Goal: Contribute content: Contribute content

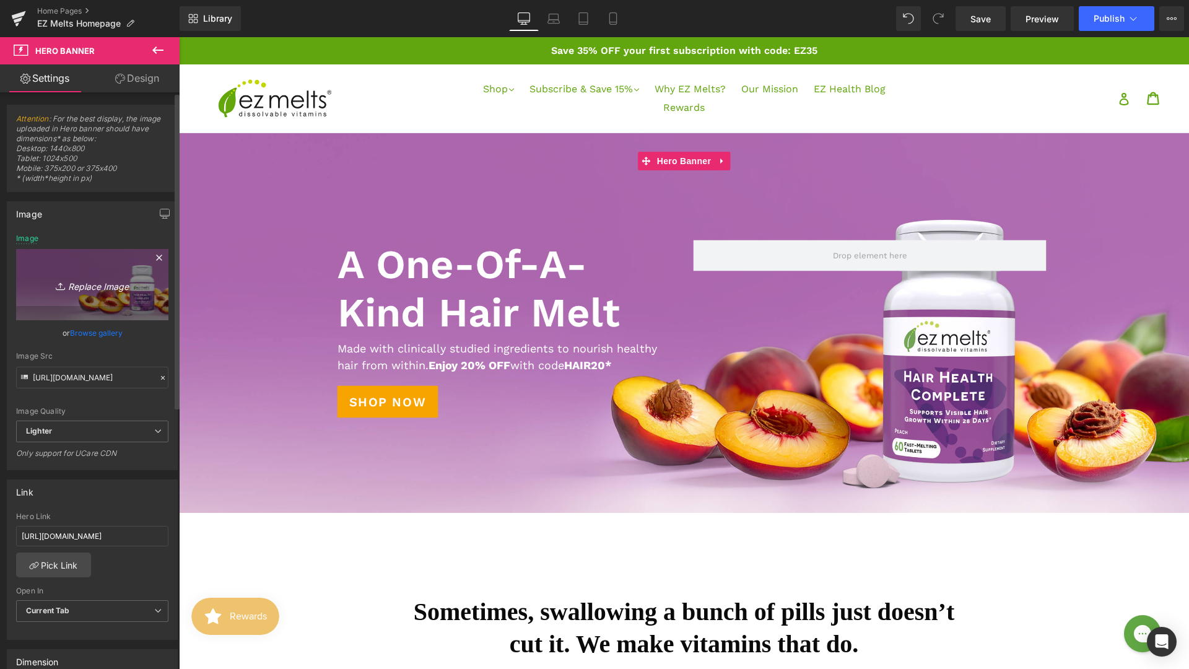
click at [100, 288] on icon "Replace Image" at bounding box center [92, 284] width 99 height 15
type input "C:\fakepath\Screenshot [DATE] 10.44.32 AM.png"
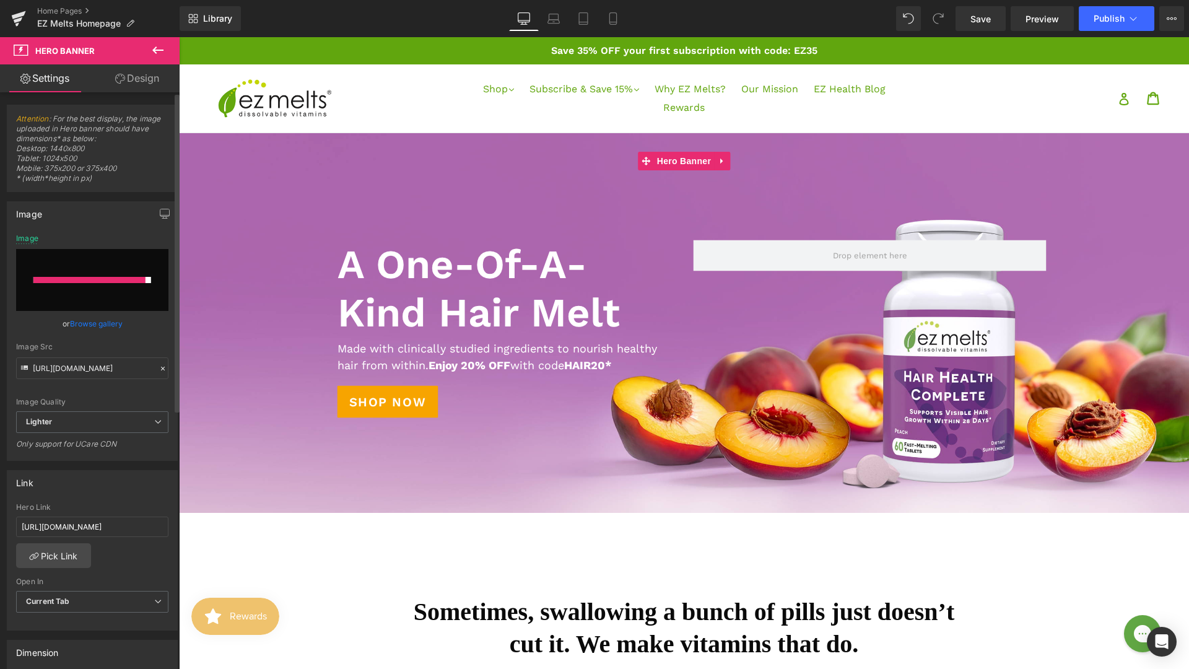
click at [80, 324] on link "Browse gallery" at bounding box center [96, 324] width 53 height 22
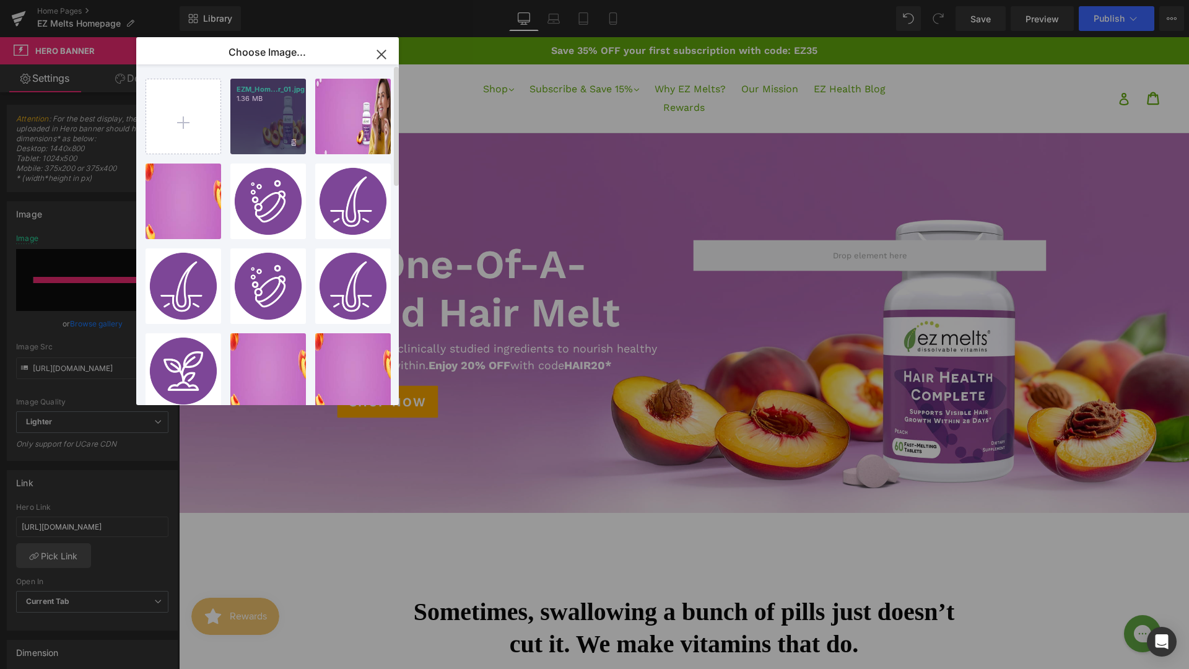
click at [246, 126] on div "EZM_Hom...r_01.jpg 1.36 MB" at bounding box center [268, 117] width 76 height 76
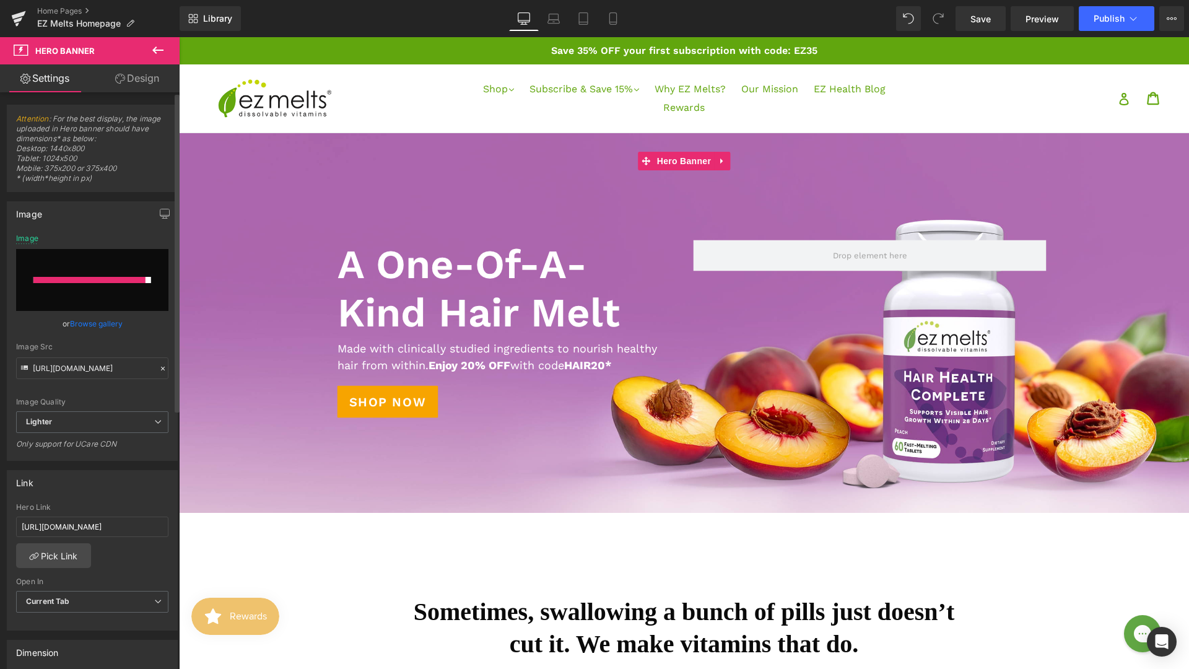
click at [91, 279] on div at bounding box center [89, 280] width 112 height 6
click at [92, 280] on div at bounding box center [89, 280] width 112 height 6
click at [116, 289] on input "file" at bounding box center [92, 280] width 152 height 62
type input "C:\fakepath\Screenshot [DATE] 10.44.32 AM.png"
click at [80, 287] on input "file" at bounding box center [92, 280] width 152 height 62
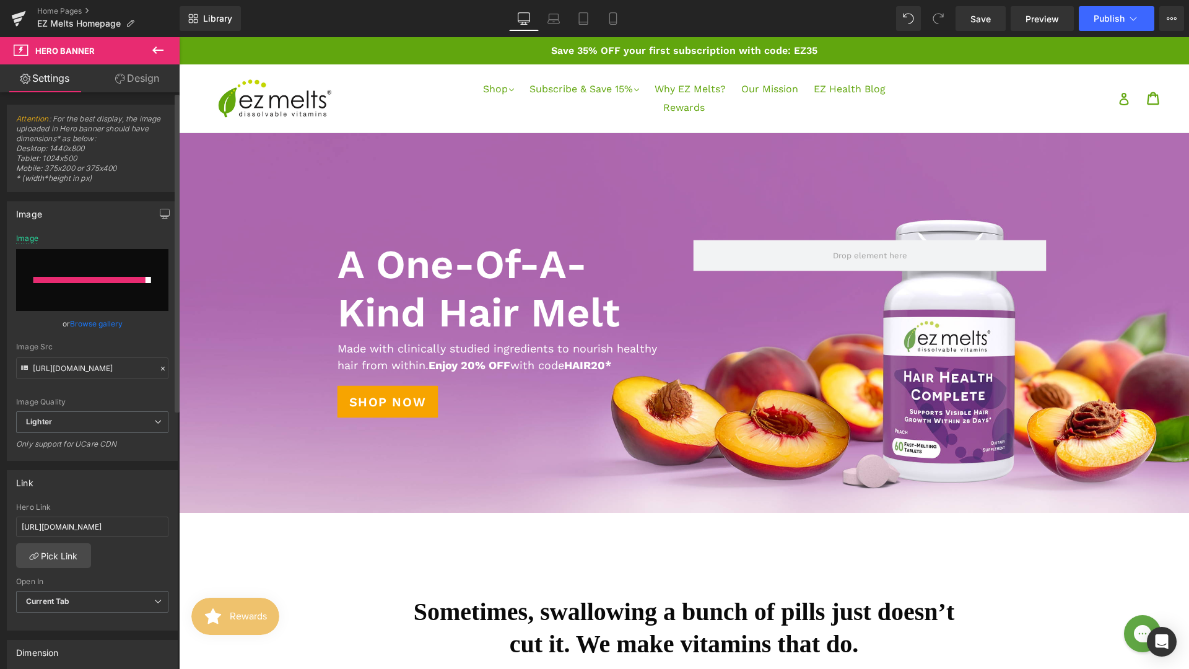
type input "C:\fakepath\EZM_Homepage_Hair Health_Banner_01.jpg"
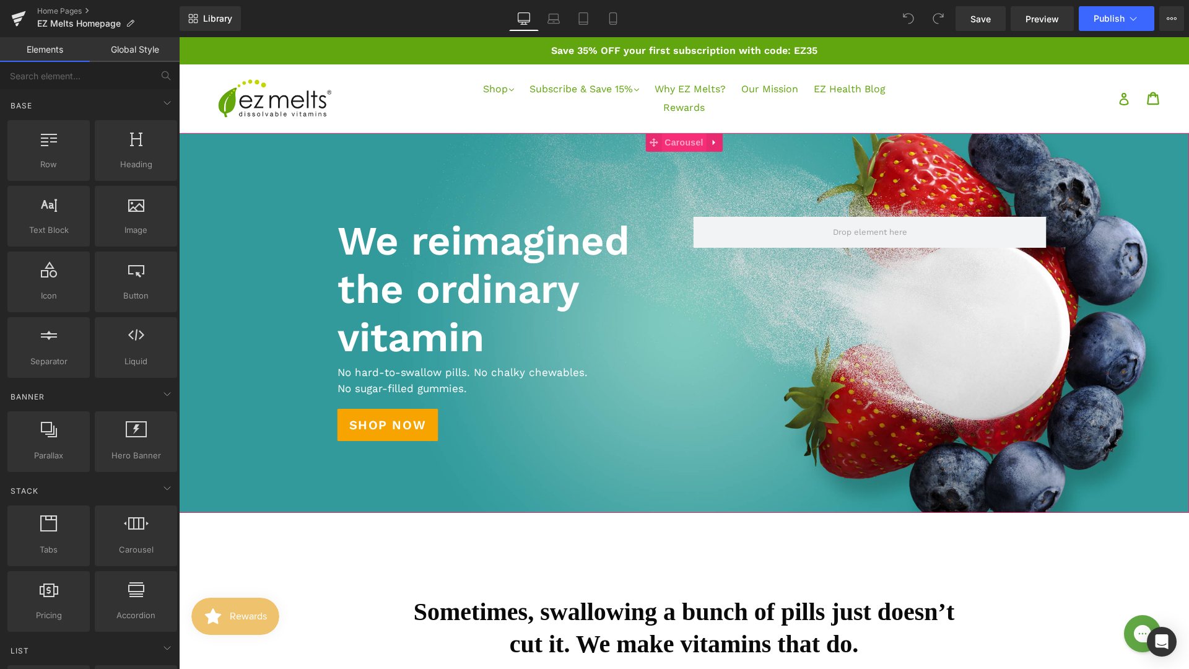
click at [689, 146] on span "Carousel" at bounding box center [683, 142] width 45 height 19
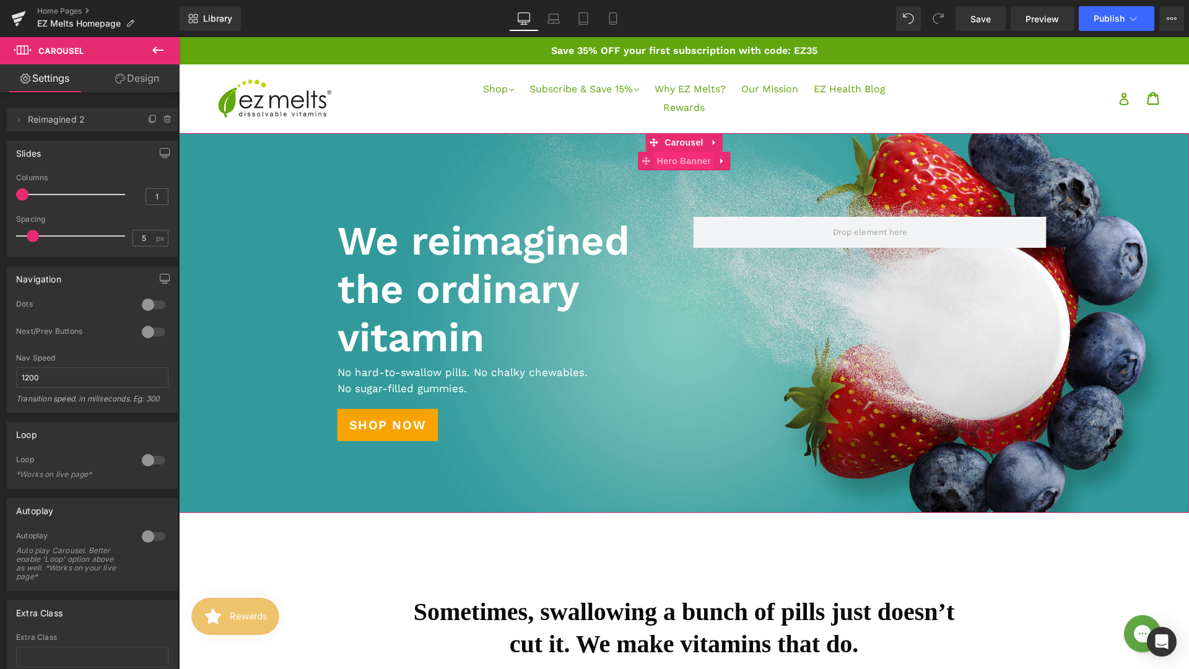
click at [679, 162] on span "Hero Banner" at bounding box center [684, 161] width 60 height 19
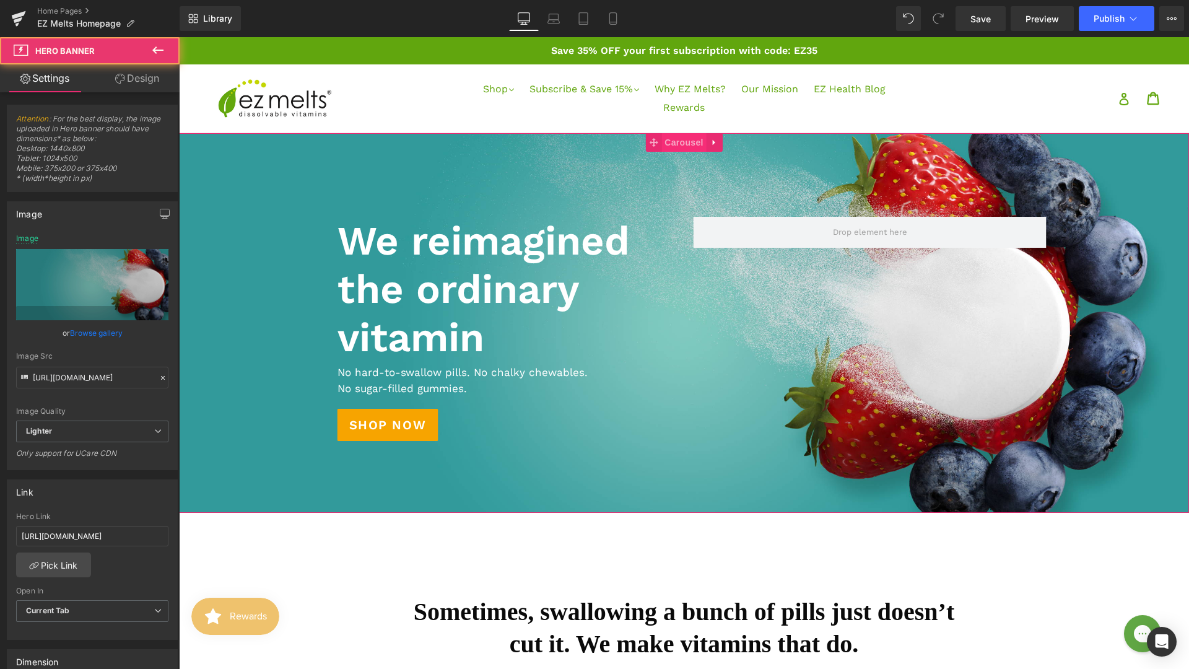
click at [676, 134] on span "Carousel" at bounding box center [683, 142] width 45 height 19
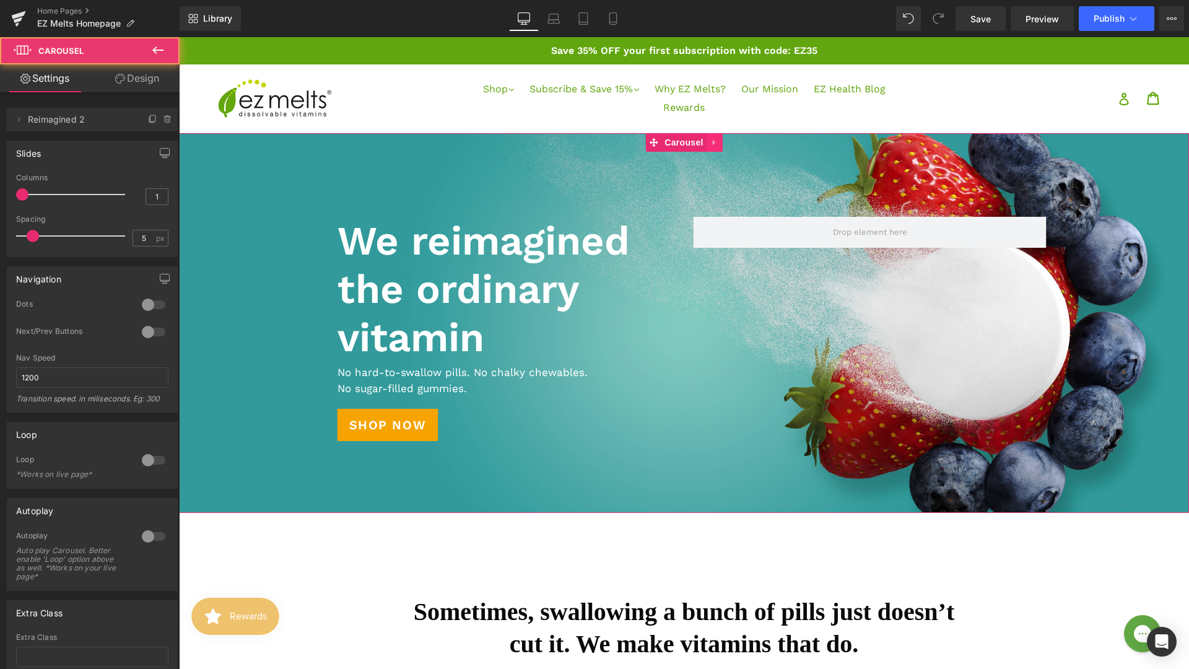
click at [718, 142] on icon at bounding box center [714, 142] width 9 height 9
click at [703, 142] on icon at bounding box center [706, 142] width 9 height 9
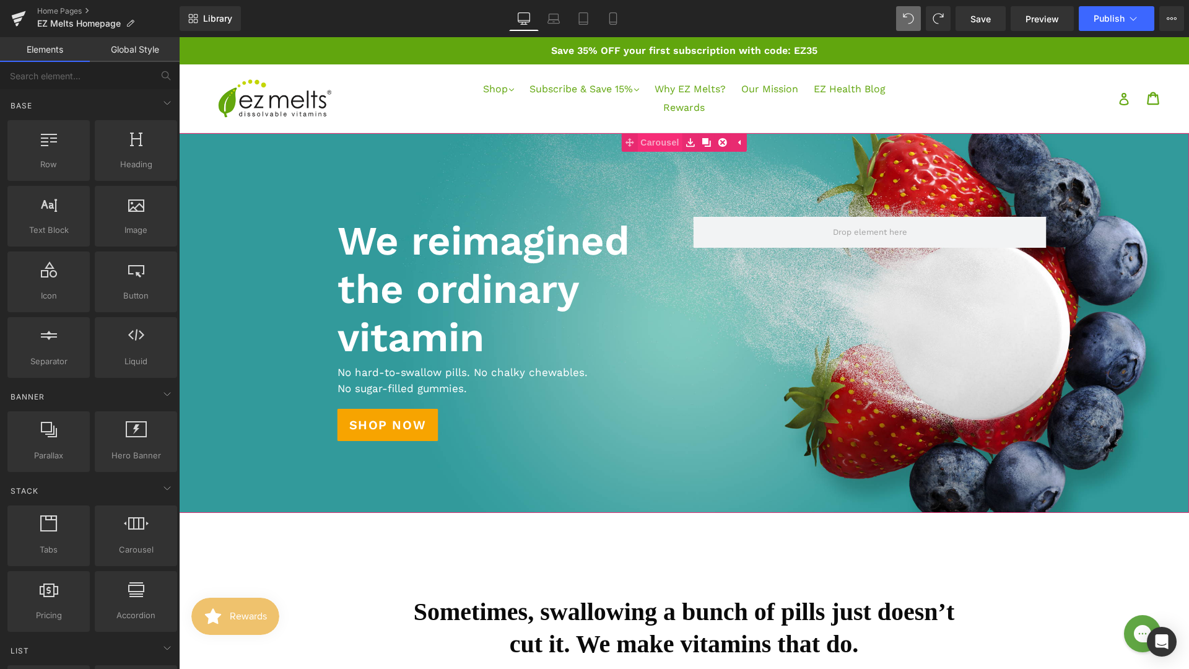
click at [655, 141] on link "Carousel" at bounding box center [651, 142] width 61 height 19
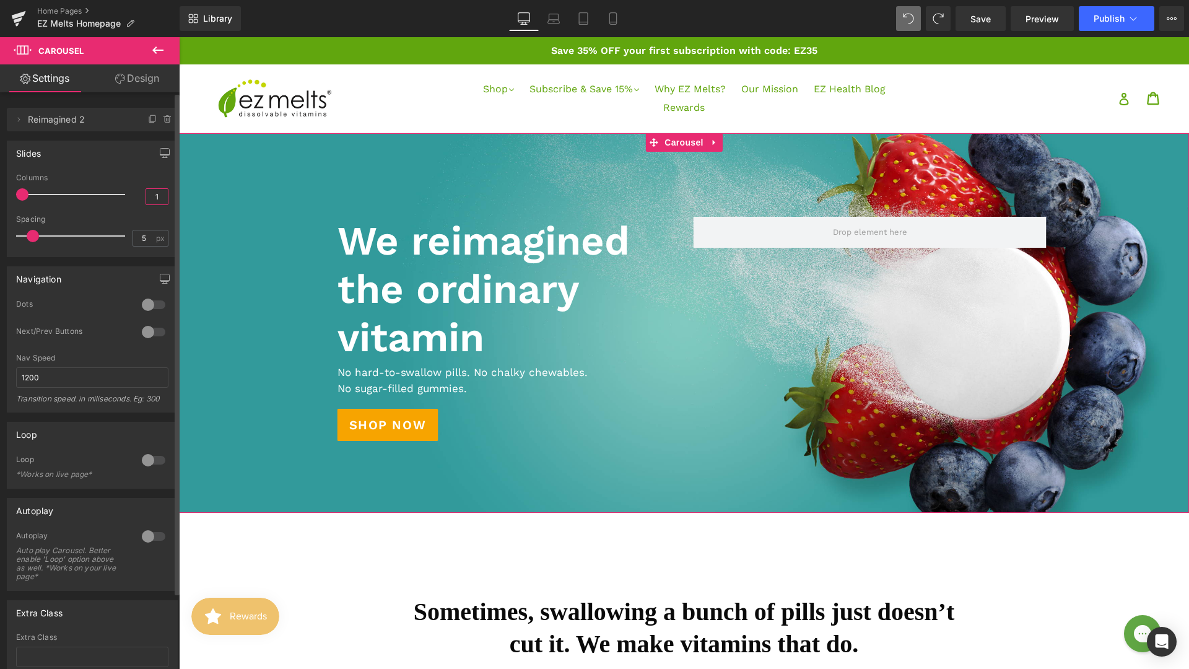
click at [155, 195] on input "1" at bounding box center [157, 196] width 22 height 15
type input "2"
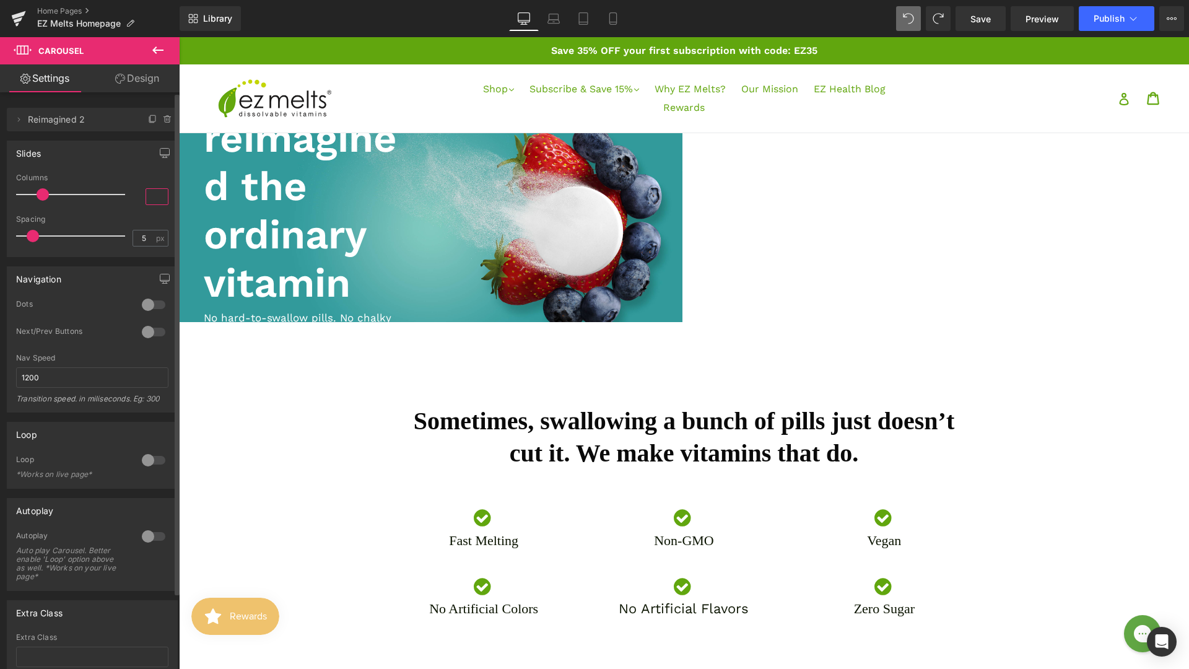
type input "1"
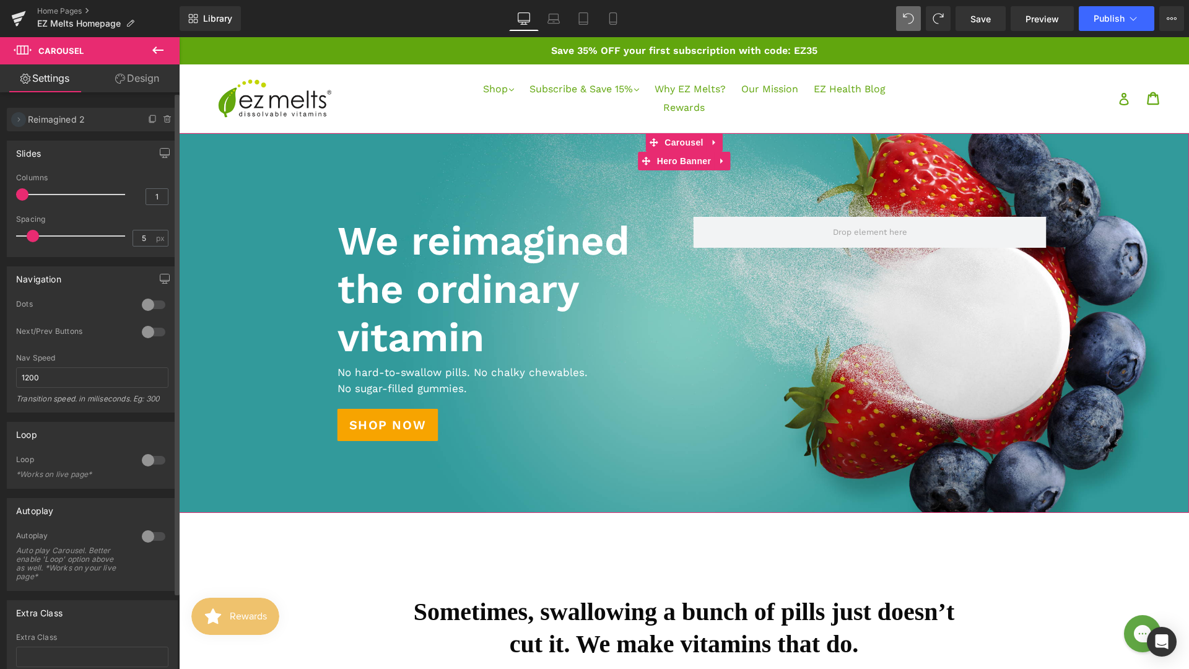
click at [17, 118] on icon at bounding box center [19, 120] width 10 height 10
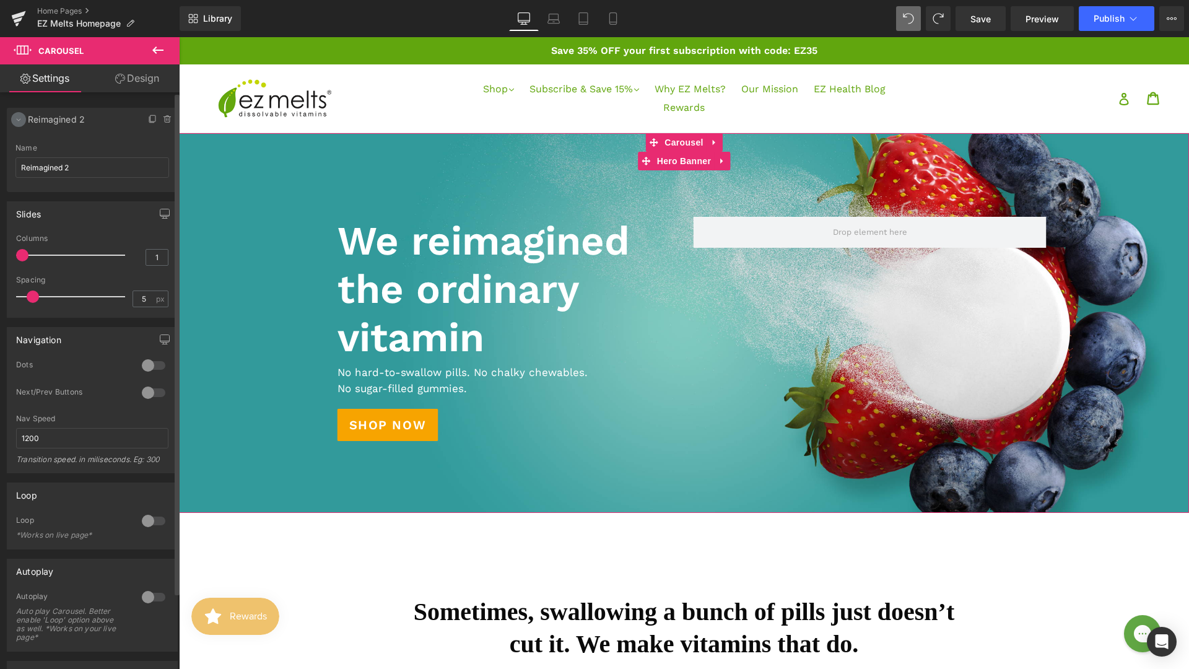
click at [19, 118] on icon at bounding box center [19, 120] width 10 height 10
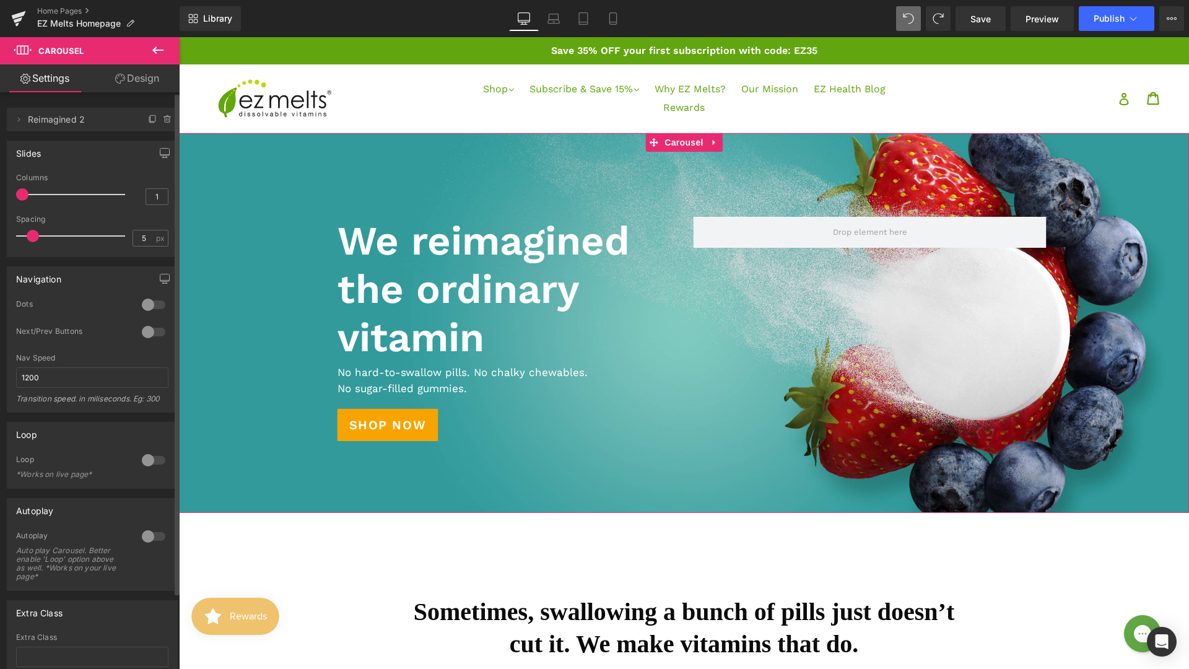
click at [146, 307] on div at bounding box center [154, 305] width 30 height 20
click at [687, 493] on div at bounding box center [684, 323] width 1010 height 380
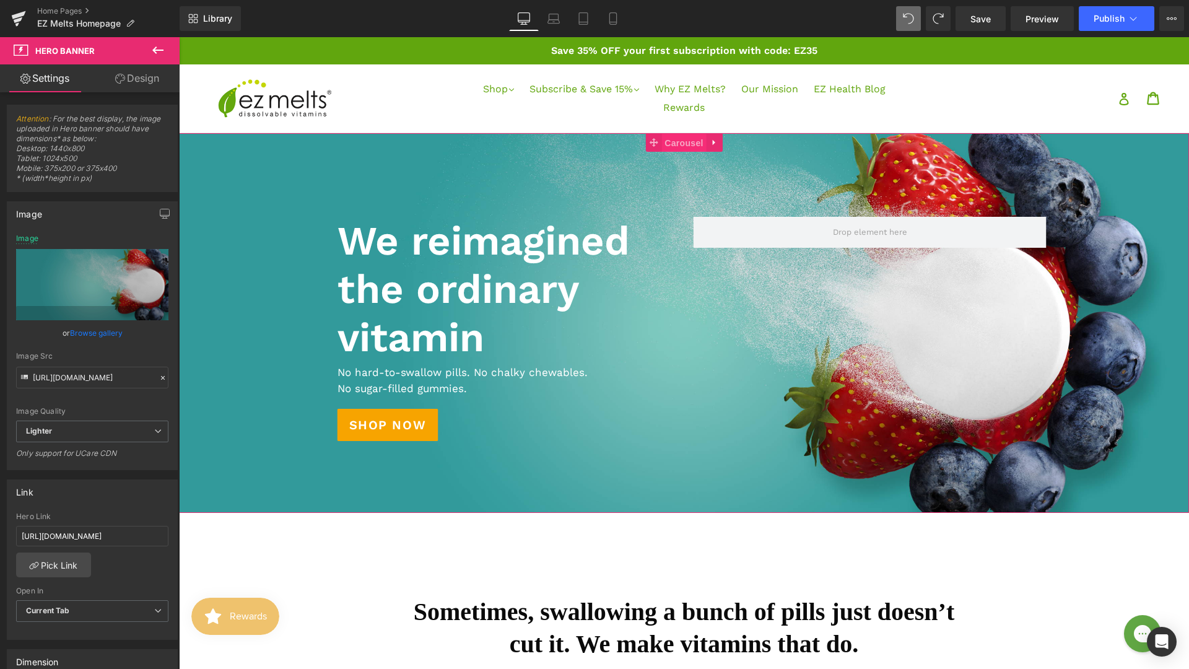
click at [678, 139] on span "Carousel" at bounding box center [683, 143] width 45 height 19
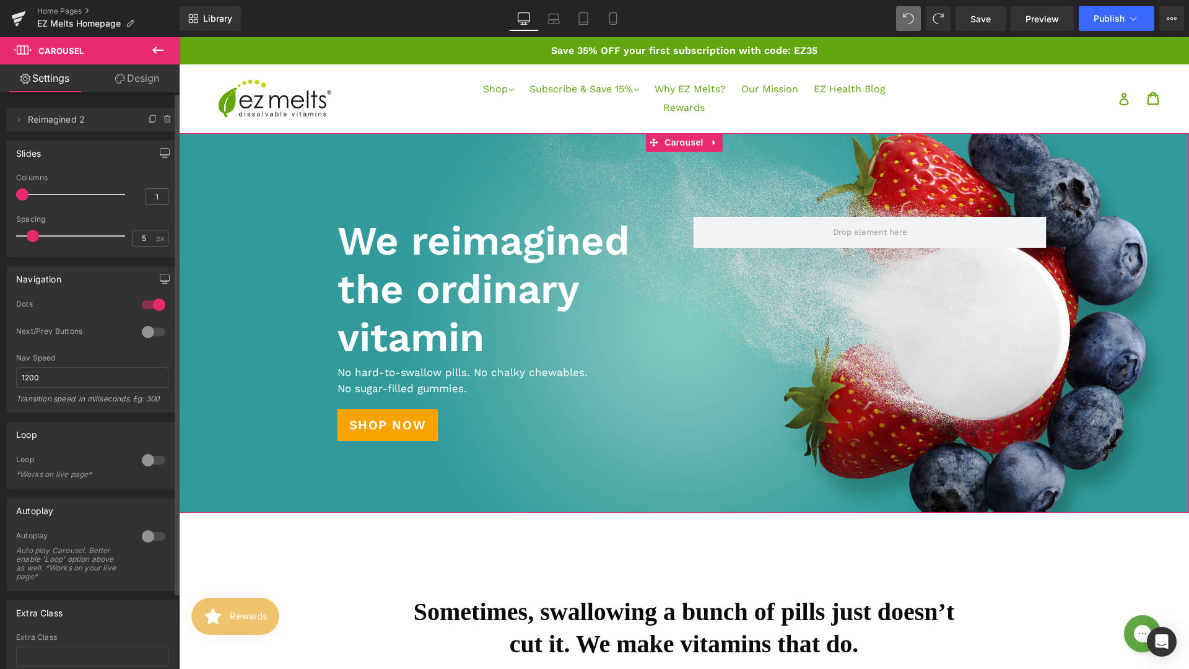
click at [145, 304] on div at bounding box center [154, 305] width 30 height 20
click at [683, 165] on span "Hero Banner" at bounding box center [684, 161] width 60 height 19
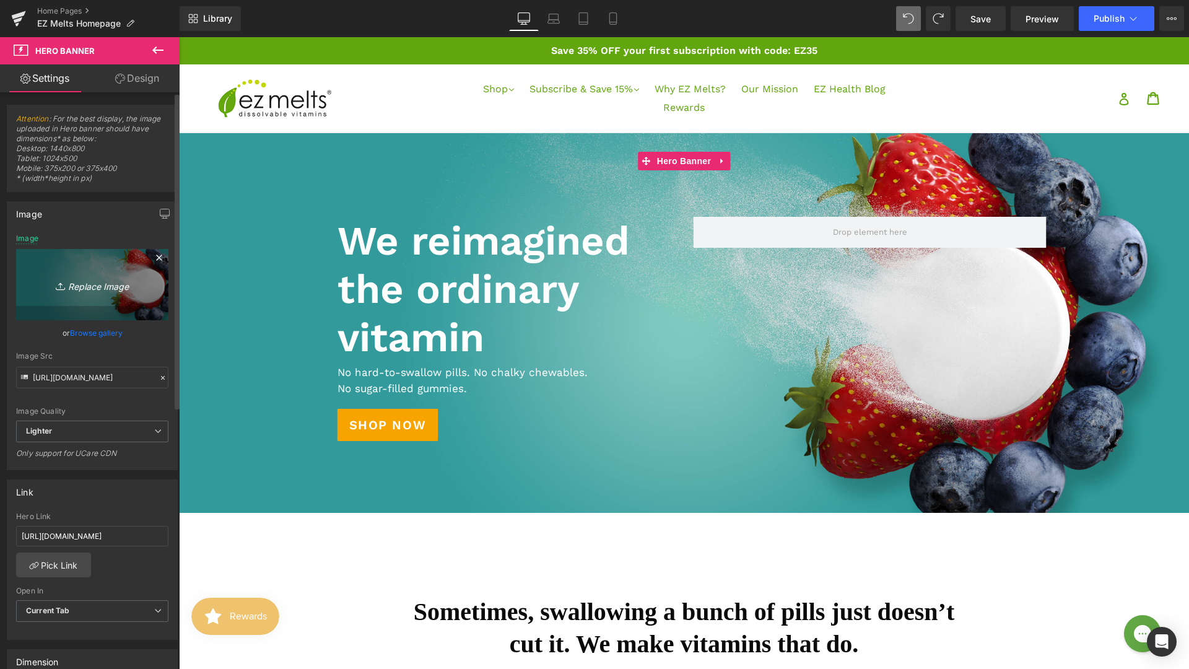
click at [84, 279] on icon "Replace Image" at bounding box center [92, 284] width 99 height 15
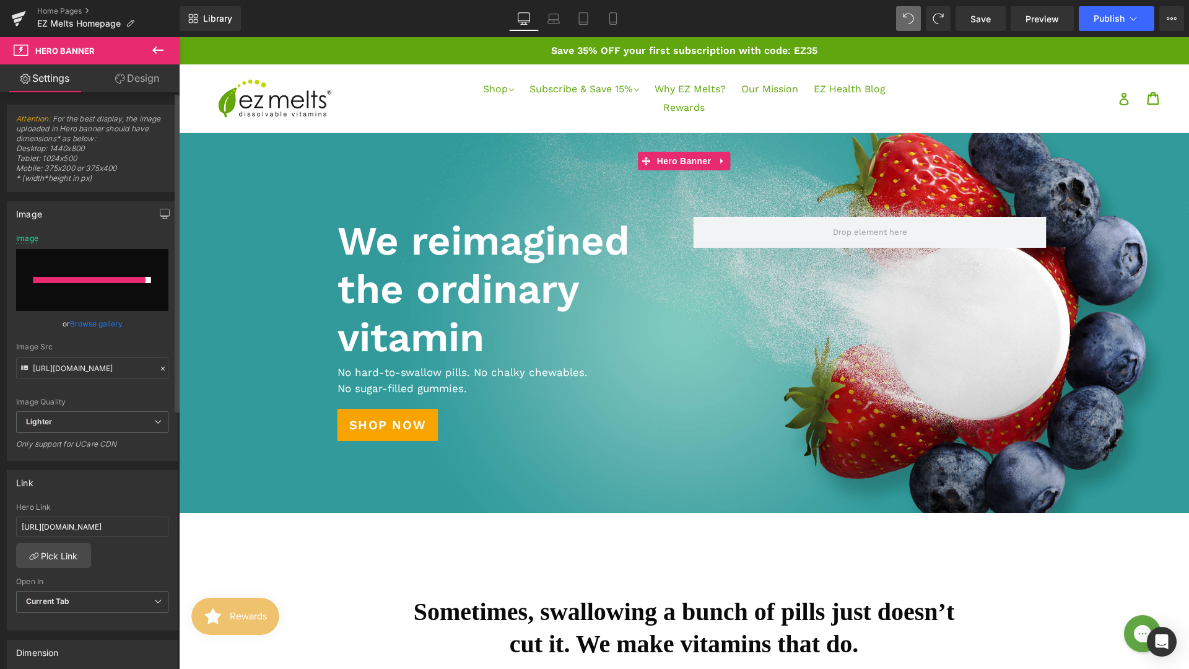
click at [102, 319] on link "Browse gallery" at bounding box center [96, 324] width 53 height 22
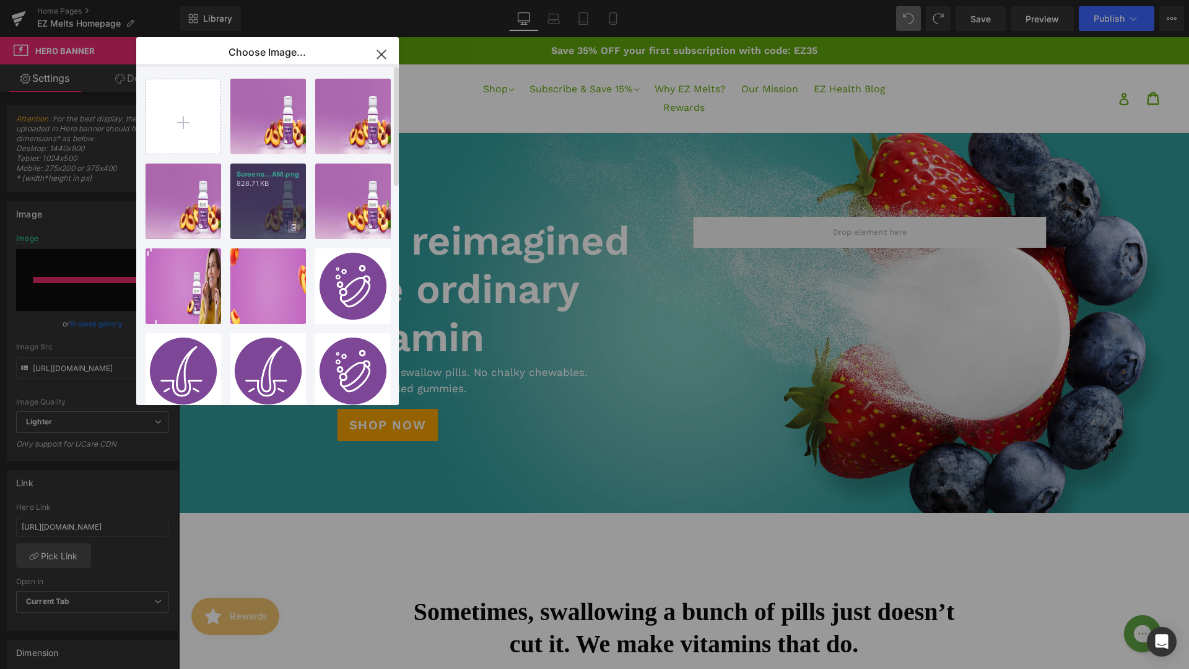
click at [0, 0] on icon at bounding box center [0, 0] width 0 height 0
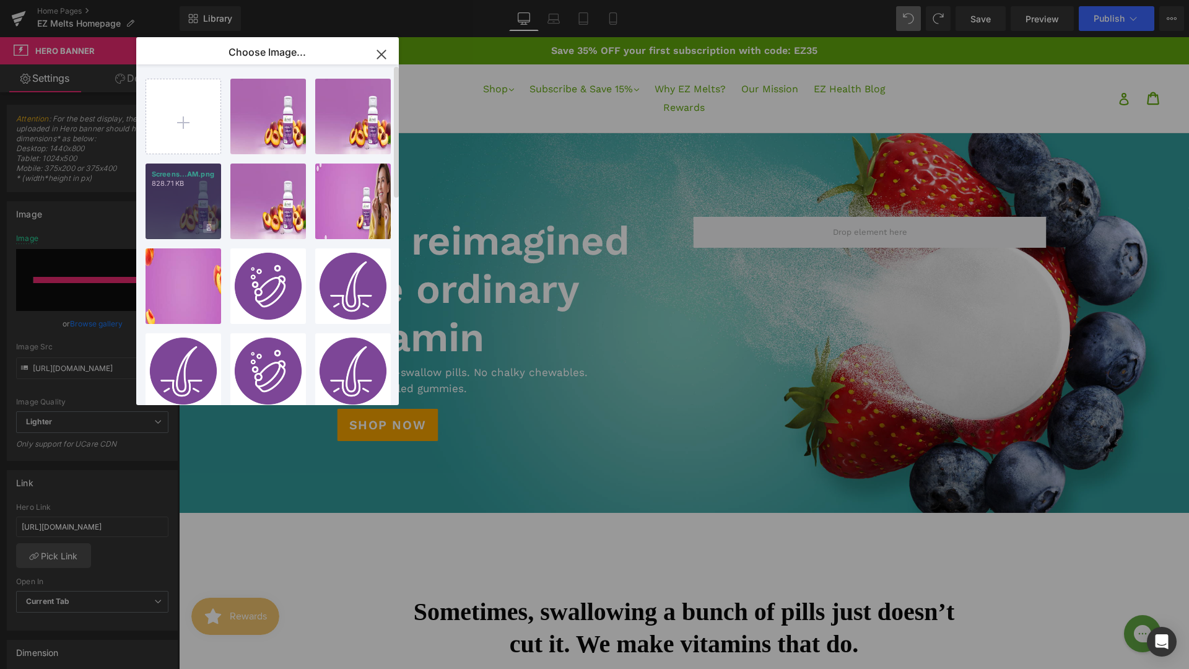
click at [163, 228] on span "Yes" at bounding box center [167, 226] width 31 height 13
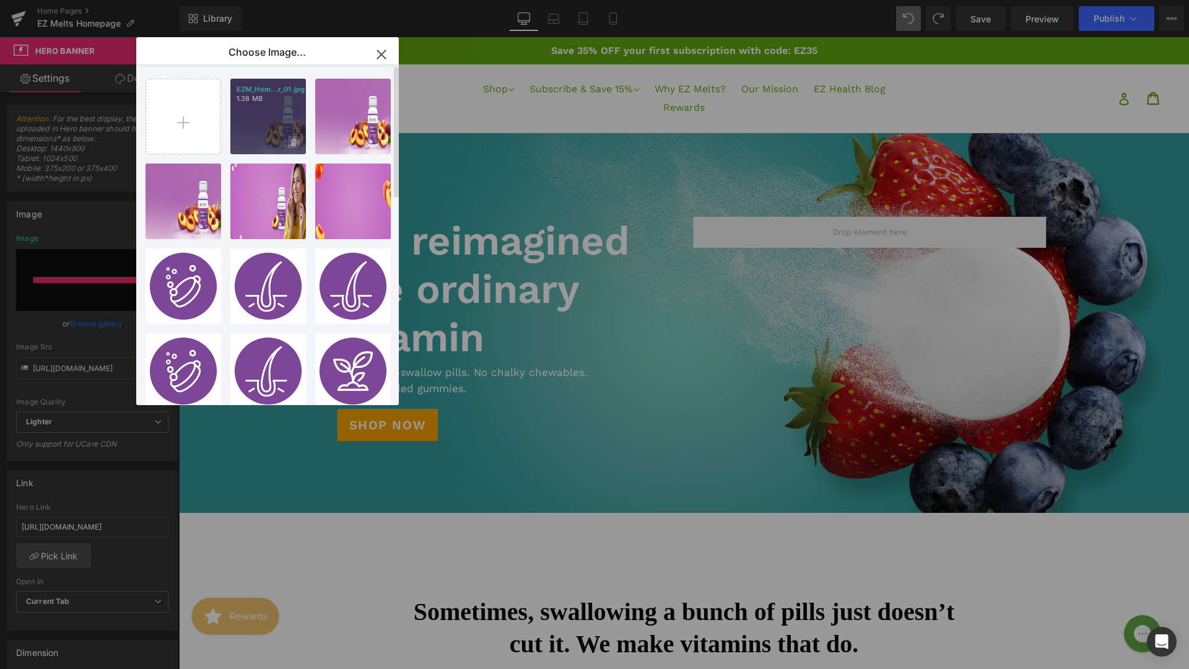
click at [294, 141] on icon at bounding box center [294, 142] width 4 height 7
click at [0, 0] on span "Yes" at bounding box center [0, 0] width 0 height 0
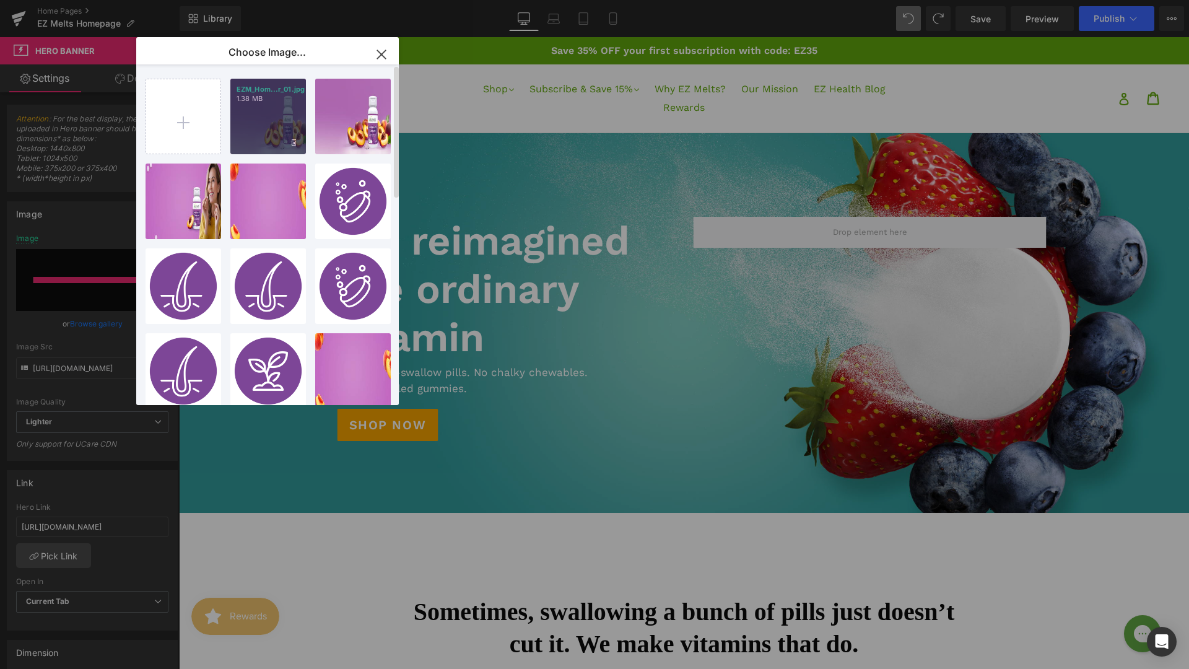
click at [0, 0] on div "EZM_Hom...r_01.jpg 1.38 MB" at bounding box center [0, 0] width 0 height 0
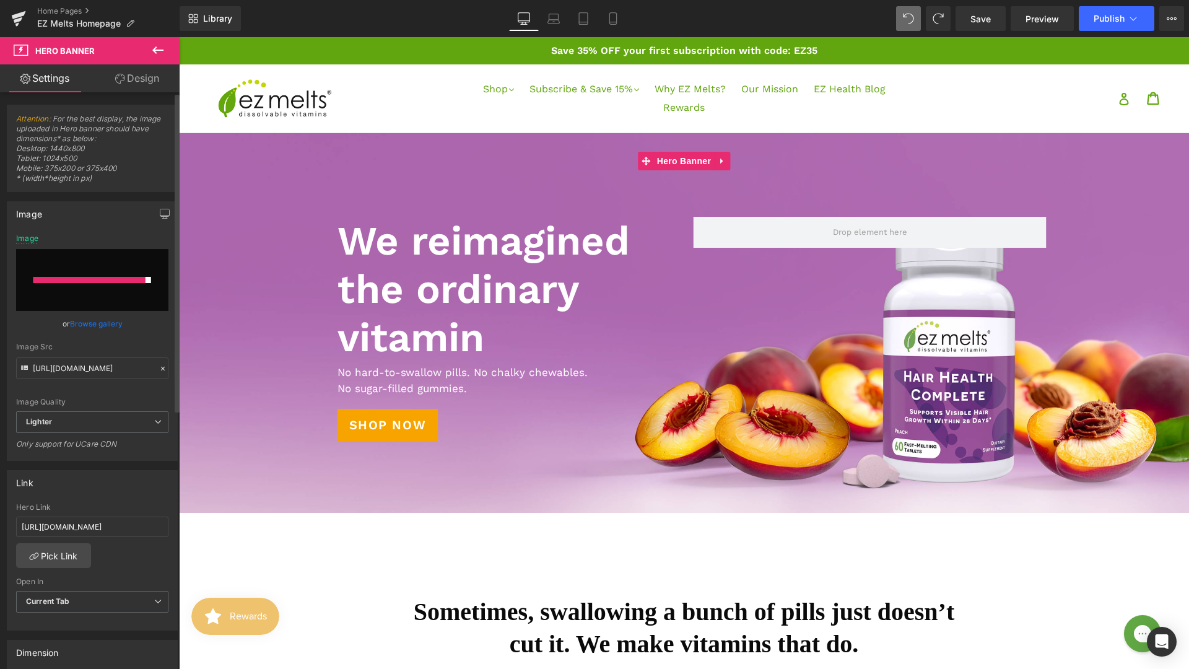
click at [89, 277] on div at bounding box center [89, 280] width 112 height 6
click at [89, 286] on input "file" at bounding box center [92, 280] width 152 height 62
type input "C:\fakepath\EZM_Homepage_Hair Health_Banner_01_V2.jpg"
click at [82, 324] on link "Browse gallery" at bounding box center [96, 324] width 53 height 22
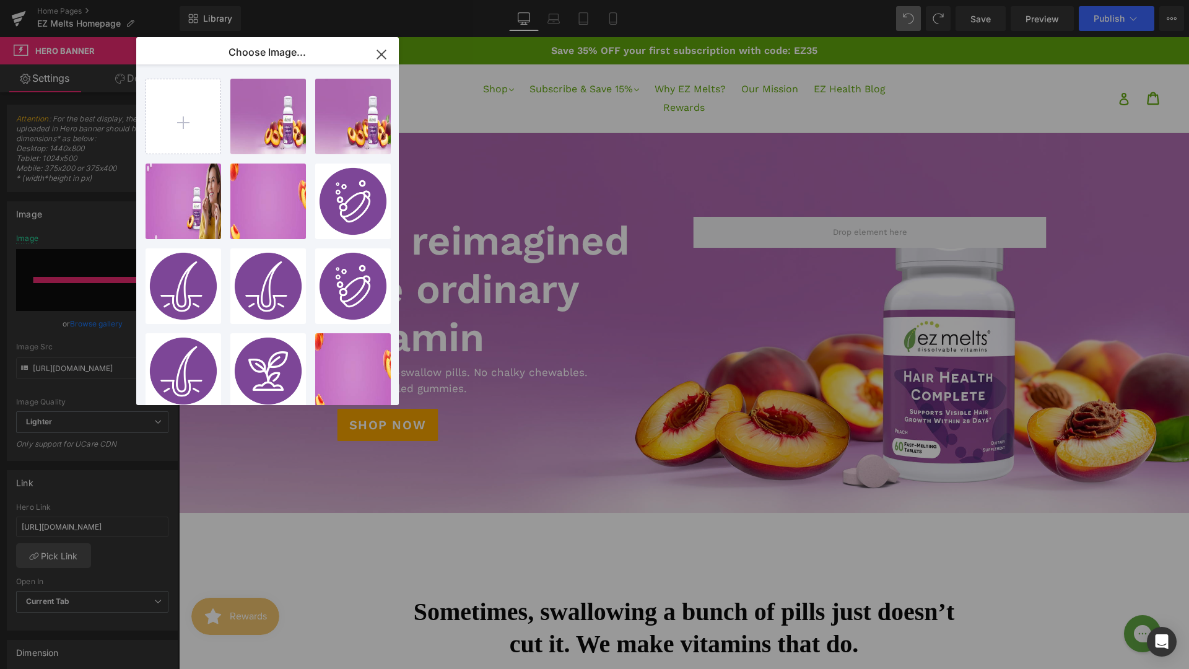
click at [376, 58] on icon "button" at bounding box center [382, 55] width 20 height 20
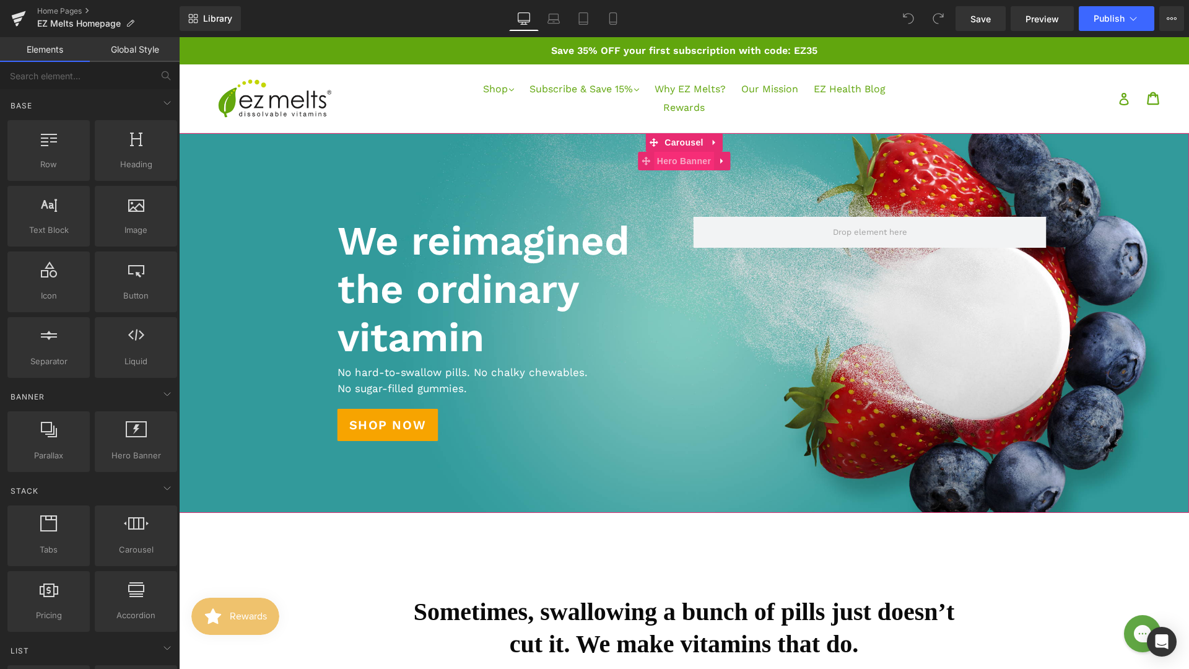
click at [666, 165] on span "Hero Banner" at bounding box center [684, 161] width 60 height 19
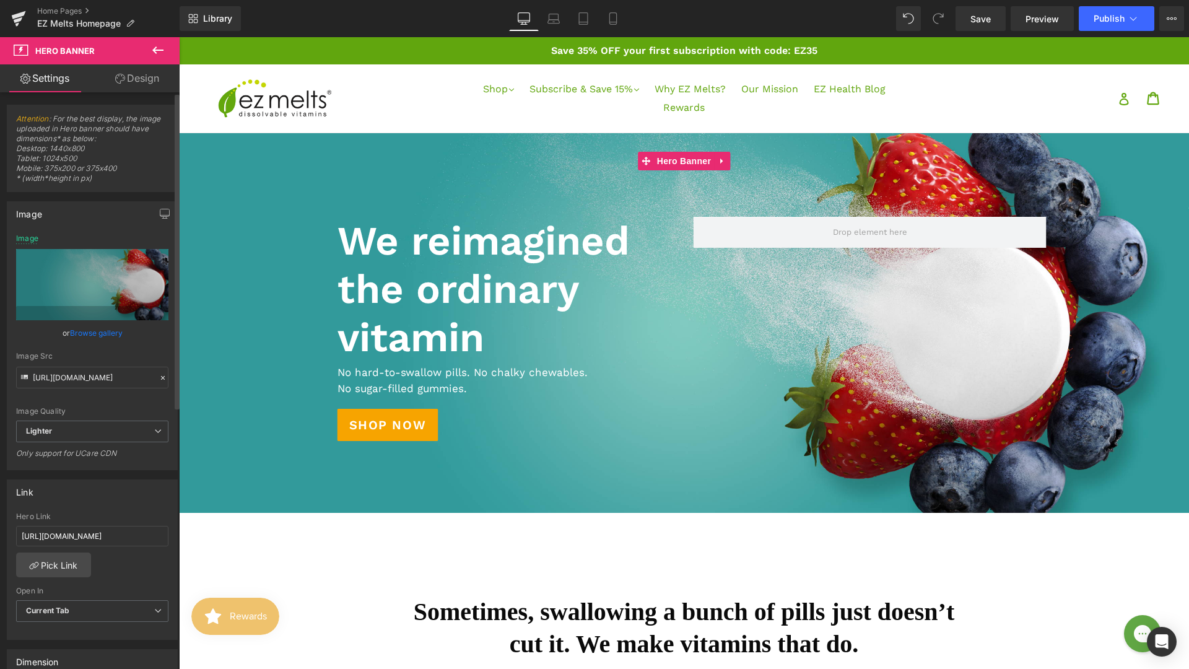
click at [81, 332] on link "Browse gallery" at bounding box center [96, 333] width 53 height 22
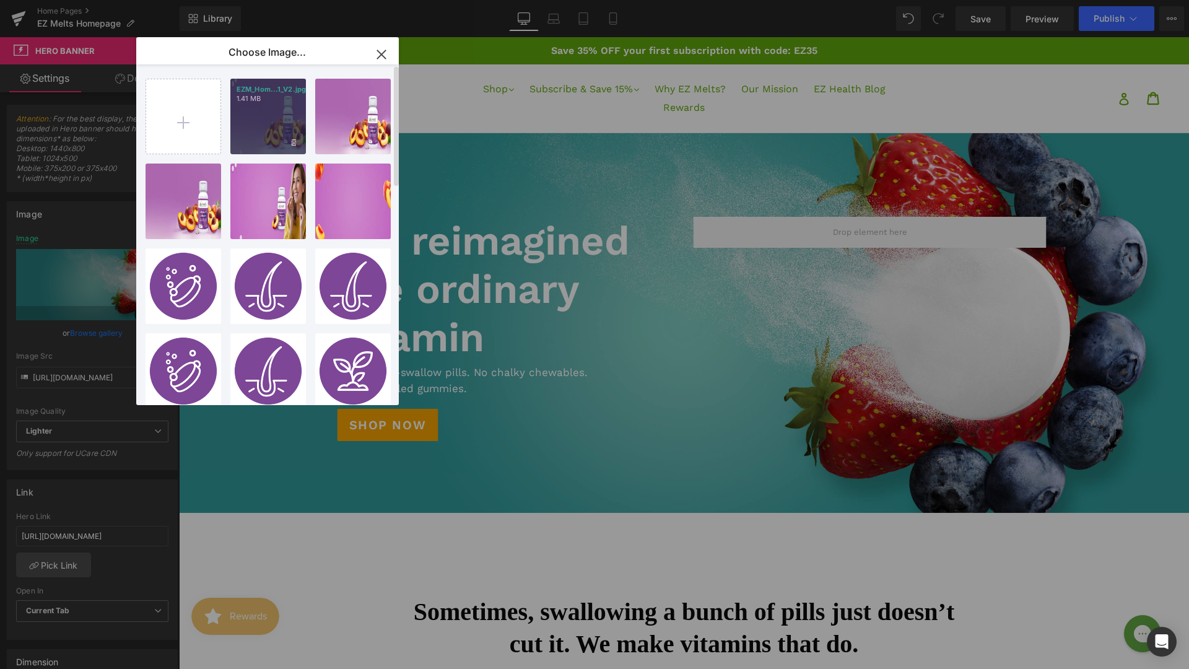
click at [281, 123] on div "EZM_Hom...1_V2.jpg 1.41 MB" at bounding box center [268, 117] width 76 height 76
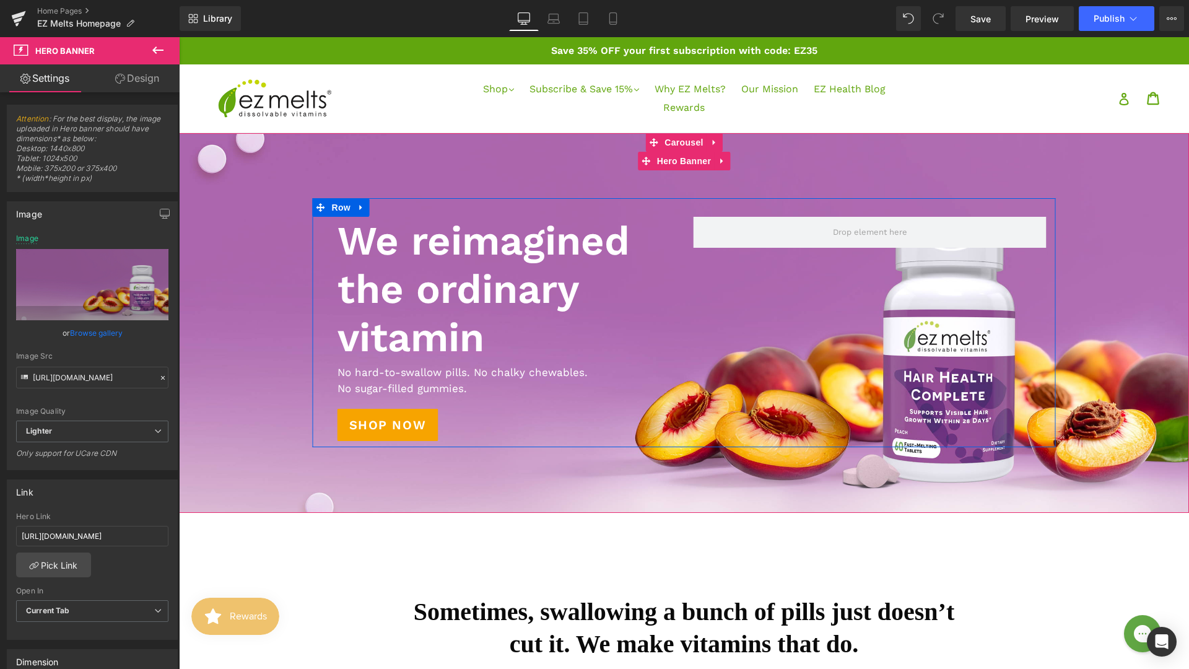
click at [458, 274] on h1 "We reimagined the ordinary vitamin" at bounding box center [505, 289] width 337 height 145
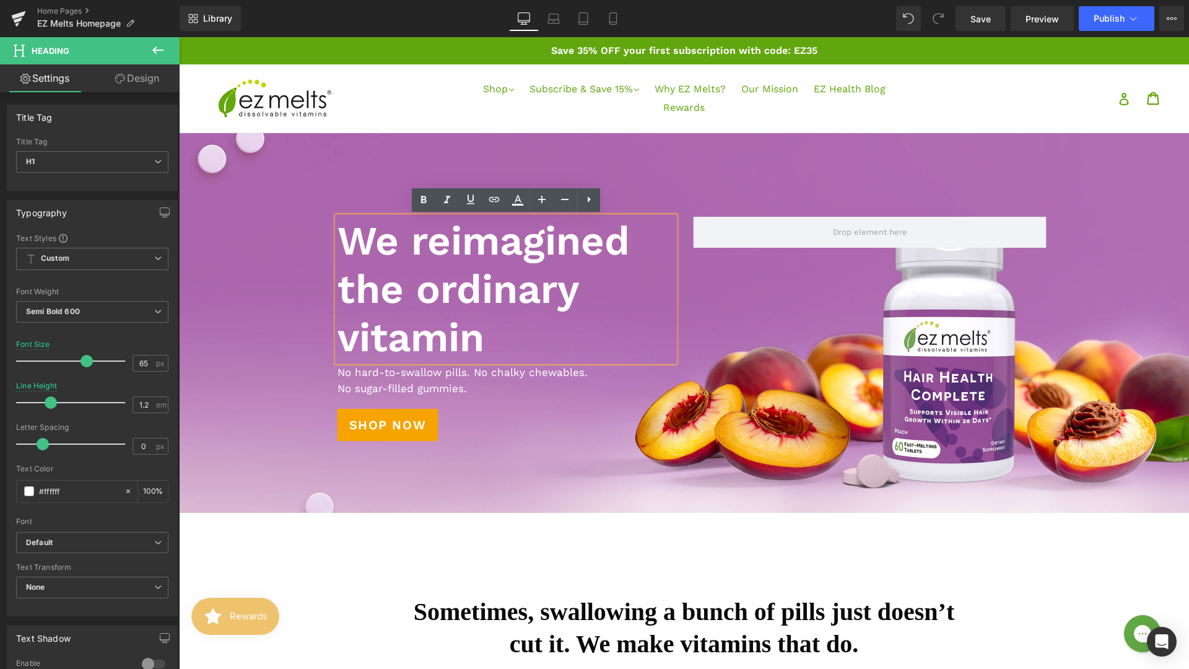
click at [430, 333] on h1 "We reimagined the ordinary vitamin" at bounding box center [505, 289] width 337 height 145
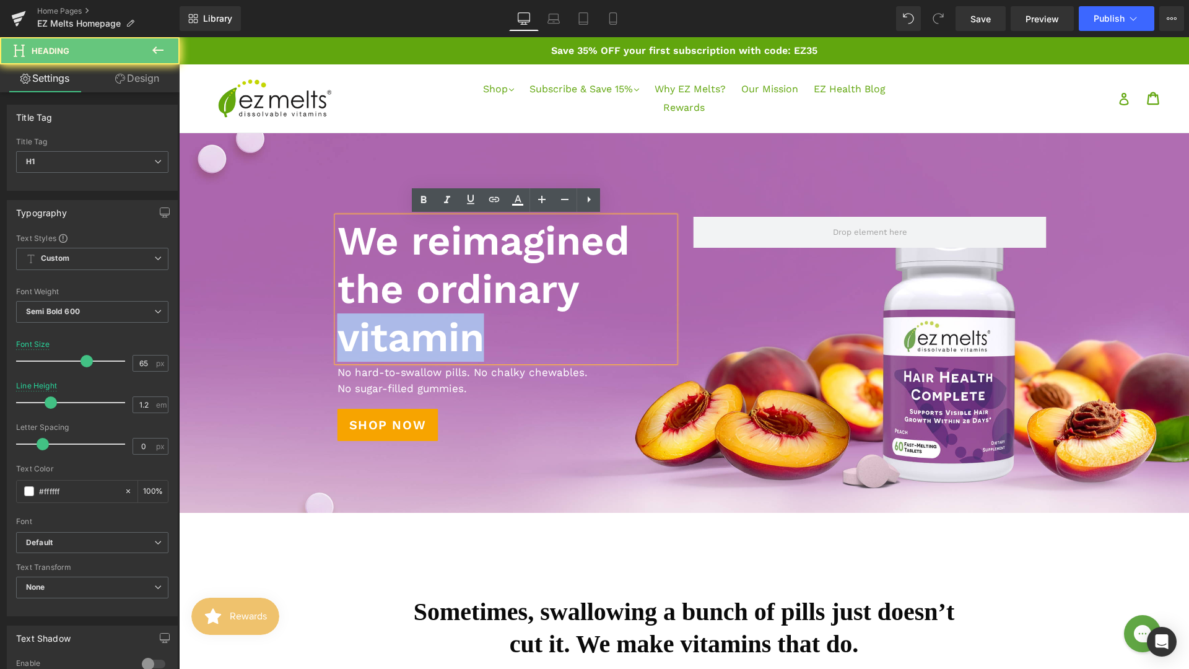
click at [430, 333] on h1 "We reimagined the ordinary vitamin" at bounding box center [505, 289] width 337 height 145
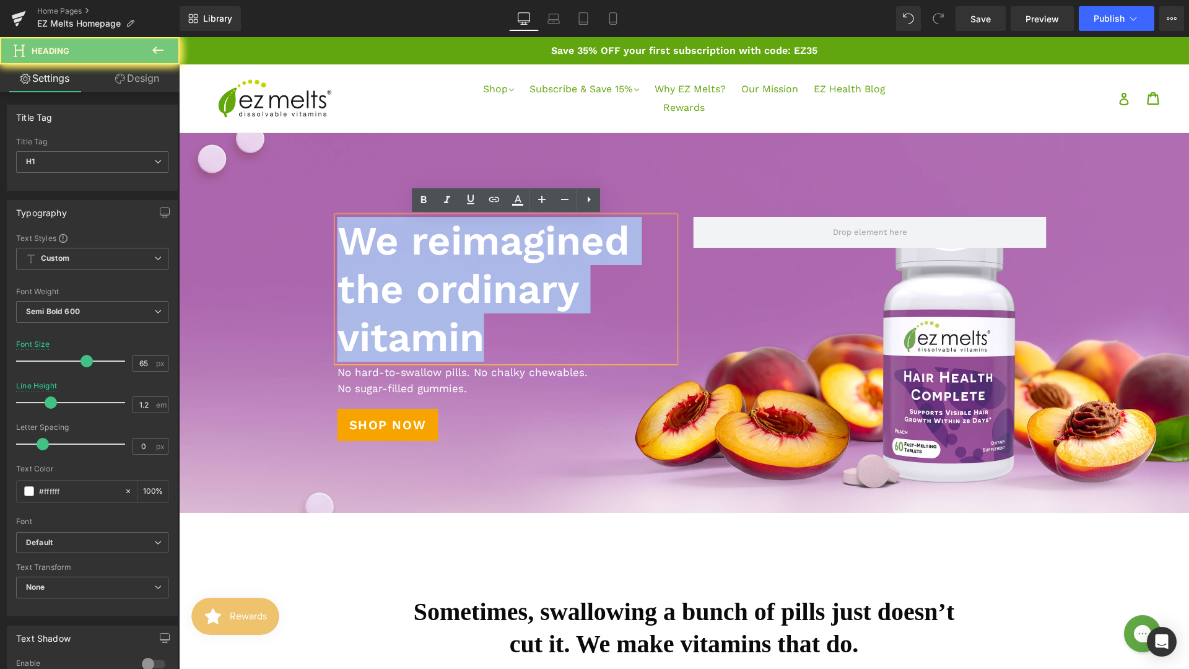
click at [430, 333] on h1 "We reimagined the ordinary vitamin" at bounding box center [505, 289] width 337 height 145
paste div
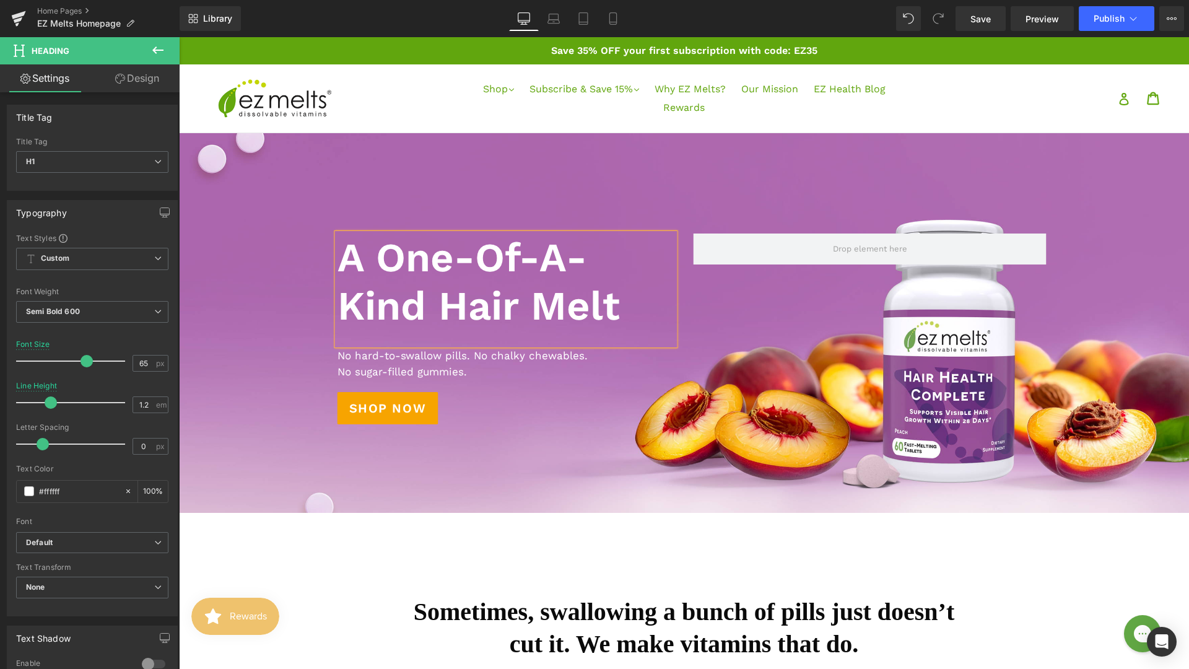
click at [427, 338] on div at bounding box center [505, 337] width 337 height 15
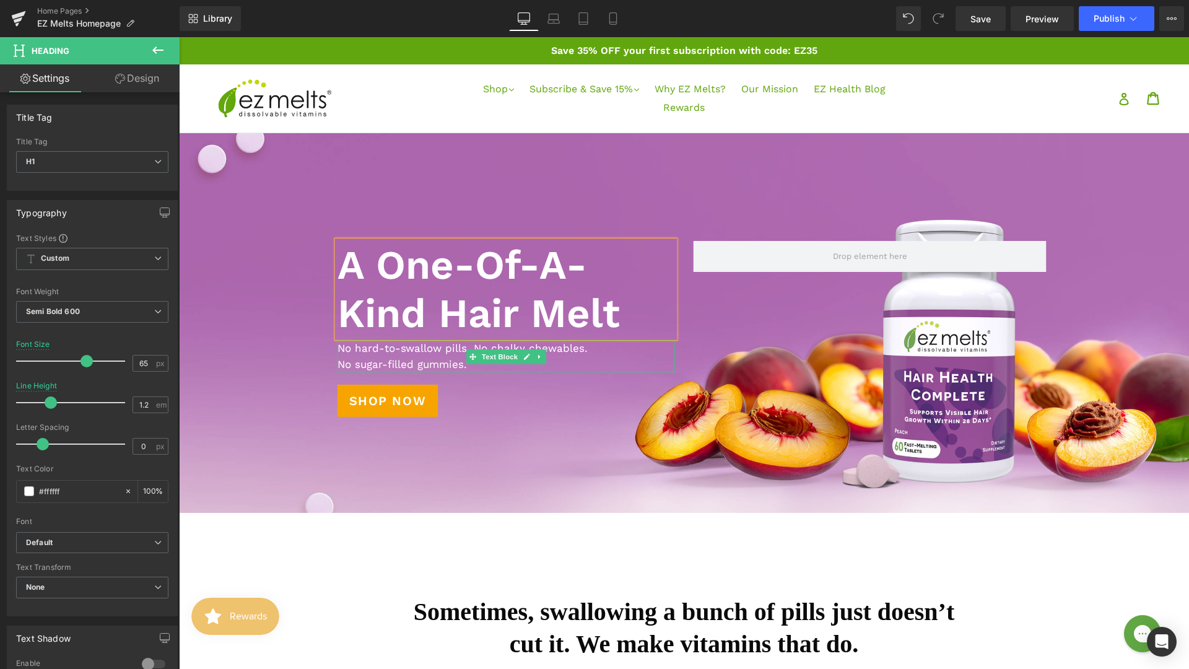
click at [412, 366] on p "No sugar-filled gummies." at bounding box center [505, 365] width 337 height 16
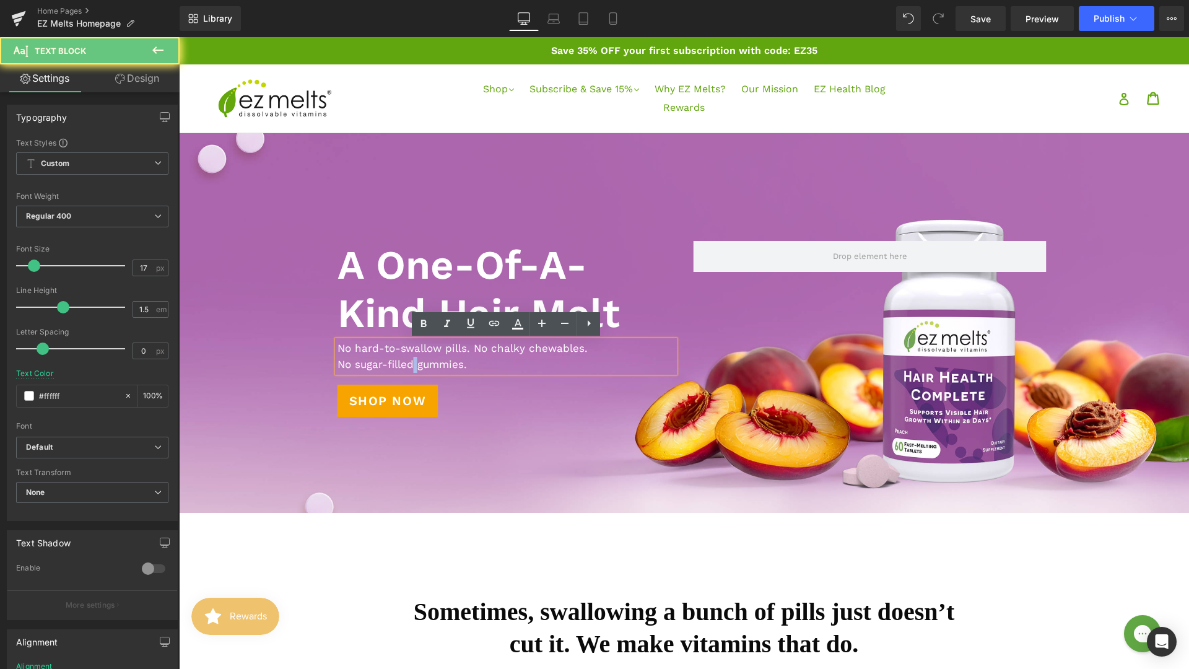
click at [412, 366] on p "No sugar-filled gummies." at bounding box center [505, 365] width 337 height 16
click at [489, 360] on p "No sugar-filled gummies." at bounding box center [505, 365] width 337 height 16
drag, startPoint x: 488, startPoint y: 365, endPoint x: 348, endPoint y: 351, distance: 140.7
click at [349, 351] on div "No hard-to-swallow pills. No chalky chewables. No sugar-filled gummies." at bounding box center [505, 357] width 337 height 32
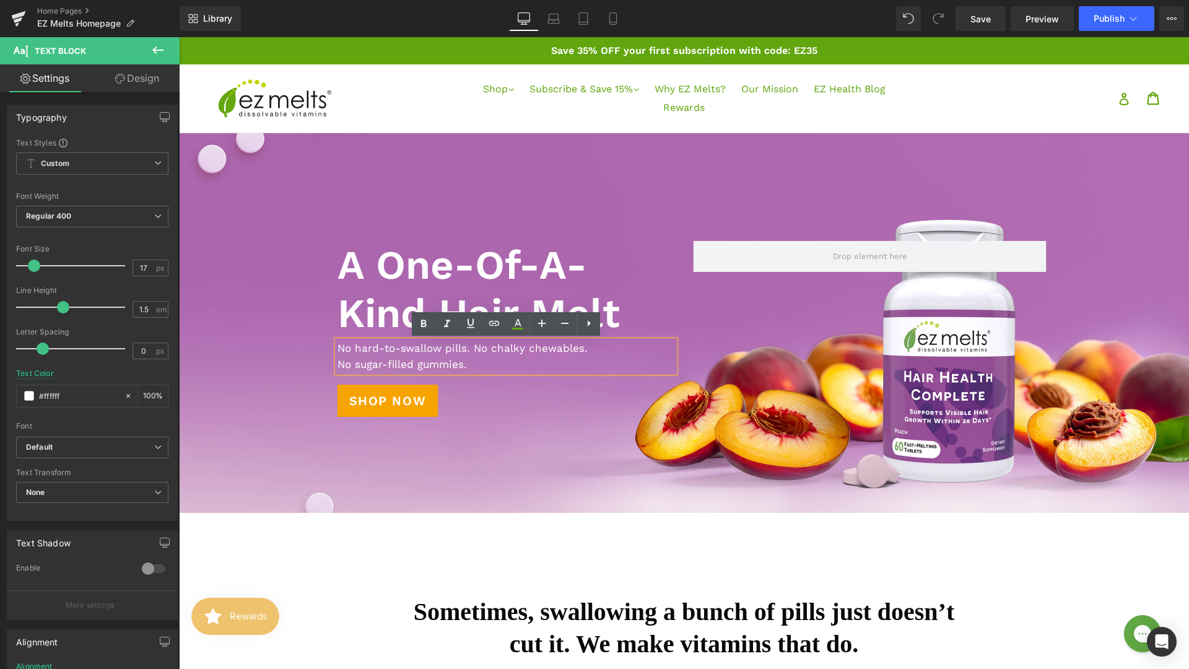
drag, startPoint x: 338, startPoint y: 349, endPoint x: 468, endPoint y: 366, distance: 131.2
click at [468, 366] on div "No hard-to-swallow pills. No chalky chewables. No sugar-filled gummies." at bounding box center [505, 357] width 337 height 32
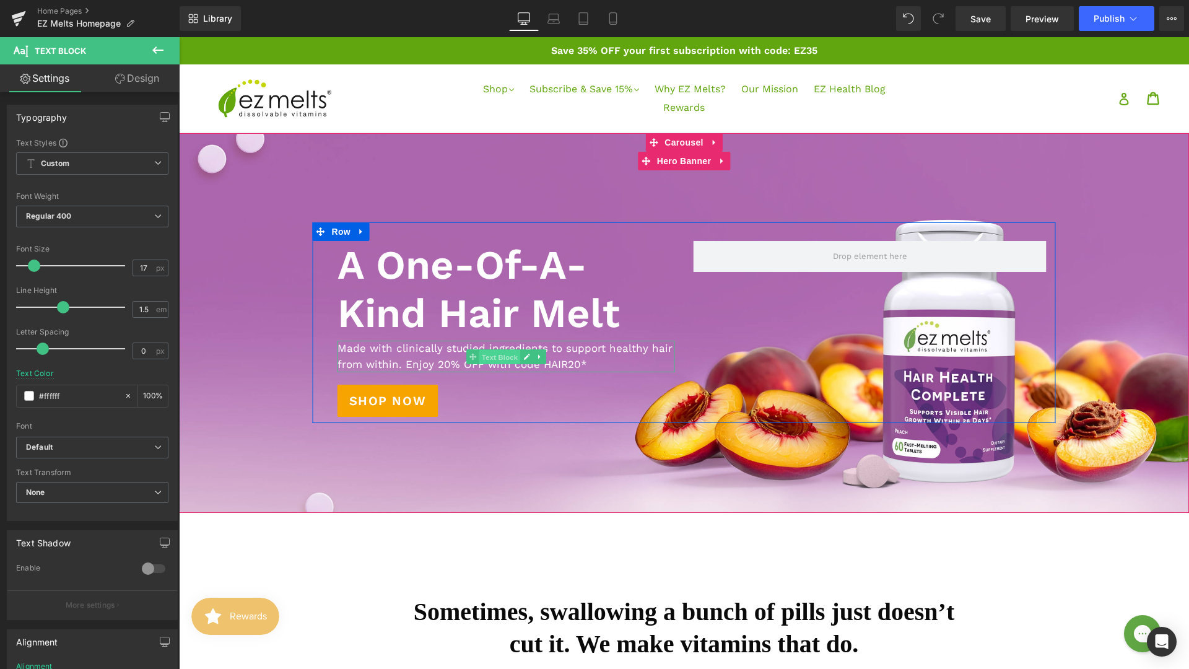
click at [489, 362] on span "Text Block" at bounding box center [499, 357] width 41 height 15
click at [587, 349] on p "Made with clinically studied ingredients to support healthy hair from within. E…" at bounding box center [505, 357] width 337 height 32
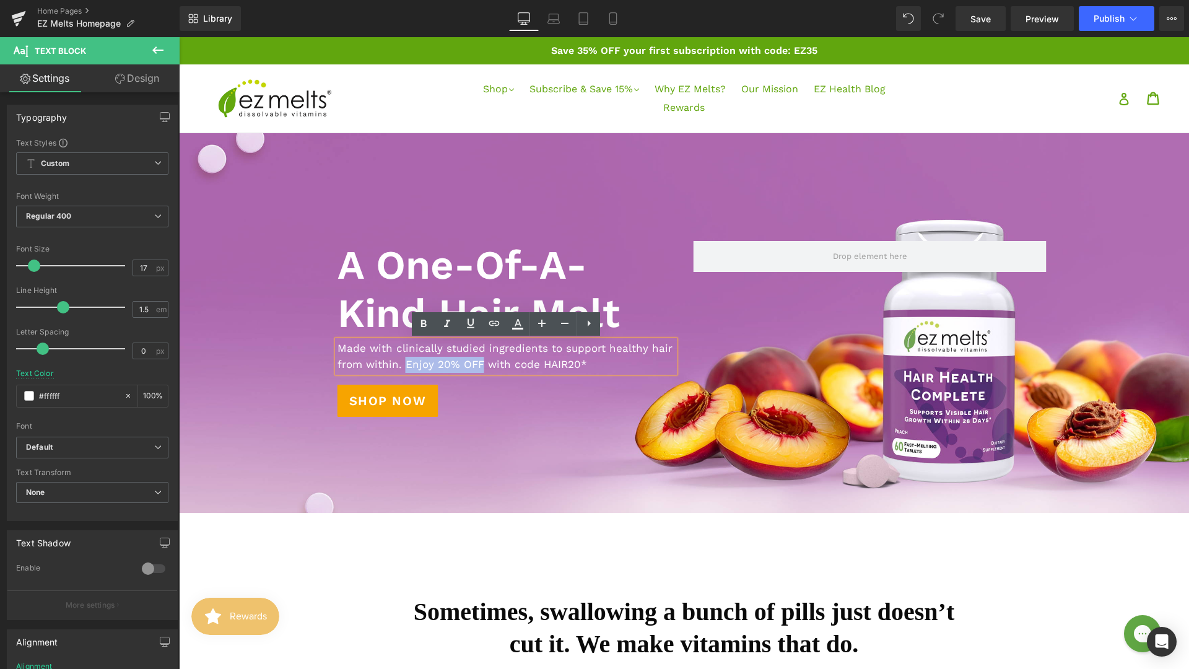
drag, startPoint x: 405, startPoint y: 363, endPoint x: 479, endPoint y: 363, distance: 73.7
click at [480, 363] on p "Made with clinically studied ingredients to support healthy hair from within. E…" at bounding box center [505, 357] width 337 height 32
click at [428, 326] on icon at bounding box center [423, 323] width 15 height 15
click at [509, 366] on p "Made with clinically studied ingredients to support healthy hair from within. E…" at bounding box center [505, 357] width 337 height 32
drag, startPoint x: 510, startPoint y: 363, endPoint x: 579, endPoint y: 366, distance: 69.4
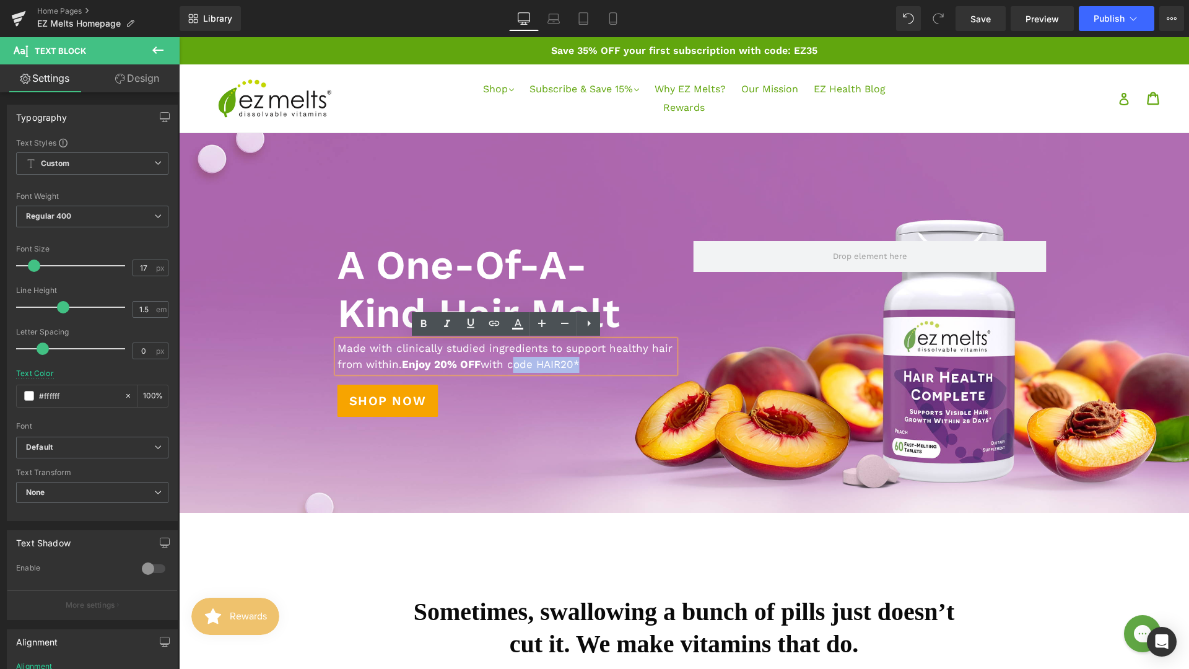
click at [579, 366] on p "Made with clinically studied ingredients to support healthy hair from within. E…" at bounding box center [505, 357] width 337 height 32
drag, startPoint x: 583, startPoint y: 366, endPoint x: 541, endPoint y: 366, distance: 42.1
click at [541, 366] on p "Made with clinically studied ingredients to support healthy hair from within. E…" at bounding box center [505, 357] width 337 height 32
click at [427, 321] on icon at bounding box center [423, 323] width 15 height 15
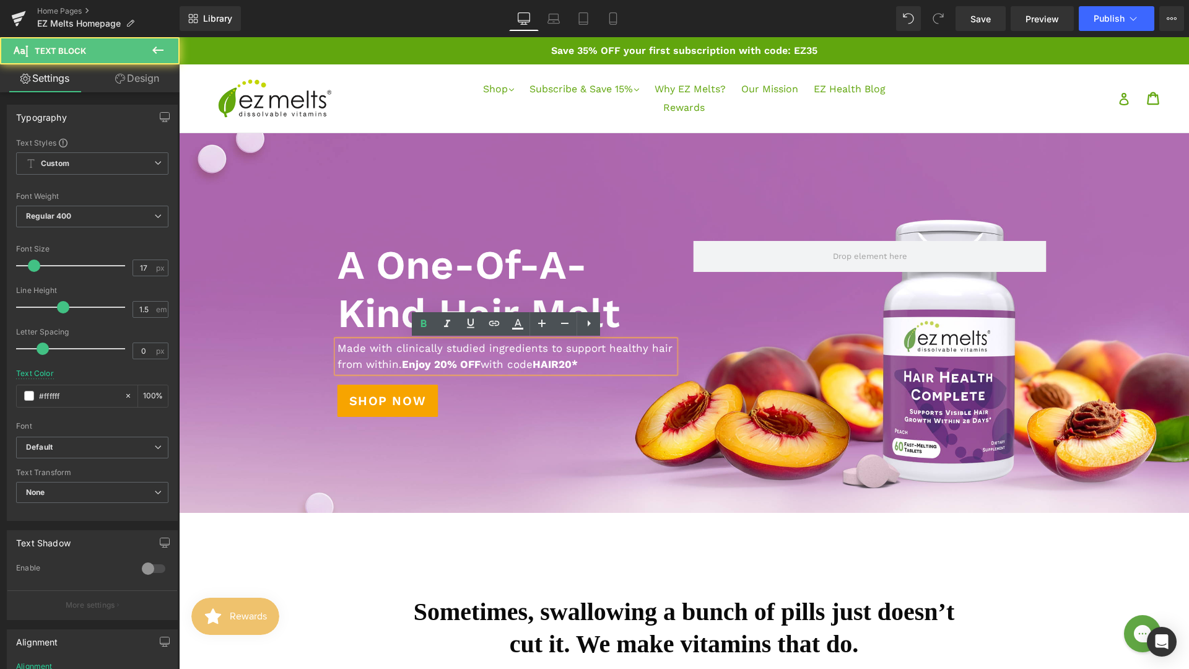
click at [560, 364] on strong "HAIR20*" at bounding box center [555, 364] width 45 height 12
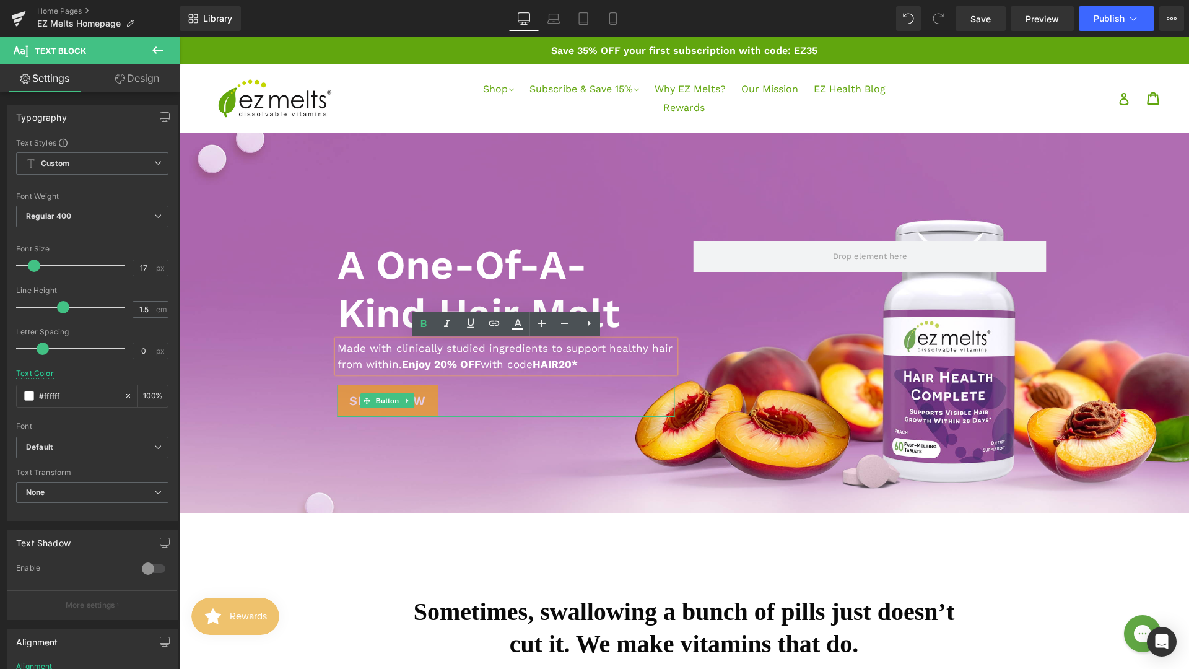
click at [419, 409] on span "Shop Now" at bounding box center [387, 400] width 77 height 19
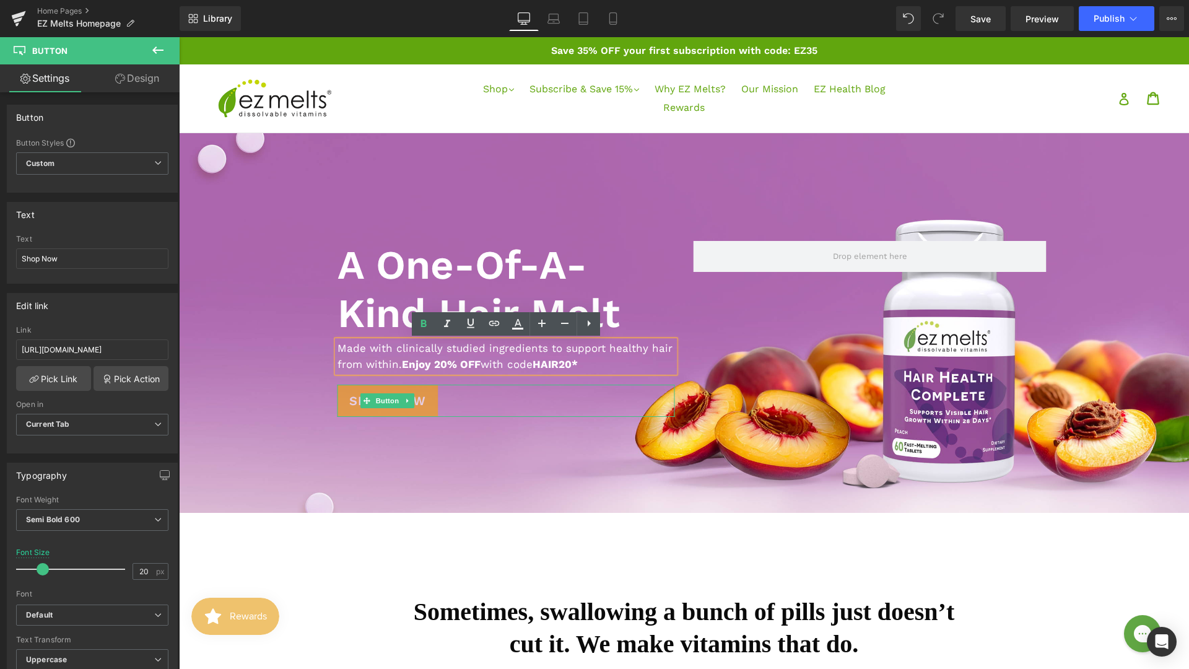
click at [394, 411] on link "Shop Now" at bounding box center [387, 401] width 101 height 32
click at [390, 410] on link "Shop Now" at bounding box center [387, 401] width 101 height 32
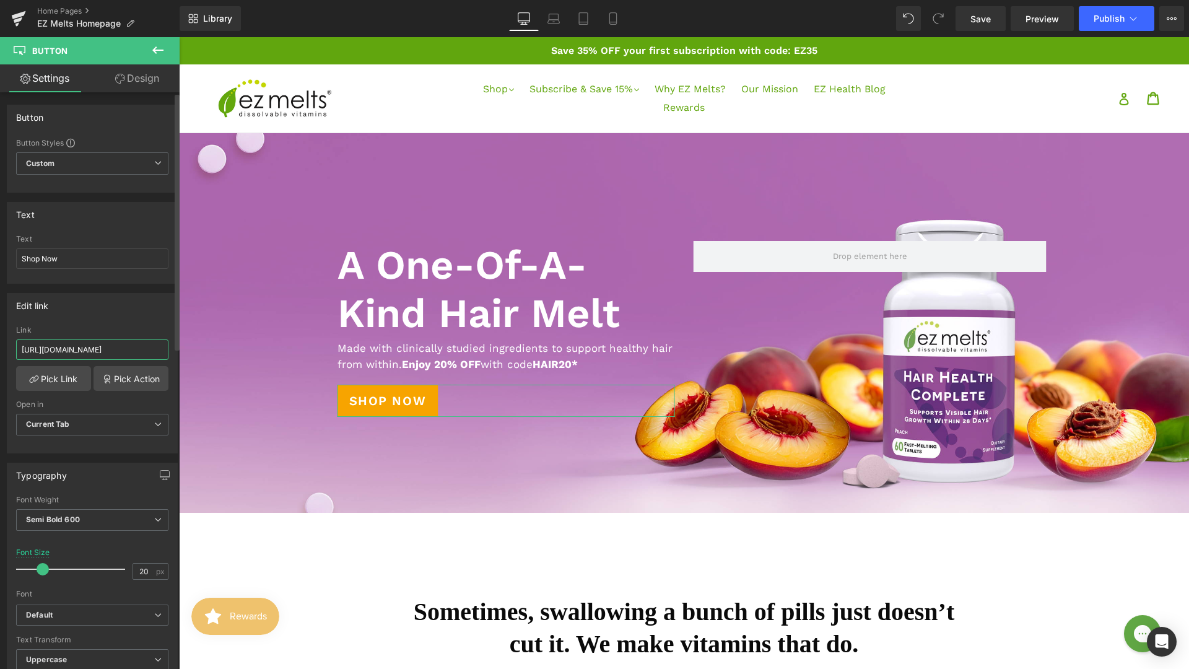
click at [129, 347] on input "[URL][DOMAIN_NAME]" at bounding box center [92, 349] width 152 height 20
type input "https://ezmelts.com/discount/HAIR20?redirect=%2Fproducts%2Fhair-health-complete"
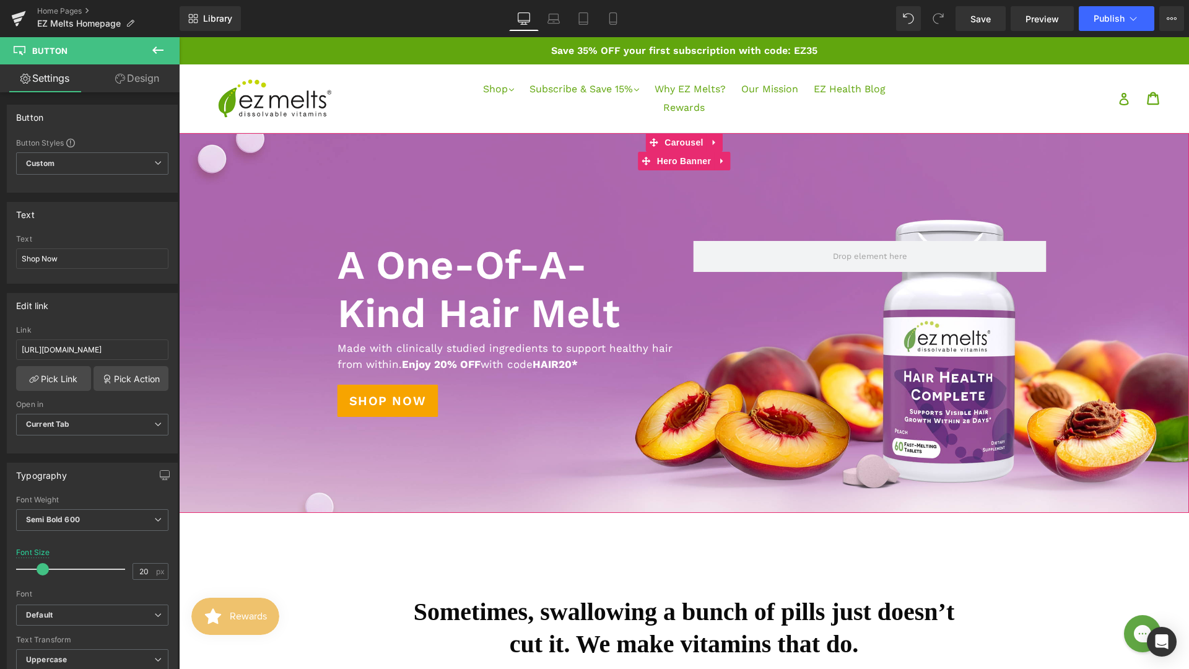
click at [381, 471] on div at bounding box center [684, 323] width 1010 height 380
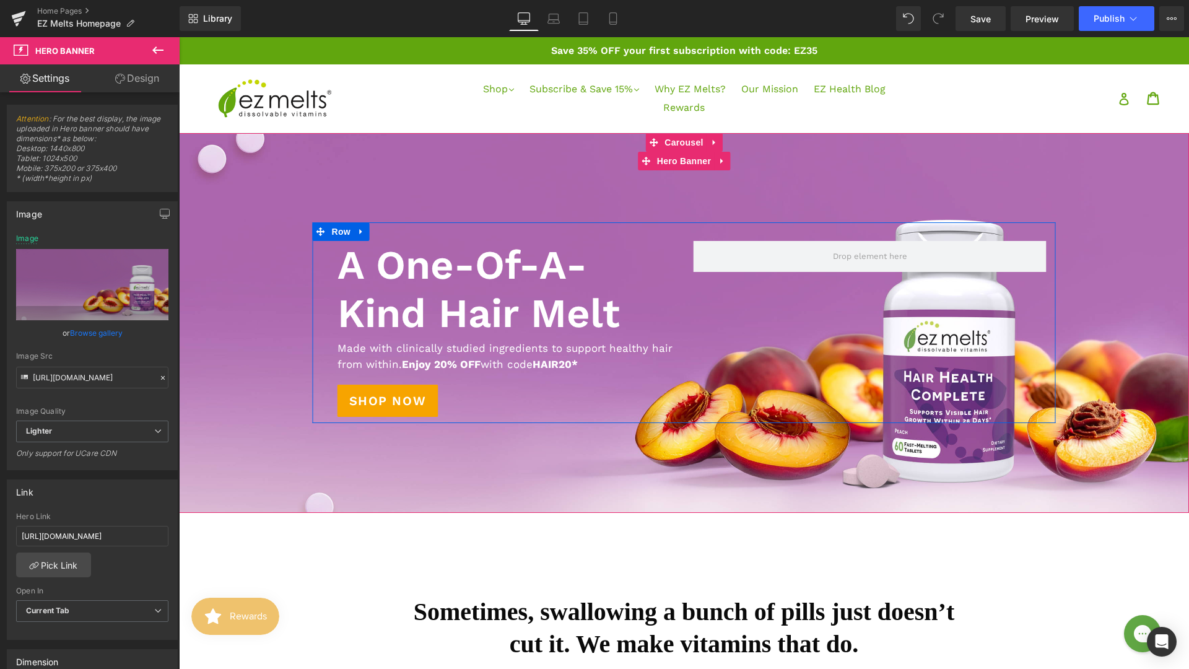
click at [376, 393] on span "Button" at bounding box center [387, 400] width 28 height 15
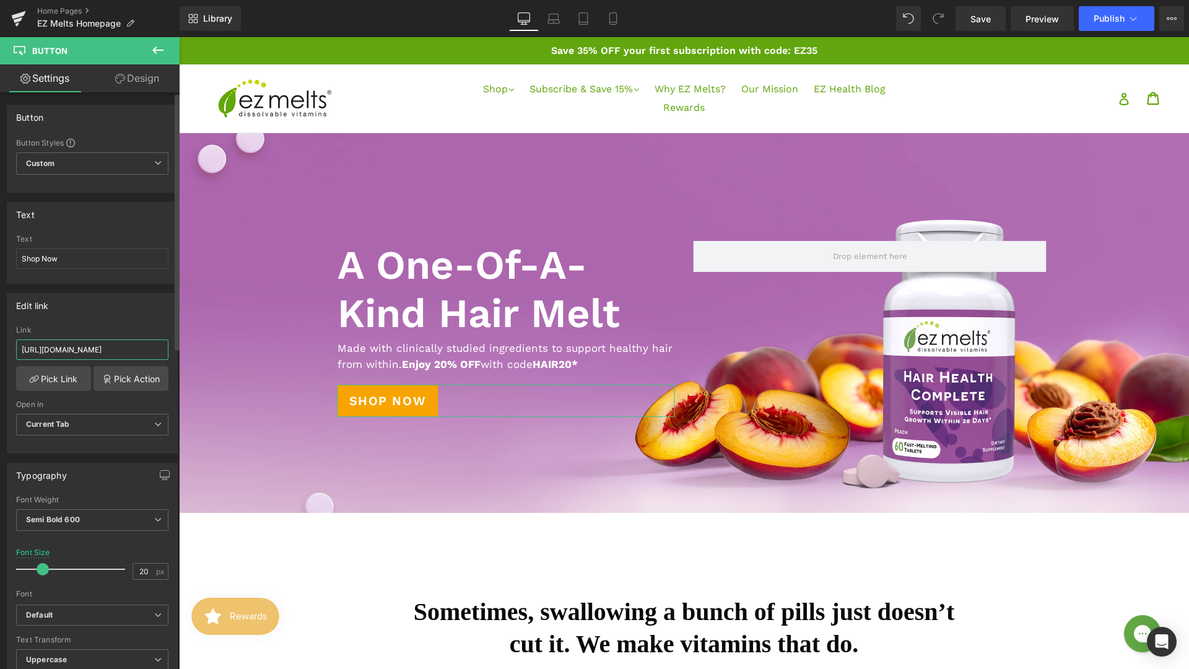
click at [127, 346] on input "https://ezmelts.com/discount/HAIR20?redirect=%2Fproducts%2Fhair-health-complete" at bounding box center [92, 349] width 152 height 20
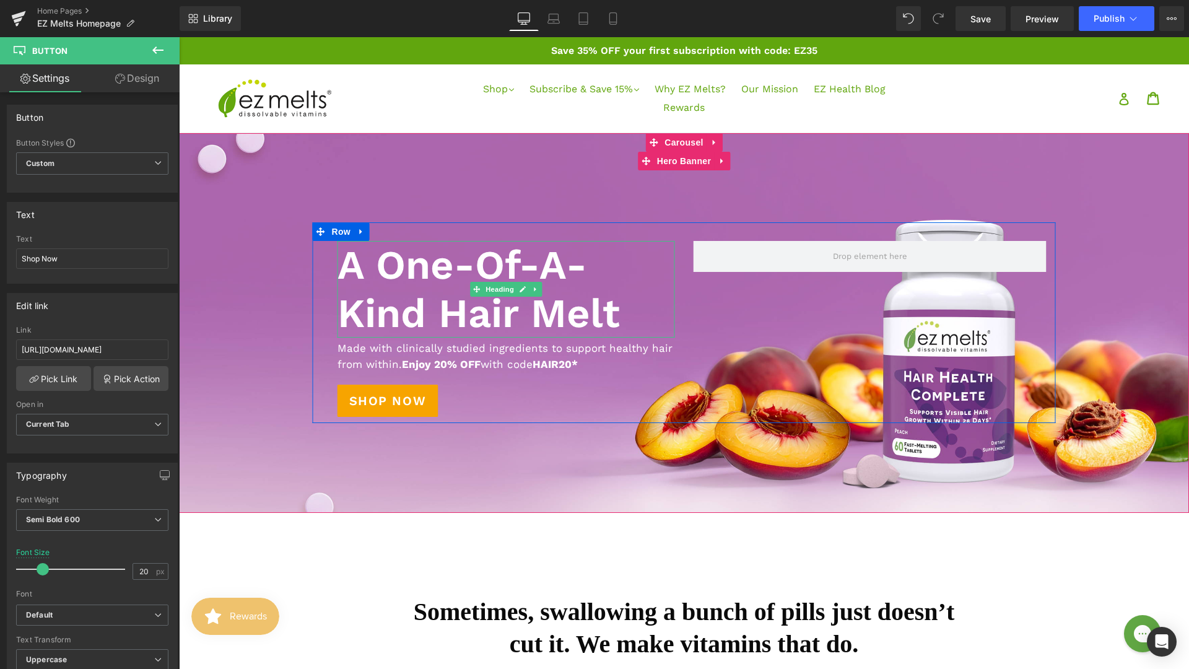
click at [435, 313] on h1 "A One-Of-A-Kind Hair Melt" at bounding box center [505, 289] width 337 height 97
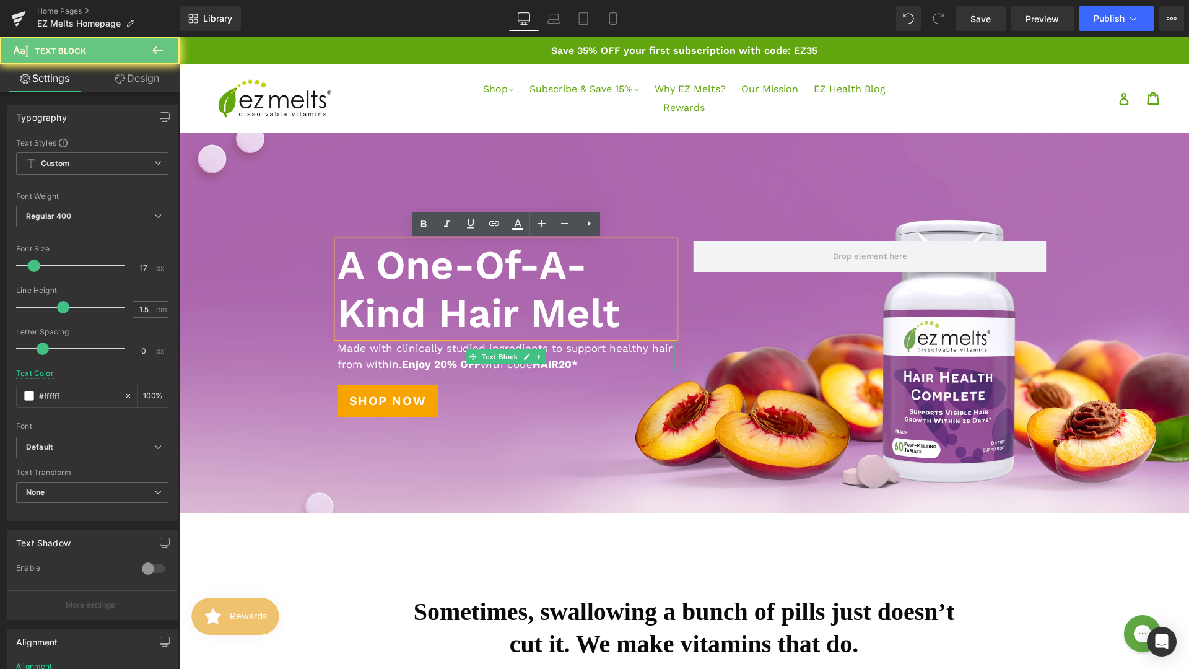
click at [458, 354] on p "Made with clinically studied ingredients to support healthy hair from within. E…" at bounding box center [505, 357] width 337 height 32
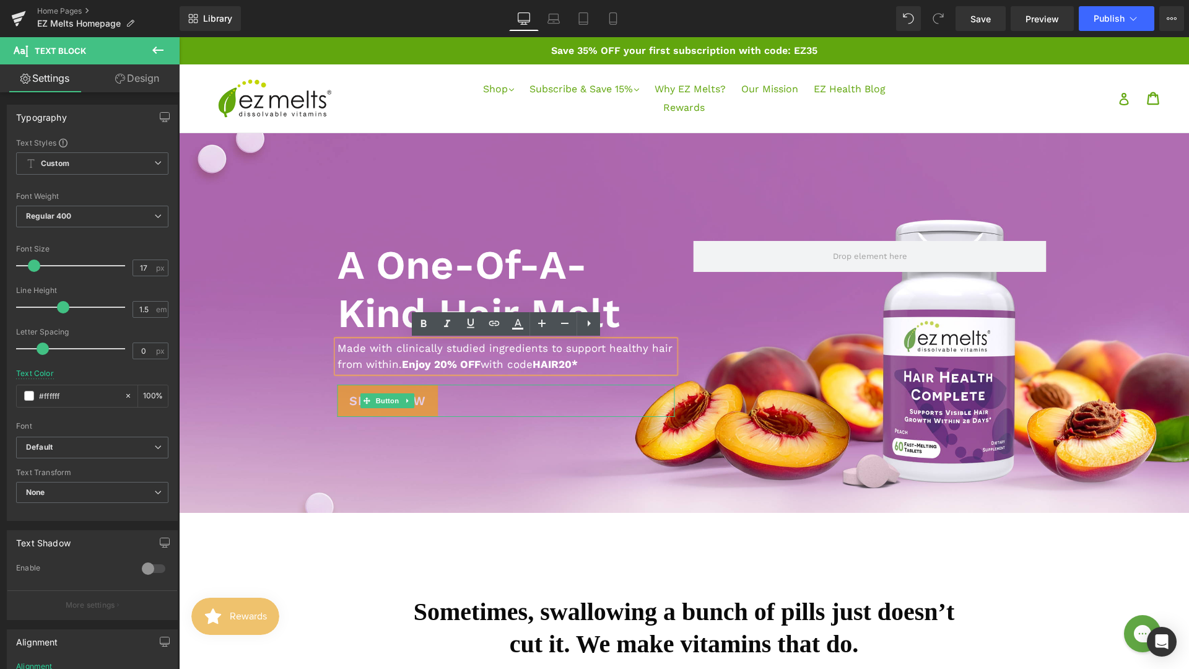
click at [406, 407] on link at bounding box center [407, 400] width 13 height 15
click at [179, 37] on link at bounding box center [179, 37] width 0 height 0
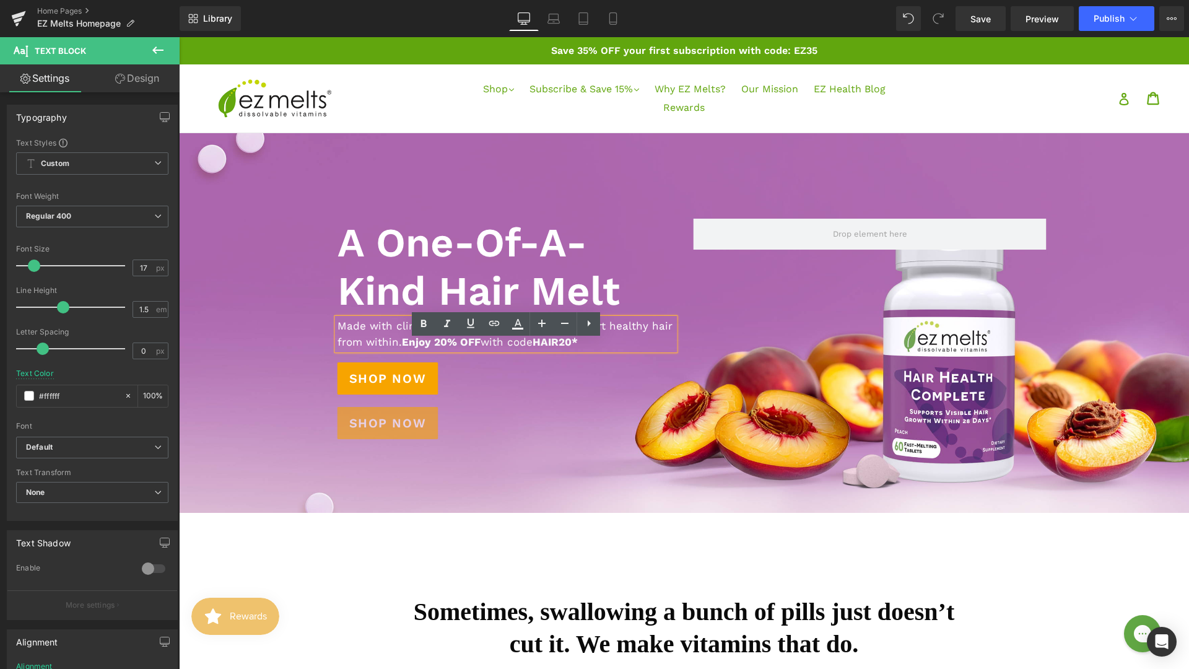
click at [427, 425] on link "Shop Now" at bounding box center [387, 423] width 101 height 32
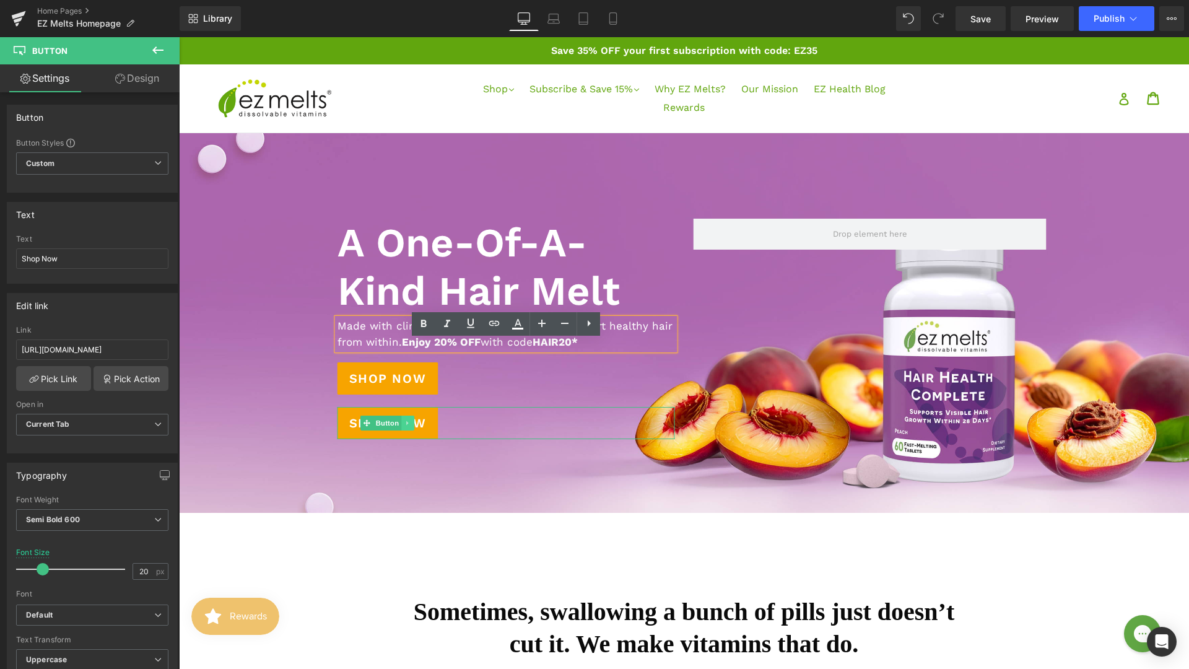
click at [407, 427] on link at bounding box center [407, 422] width 13 height 15
click at [411, 424] on icon at bounding box center [414, 423] width 7 height 7
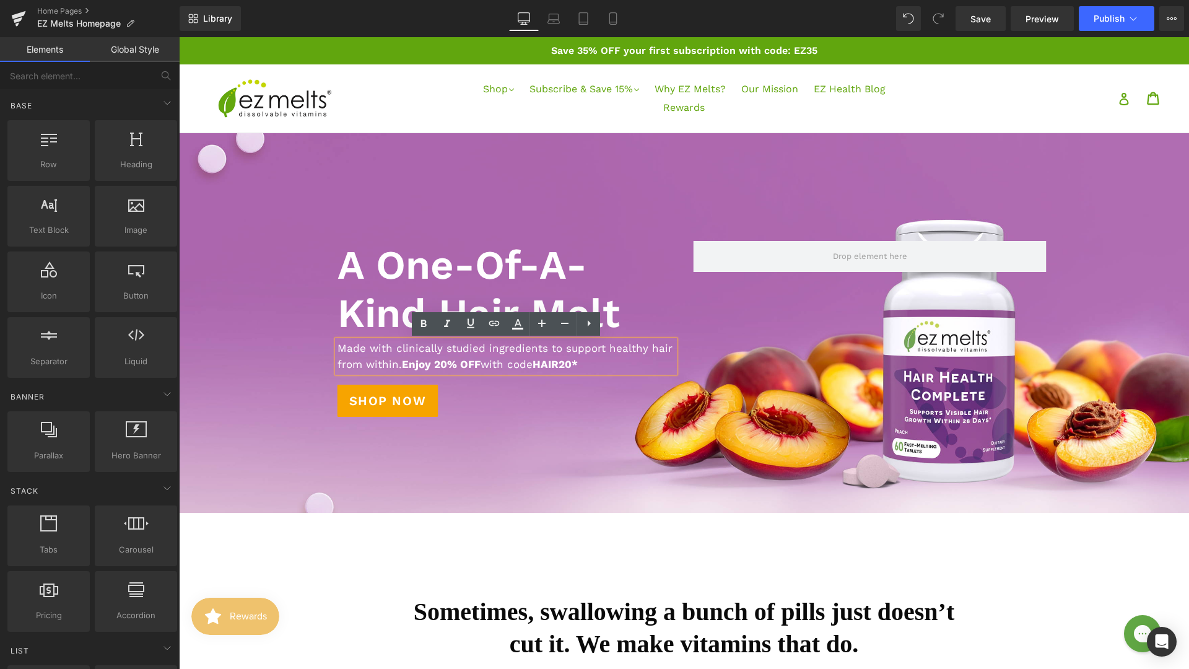
click at [474, 365] on strong "Enjoy 20% OFF" at bounding box center [441, 364] width 79 height 12
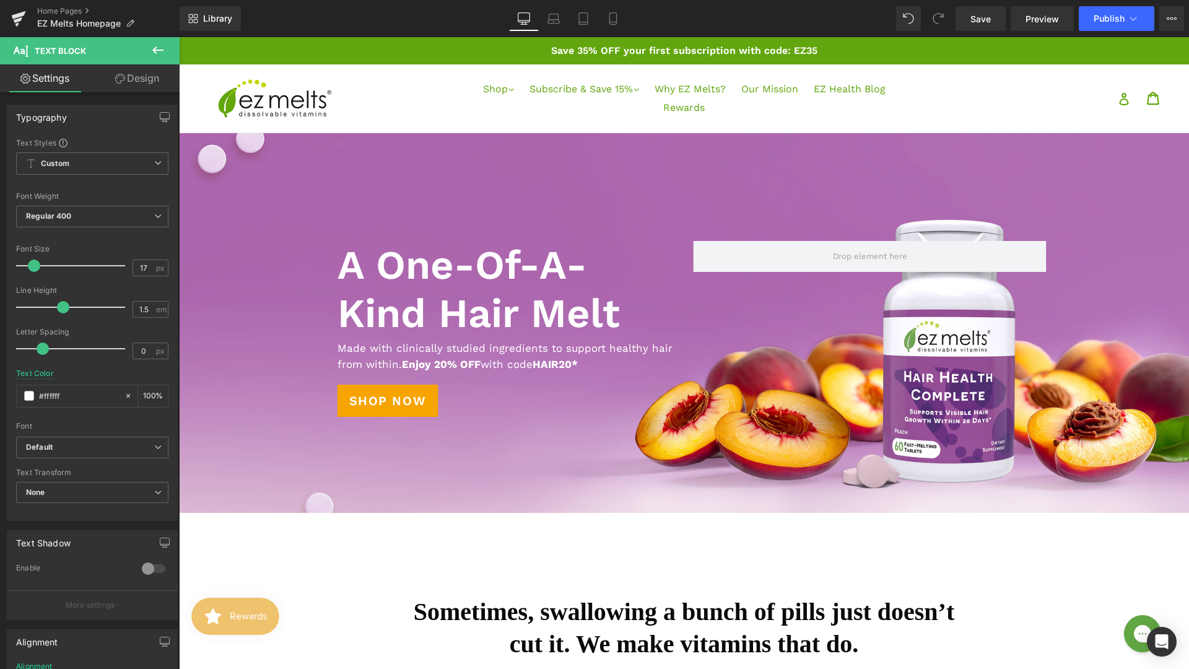
click at [160, 40] on button at bounding box center [157, 50] width 43 height 27
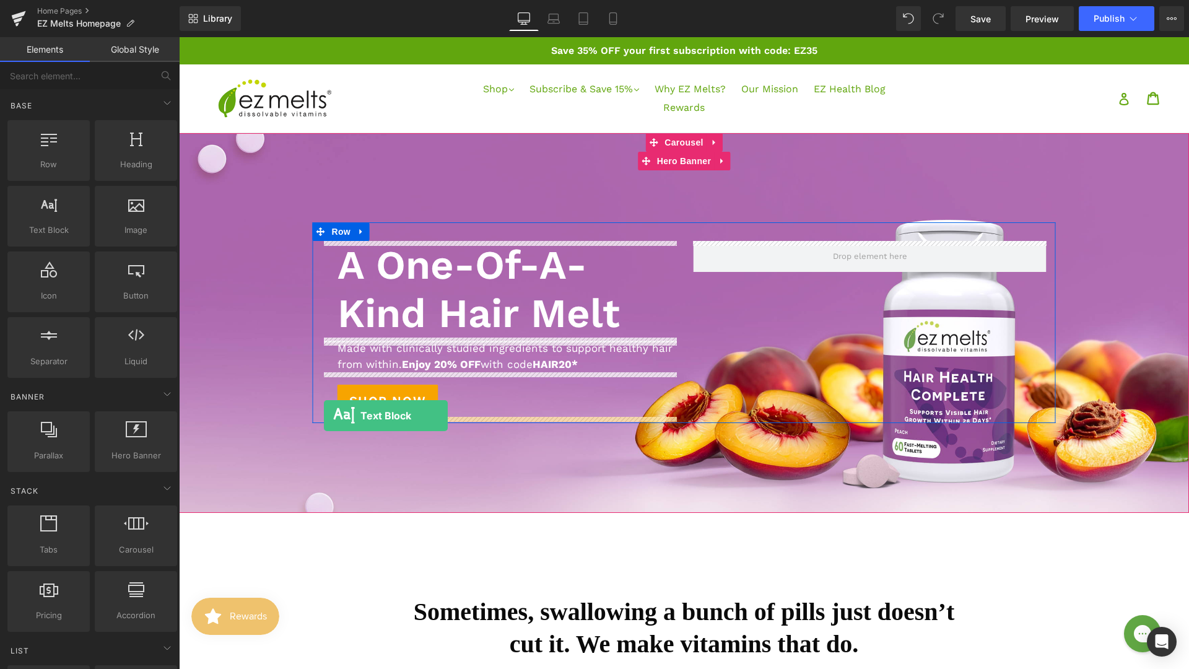
drag, startPoint x: 215, startPoint y: 242, endPoint x: 324, endPoint y: 415, distance: 204.8
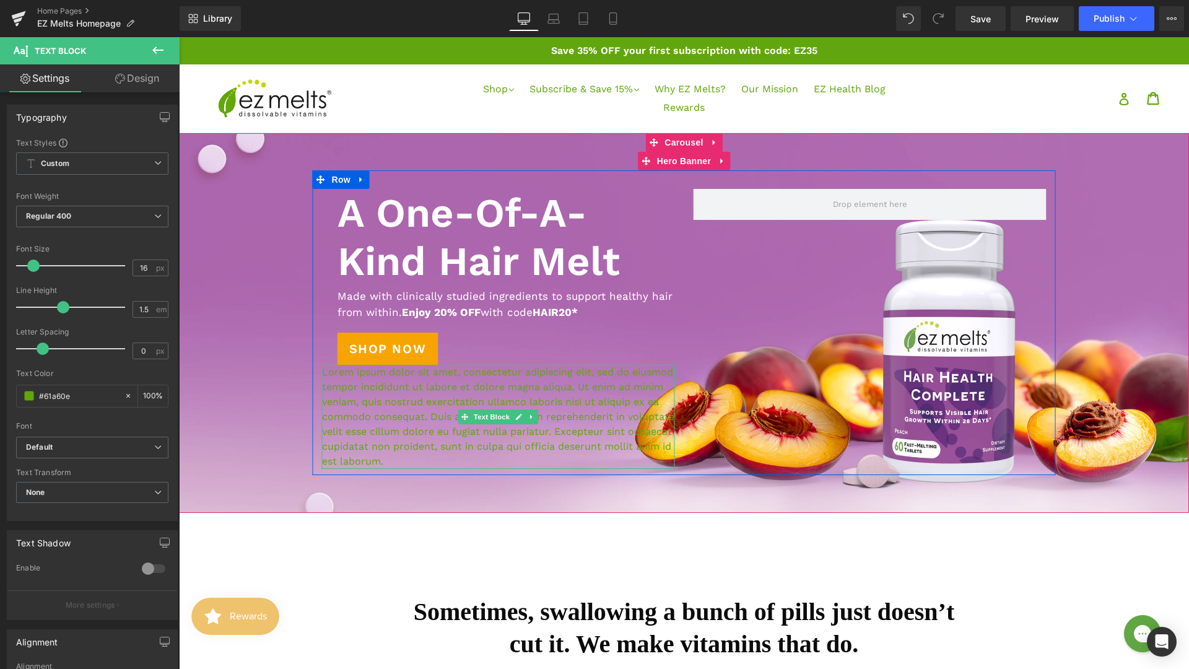
click at [324, 371] on p "Lorem ipsum dolor sit amet, consectetur adipiscing elit, sed do eiusmod tempor …" at bounding box center [498, 417] width 353 height 104
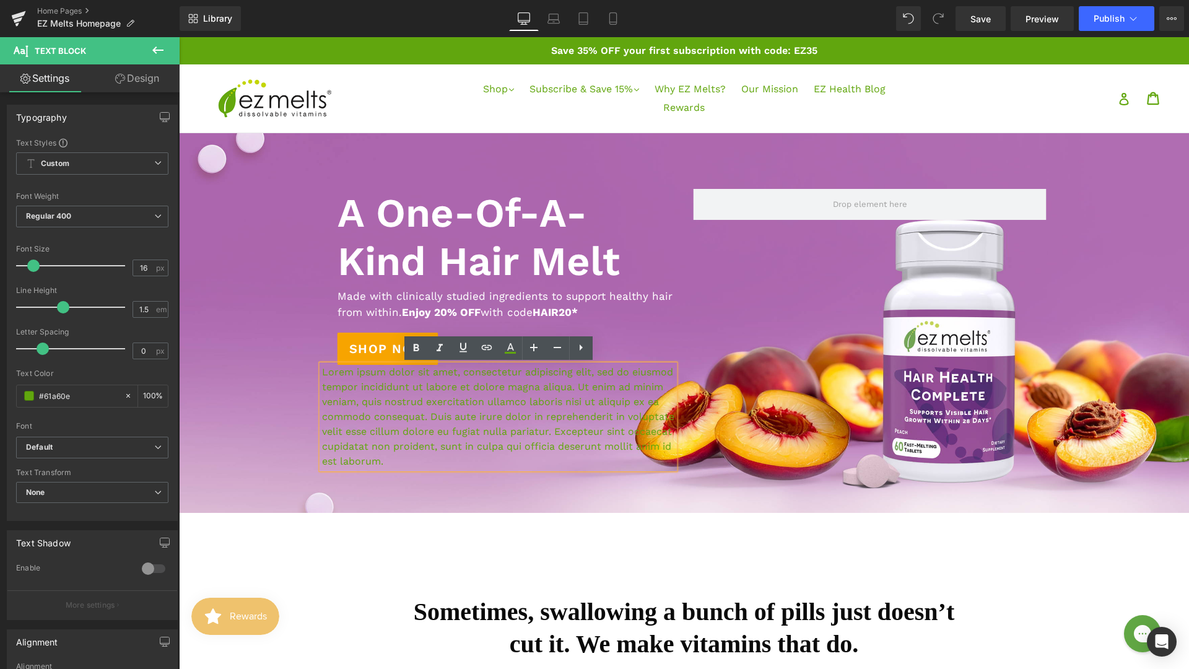
click at [446, 420] on p "Lorem ipsum dolor sit amet, consectetur adipiscing elit, sed do eiusmod tempor …" at bounding box center [498, 417] width 353 height 104
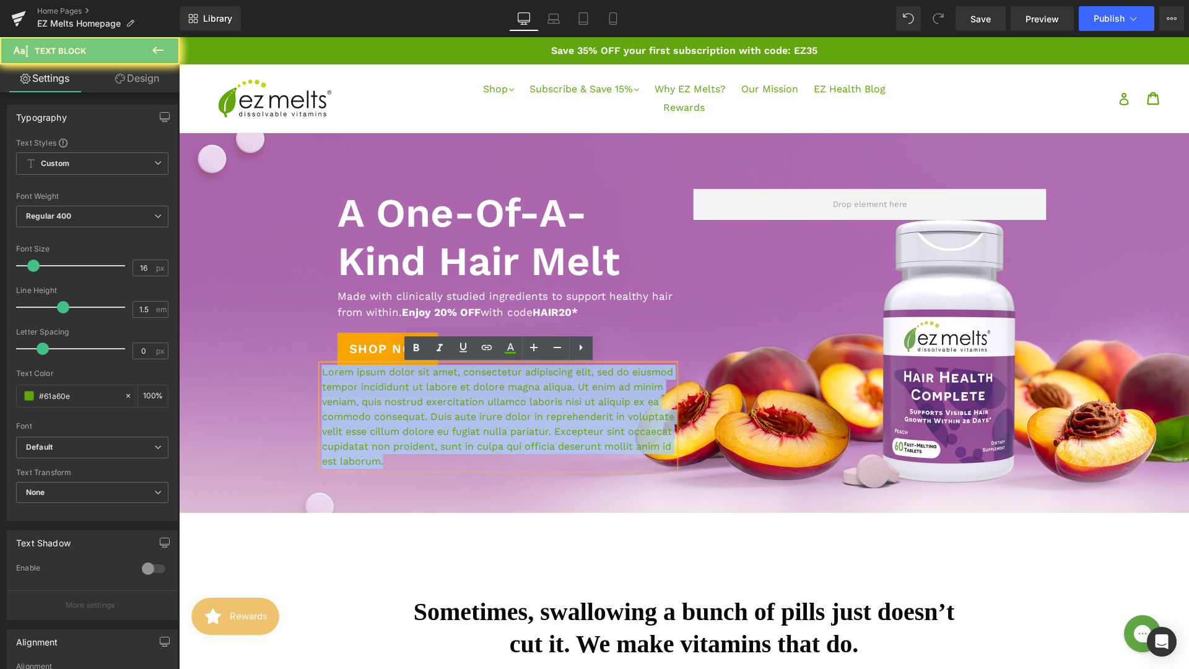
click at [446, 420] on p "Lorem ipsum dolor sit amet, consectetur adipiscing elit, sed do eiusmod tempor …" at bounding box center [498, 417] width 353 height 104
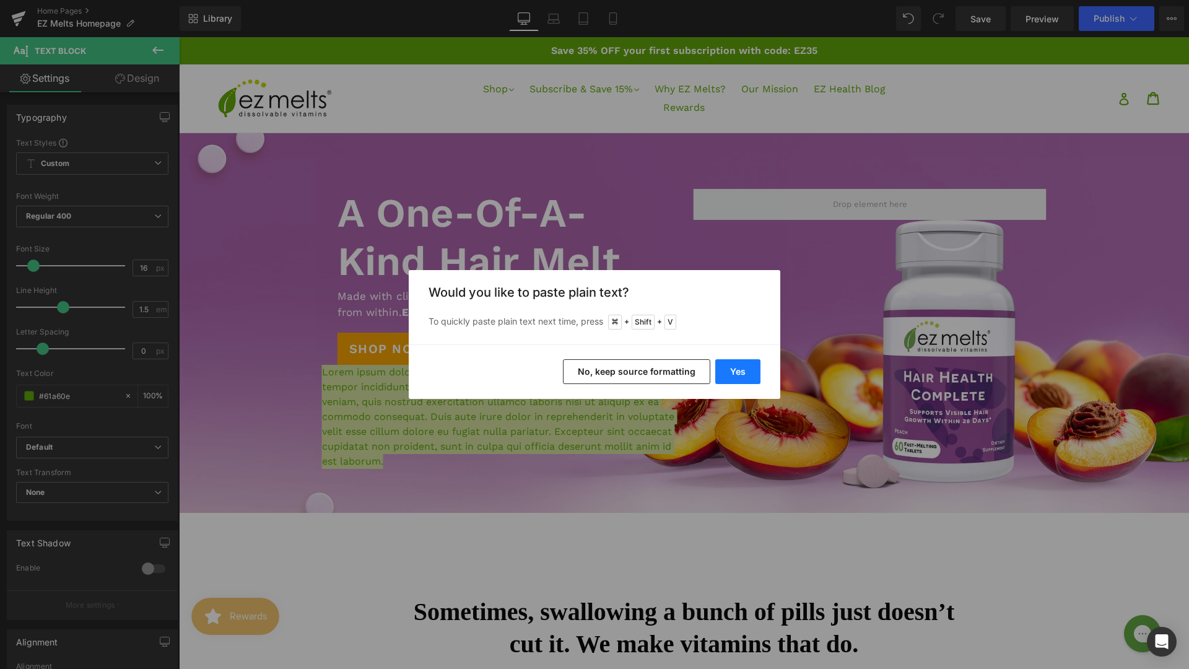
click at [739, 367] on button "Yes" at bounding box center [737, 371] width 45 height 25
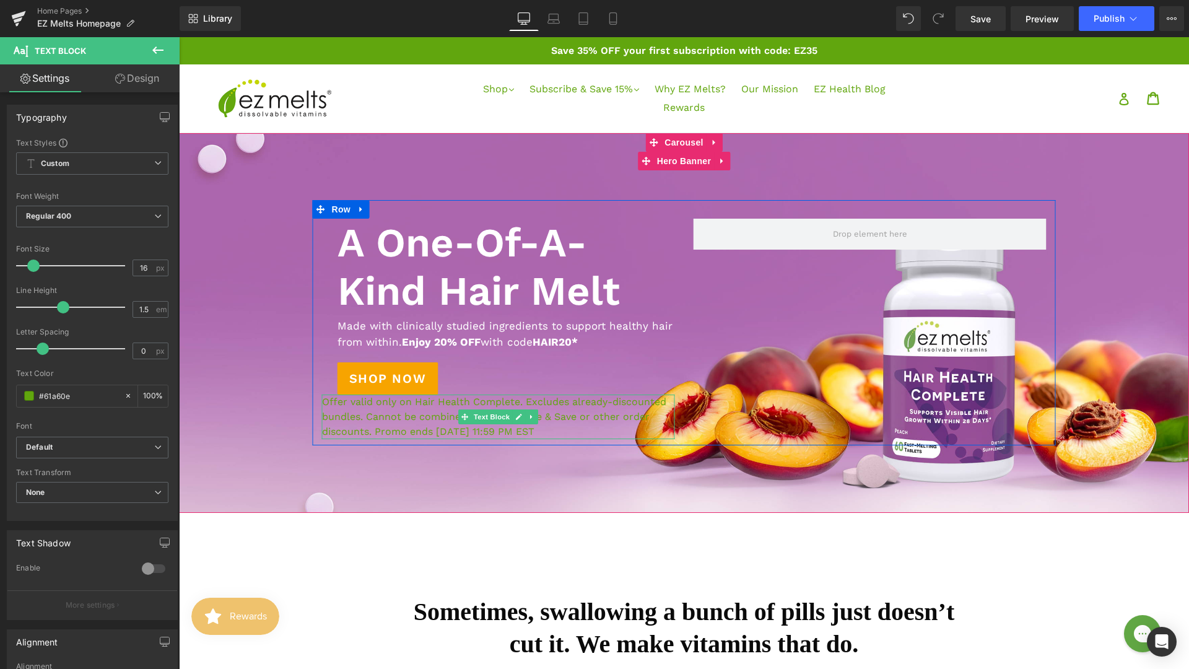
click at [412, 422] on p "Offer valid only on Hair Health Complete. Excludes already-discounted bundles. …" at bounding box center [498, 416] width 353 height 45
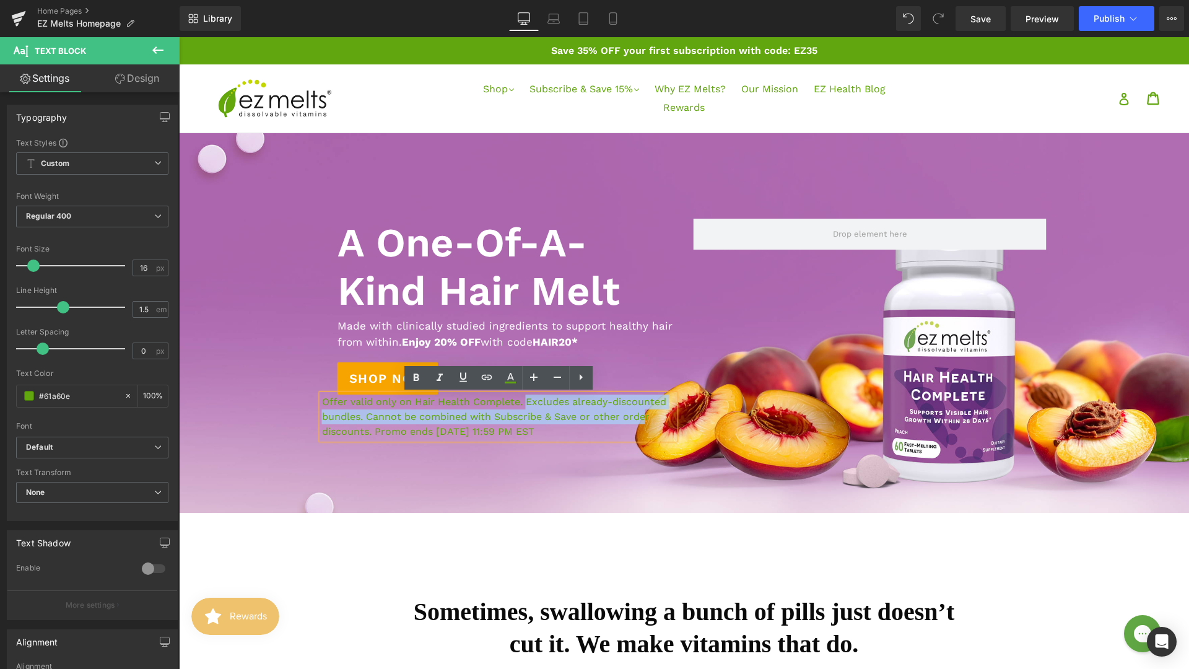
drag, startPoint x: 525, startPoint y: 402, endPoint x: 645, endPoint y: 411, distance: 120.5
click at [645, 411] on p "Offer valid only on Hair Health Complete. Excludes already-discounted bundles. …" at bounding box center [498, 416] width 353 height 45
click at [645, 412] on p "Offer valid only on Hair Health Complete. Excludes already-discounted bundles. …" at bounding box center [498, 416] width 353 height 45
drag, startPoint x: 366, startPoint y: 416, endPoint x: 372, endPoint y: 432, distance: 16.5
click at [372, 432] on p "Offer valid only on Hair Health Complete. Excludes already-discounted bundles. …" at bounding box center [498, 416] width 353 height 45
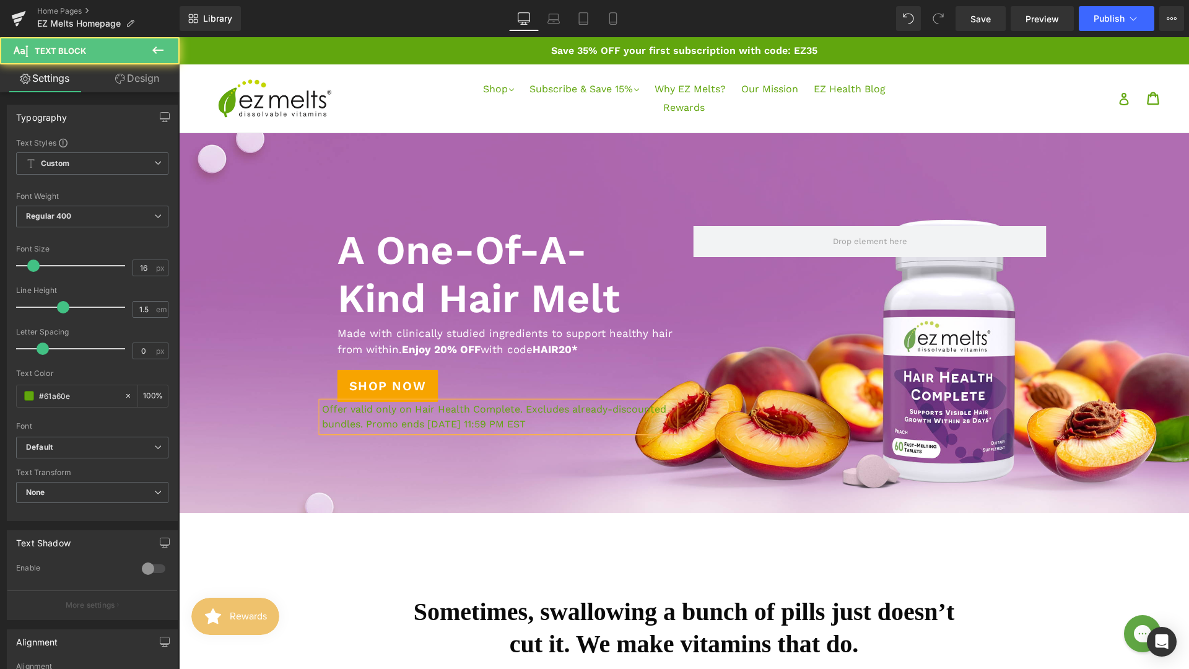
click at [360, 422] on p "Offer valid only on Hair Health Complete. Excludes already-discounted bundles. …" at bounding box center [498, 417] width 353 height 30
click at [571, 407] on p "Offer valid only on Hair Health Complete. Excludes already-discounted bundles. …" at bounding box center [498, 417] width 353 height 30
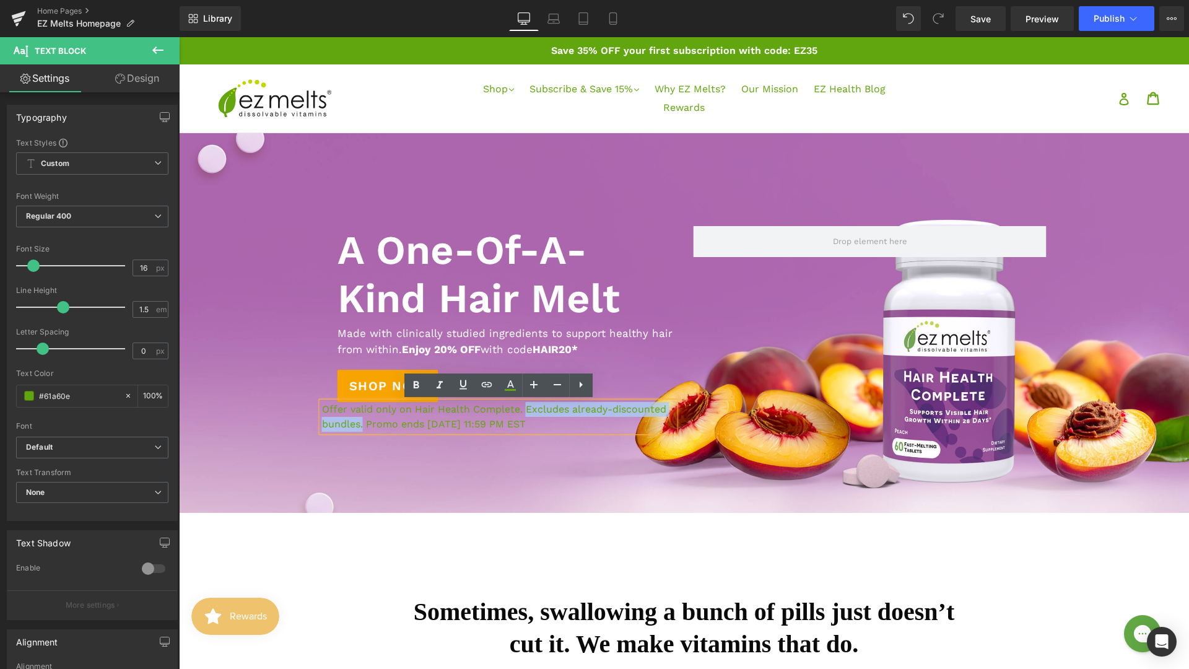
drag, startPoint x: 524, startPoint y: 410, endPoint x: 363, endPoint y: 427, distance: 161.2
click at [363, 427] on p "Offer valid only on Hair Health Complete. Excludes already-discounted bundles. …" at bounding box center [498, 417] width 353 height 30
click at [517, 403] on p "Offer valid only on Hair Health Complete. Excludes already-discounted bundles. …" at bounding box center [498, 417] width 353 height 30
click at [503, 423] on p "Offer valid only on Hair Health Complete. Excludes already-discounted bundles. …" at bounding box center [498, 417] width 353 height 30
click at [325, 411] on p "Offer valid only on Hair Health Complete. Excludes already-discounted bundles. …" at bounding box center [498, 417] width 353 height 30
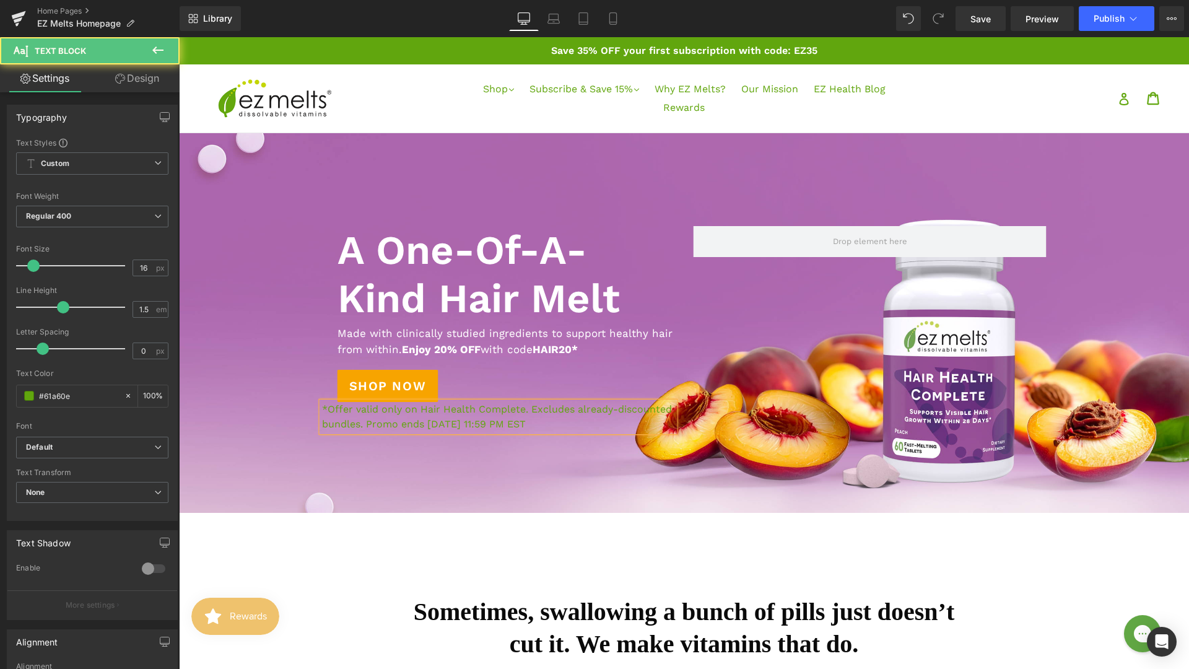
drag, startPoint x: 583, startPoint y: 424, endPoint x: 317, endPoint y: 406, distance: 266.8
click at [317, 406] on div "A One-Of-A-Kind Hair Melt Heading Text Block Made with clinically studied ingre…" at bounding box center [499, 329] width 372 height 206
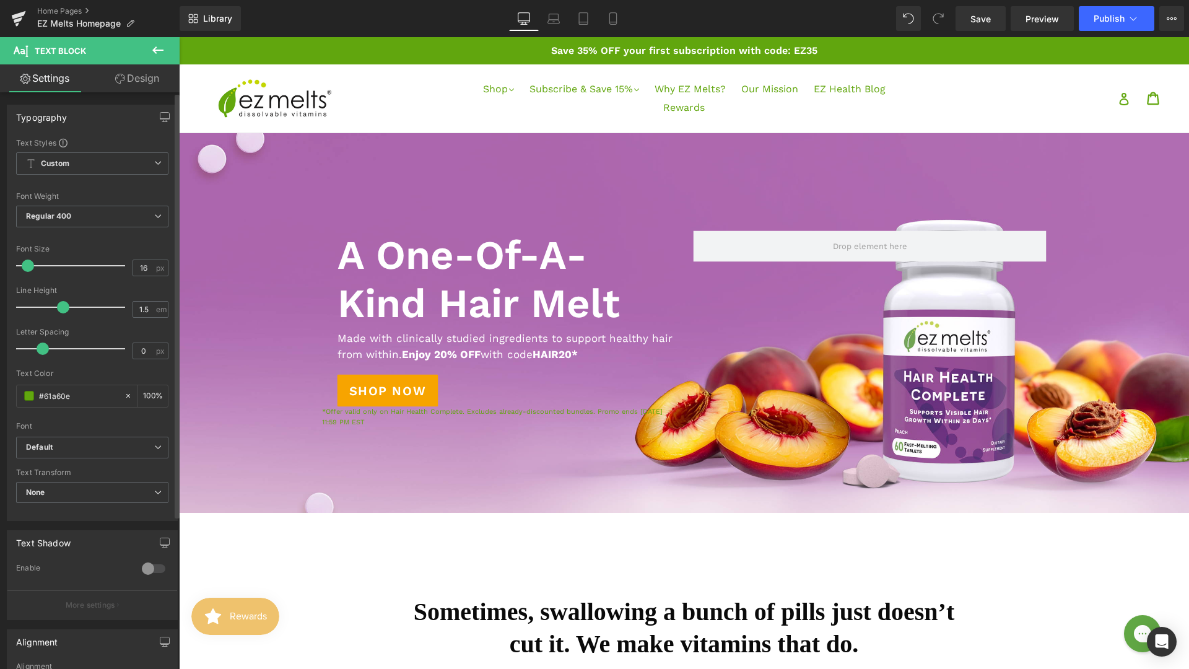
click at [24, 263] on span at bounding box center [28, 265] width 12 height 12
click at [61, 307] on span at bounding box center [63, 307] width 12 height 12
click at [43, 347] on span at bounding box center [43, 348] width 12 height 12
click at [430, 468] on div at bounding box center [684, 323] width 1010 height 380
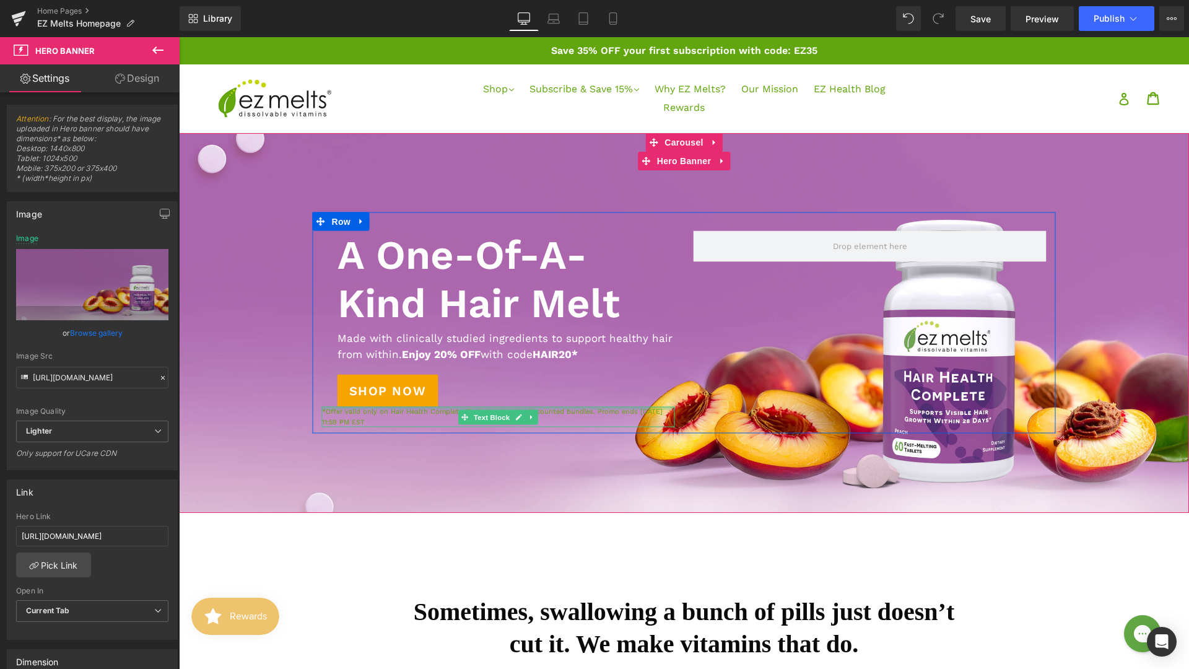
click at [384, 407] on div at bounding box center [498, 408] width 353 height 3
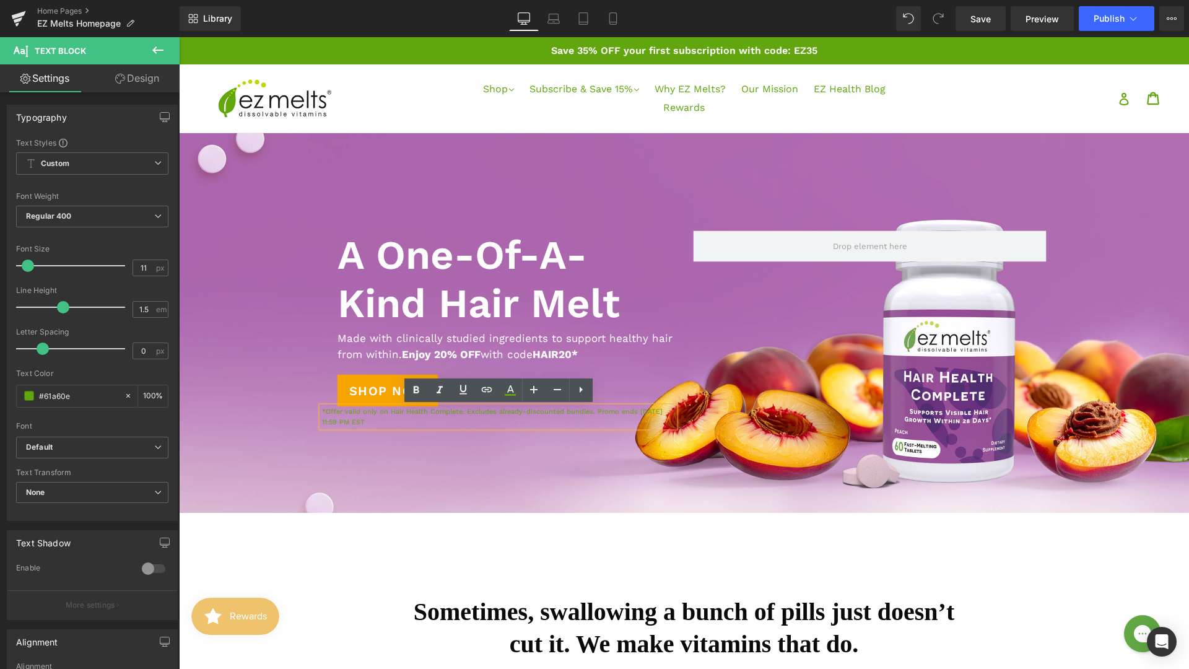
click at [370, 420] on p "*Offer valid only on Hair Health Complete. Excludes already-discounted bundles.…" at bounding box center [498, 417] width 353 height 20
click at [373, 420] on p "*Offer valid only on Hair Health Complete. Excludes already-discounted bundles.…" at bounding box center [498, 417] width 353 height 20
click at [27, 401] on div "#61a60e" at bounding box center [70, 396] width 107 height 22
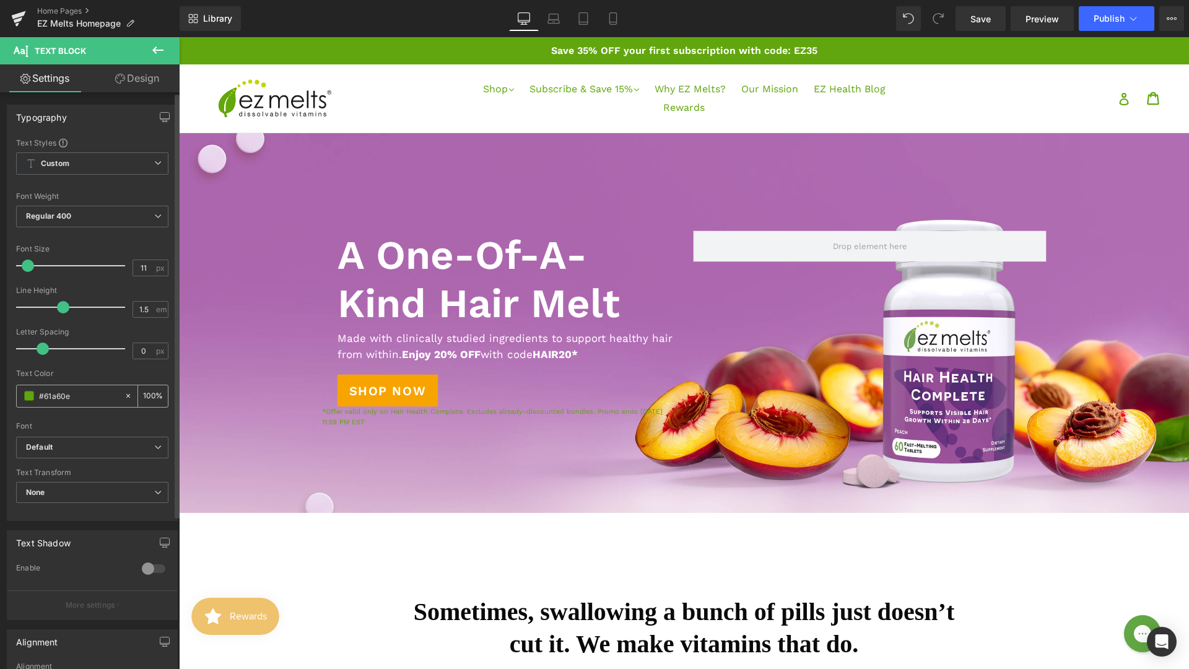
click at [28, 399] on span at bounding box center [29, 396] width 10 height 10
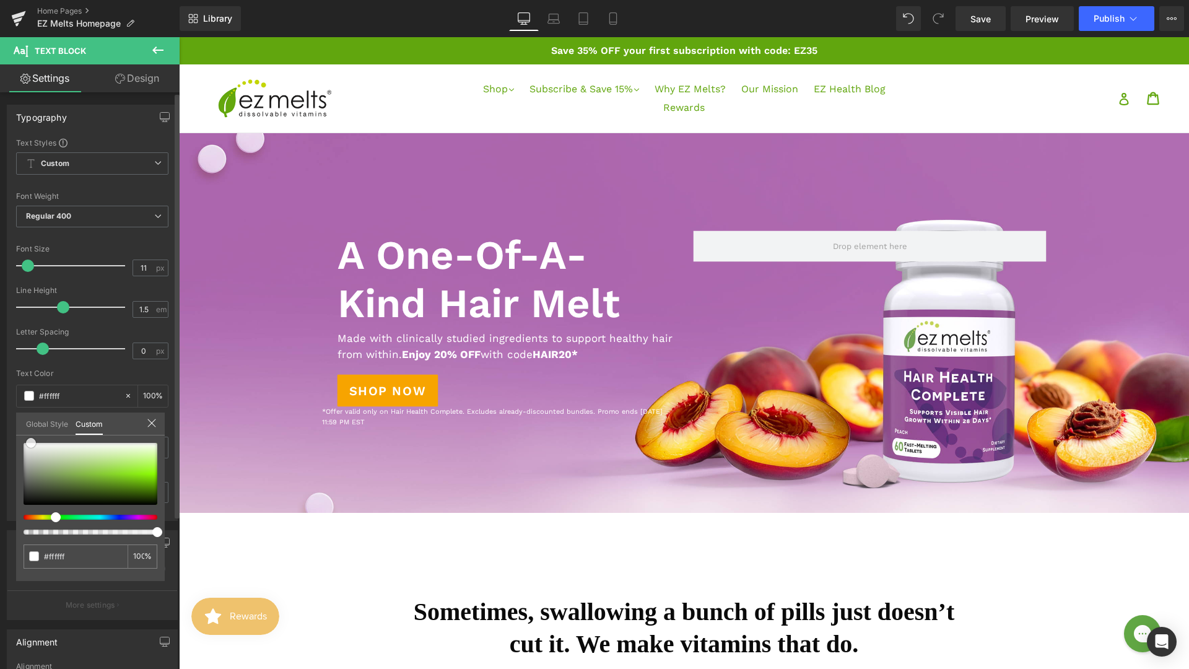
drag, startPoint x: 137, startPoint y: 482, endPoint x: 32, endPoint y: 436, distance: 114.2
click at [32, 436] on div "#61a60e 100 %" at bounding box center [90, 442] width 149 height 15
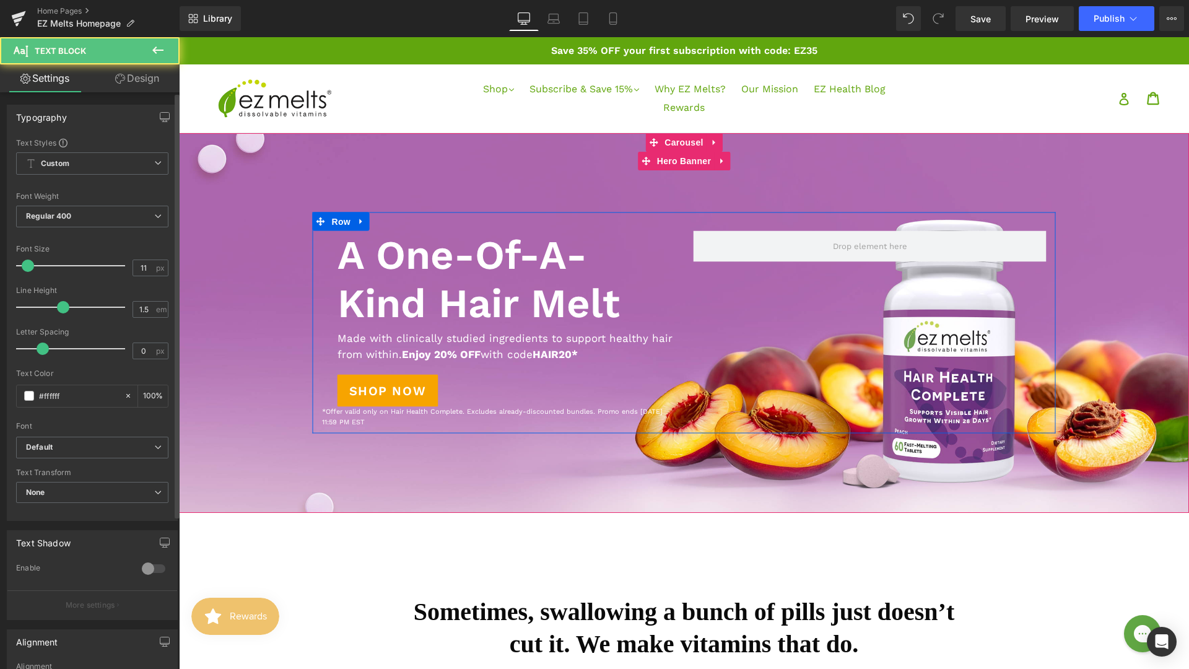
click at [355, 411] on p "*Offer valid only on Hair Health Complete. Excludes already-discounted bundles.…" at bounding box center [498, 417] width 353 height 20
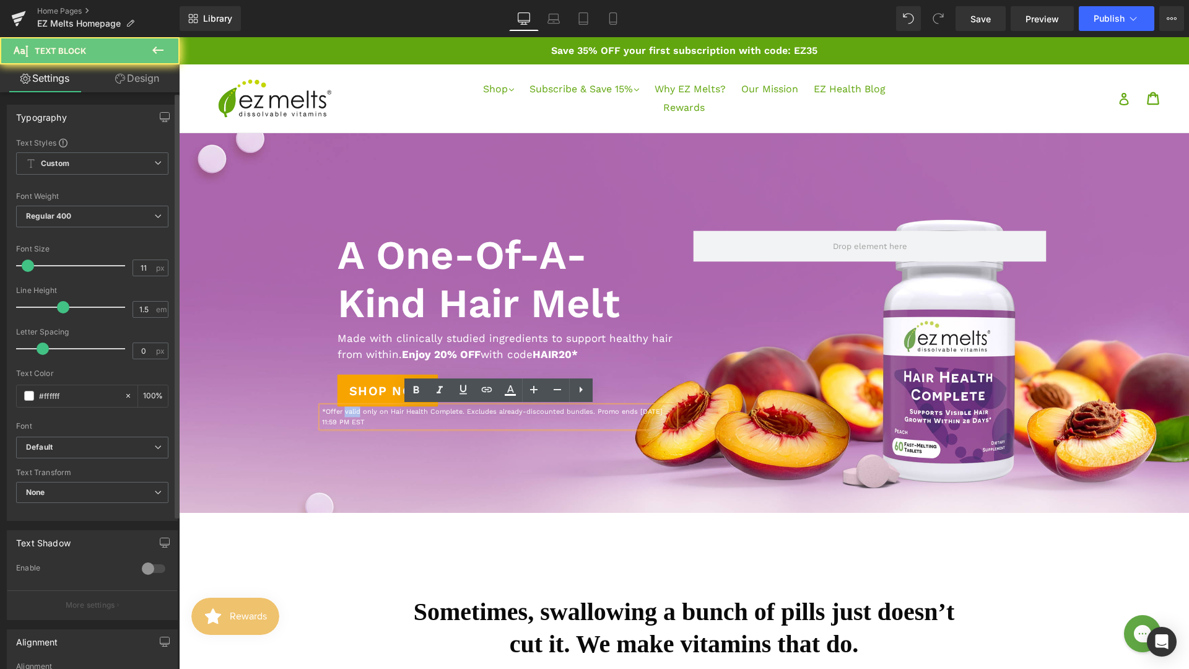
click at [356, 411] on p "*Offer valid only on Hair Health Complete. Excludes already-discounted bundles.…" at bounding box center [498, 417] width 353 height 20
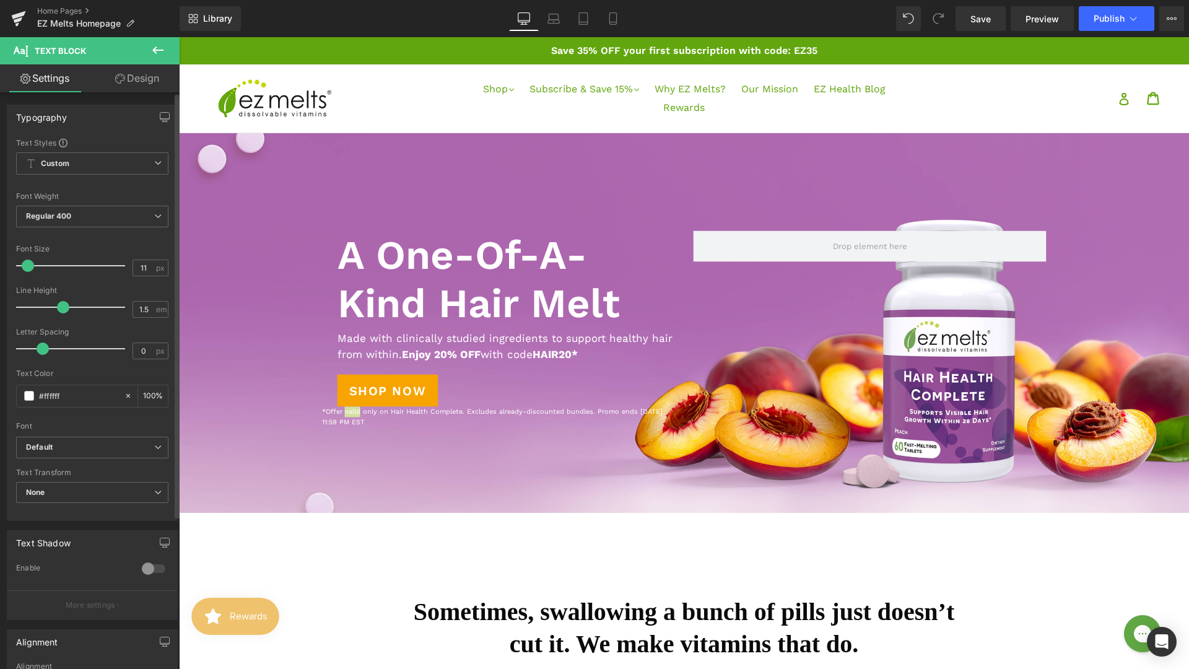
click at [137, 82] on link "Design" at bounding box center [137, 78] width 90 height 28
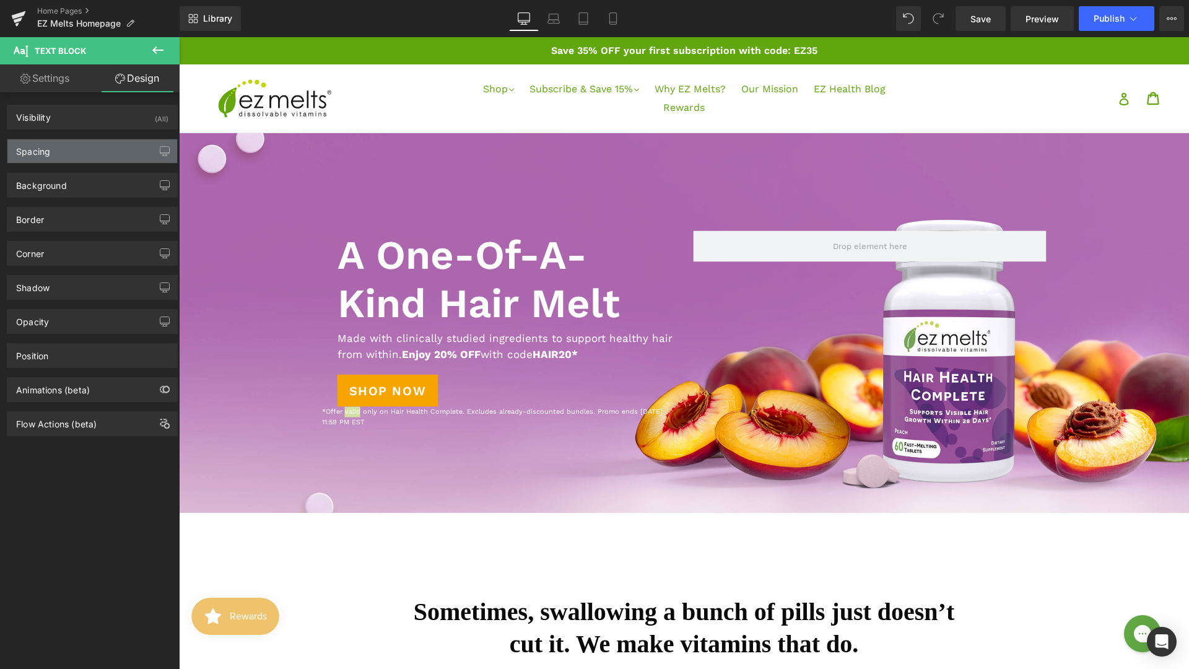
click at [77, 149] on div "Spacing" at bounding box center [92, 151] width 170 height 24
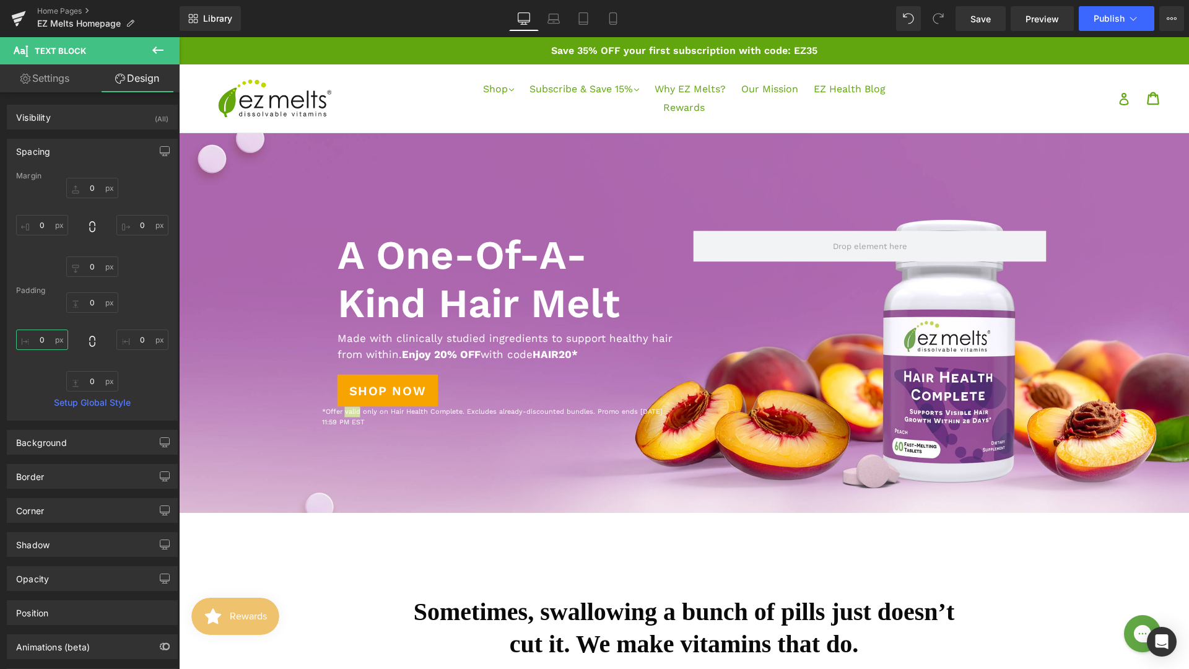
drag, startPoint x: 22, startPoint y: 340, endPoint x: 47, endPoint y: 340, distance: 24.8
click at [47, 340] on input "0" at bounding box center [42, 339] width 52 height 20
drag, startPoint x: 54, startPoint y: 340, endPoint x: 67, endPoint y: 340, distance: 13.0
click at [67, 340] on input "0" at bounding box center [42, 339] width 52 height 20
click at [26, 342] on input "0" at bounding box center [42, 339] width 52 height 20
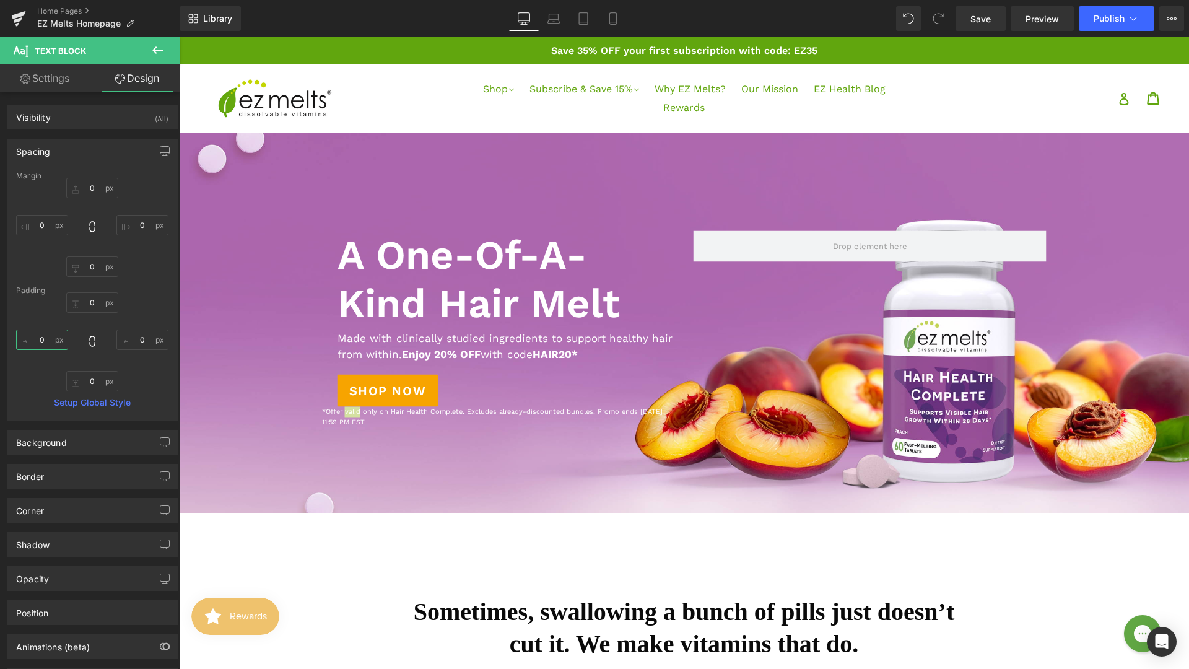
click at [32, 340] on input "0" at bounding box center [42, 339] width 52 height 20
click at [48, 339] on input "0" at bounding box center [42, 339] width 52 height 20
type input "1st 8"
type input "1"
type input "25"
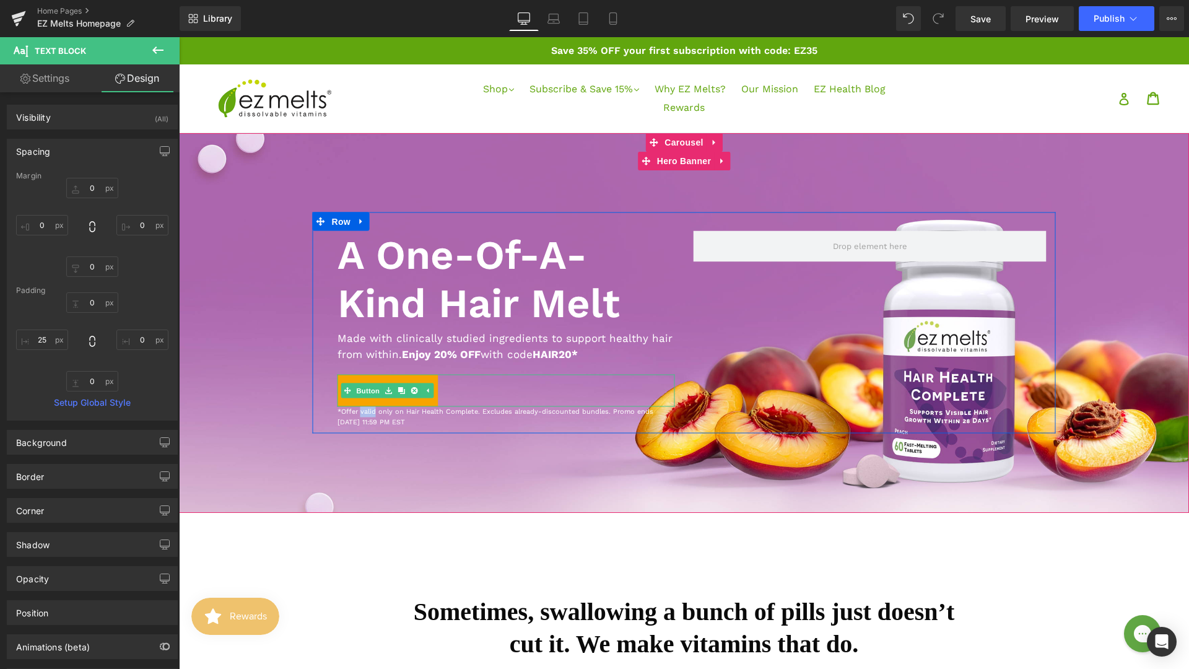
click at [441, 401] on div "Shop Now" at bounding box center [505, 391] width 337 height 32
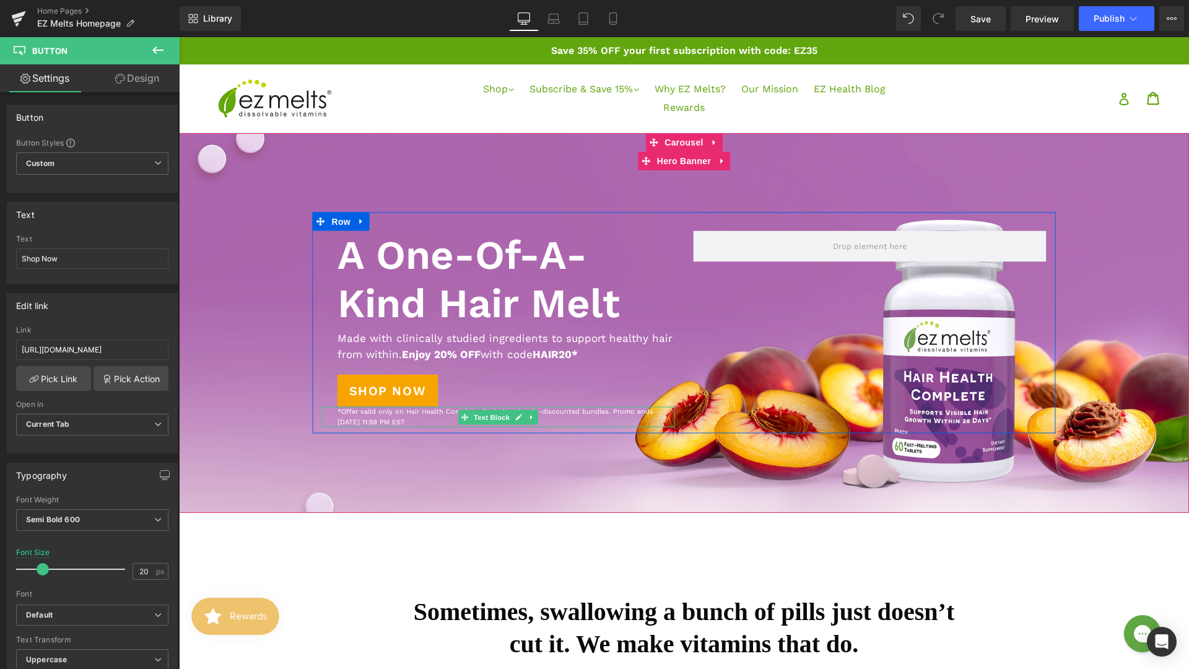
click at [338, 412] on p "*Offer valid only on Hair Health Complete. Excludes already-discounted bundles.…" at bounding box center [505, 417] width 337 height 20
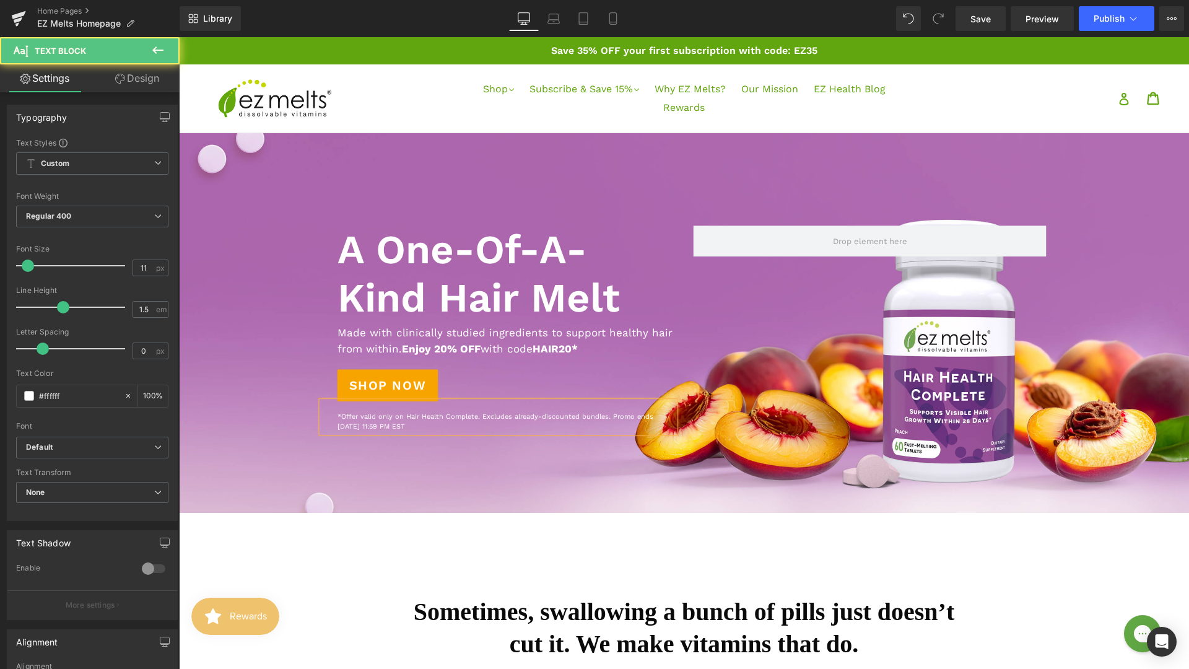
click at [613, 415] on p "*Offer valid only on Hair Health Complete. Excludes already-discounted bundles.…" at bounding box center [505, 422] width 337 height 20
click at [129, 77] on link "Design" at bounding box center [137, 78] width 90 height 28
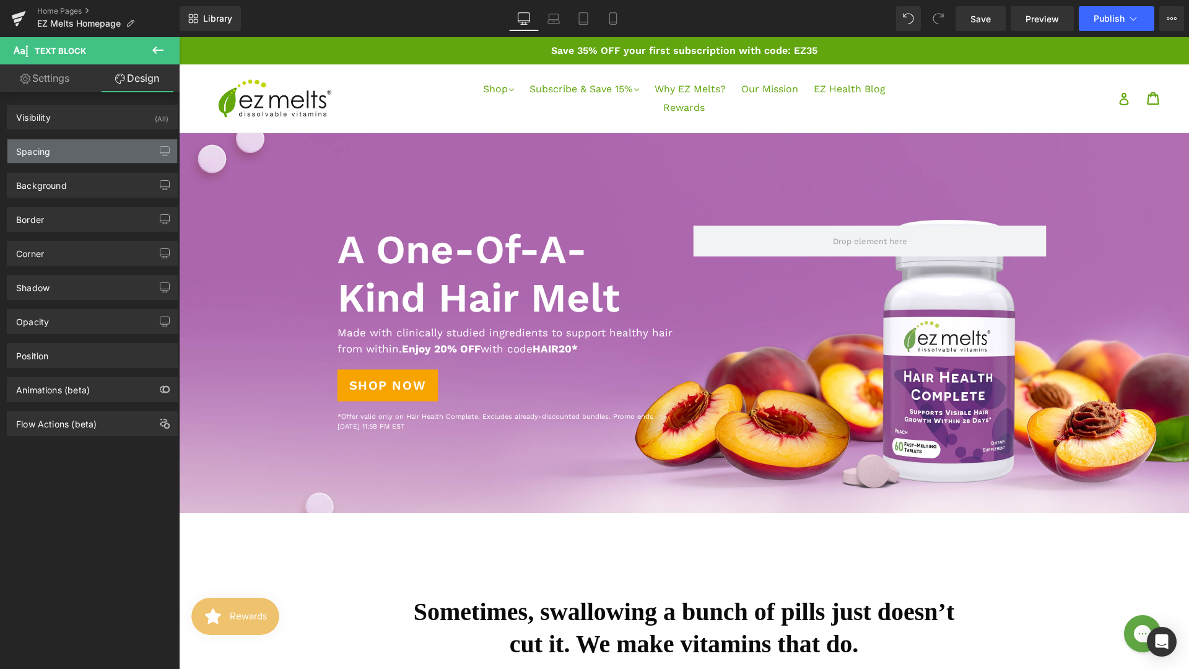
click at [92, 149] on div "Spacing" at bounding box center [92, 151] width 170 height 24
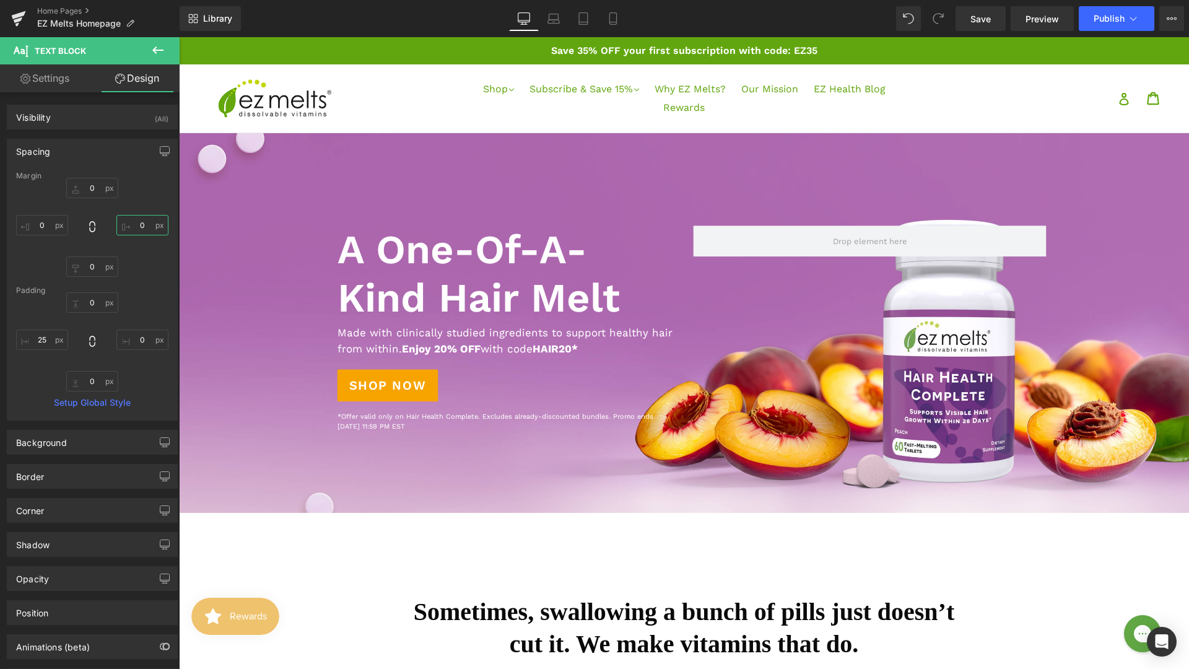
drag, startPoint x: 120, startPoint y: 225, endPoint x: 143, endPoint y: 225, distance: 22.9
click at [144, 225] on input "text" at bounding box center [142, 225] width 52 height 20
drag, startPoint x: 121, startPoint y: 228, endPoint x: 145, endPoint y: 228, distance: 23.5
click at [145, 228] on input "text" at bounding box center [142, 225] width 52 height 20
drag, startPoint x: 163, startPoint y: 225, endPoint x: 142, endPoint y: 225, distance: 21.1
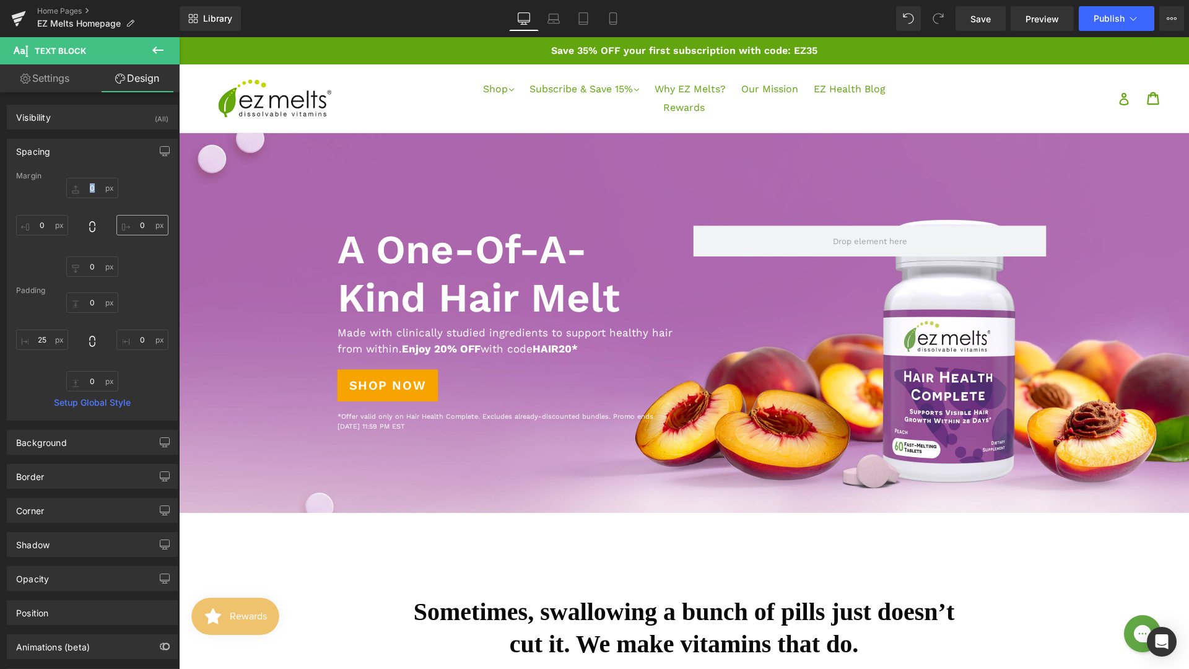
click at [142, 225] on div "Margin Padding Setup Global Style" at bounding box center [92, 296] width 170 height 248
click at [119, 230] on input "text" at bounding box center [142, 225] width 52 height 20
click at [118, 228] on input "text" at bounding box center [142, 225] width 52 height 20
click at [121, 342] on input "text" at bounding box center [142, 339] width 52 height 20
click at [138, 341] on input "text" at bounding box center [142, 339] width 52 height 20
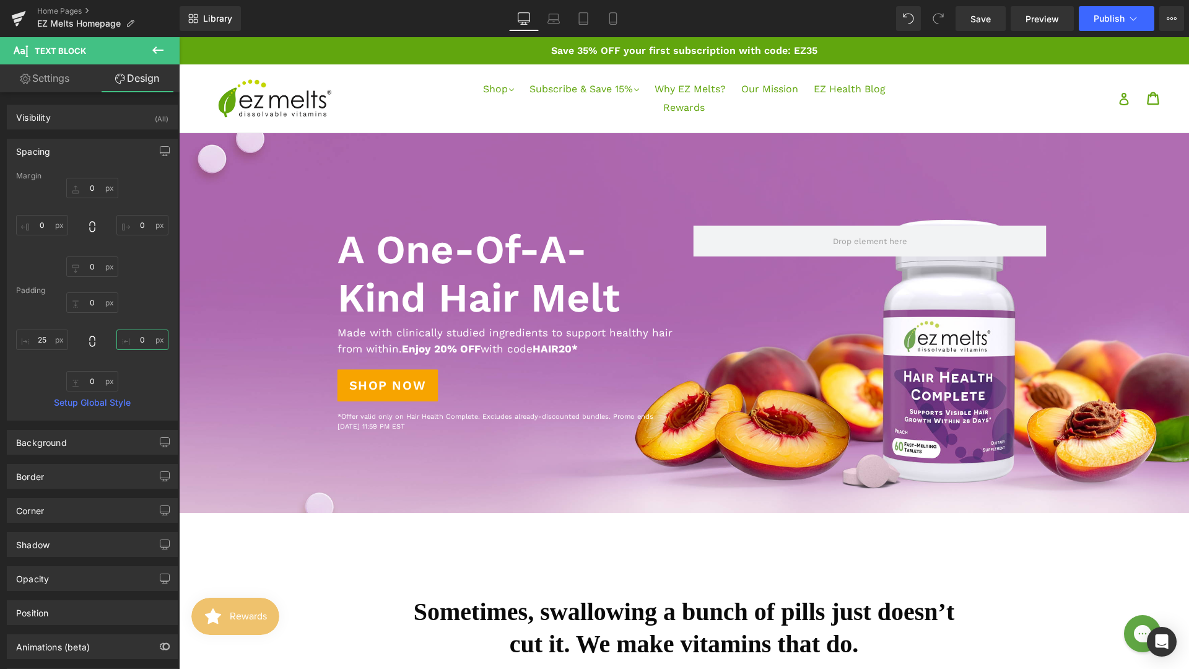
type input "0"
type input "2"
click at [138, 224] on input "text" at bounding box center [142, 225] width 52 height 20
type input "0"
type input "10"
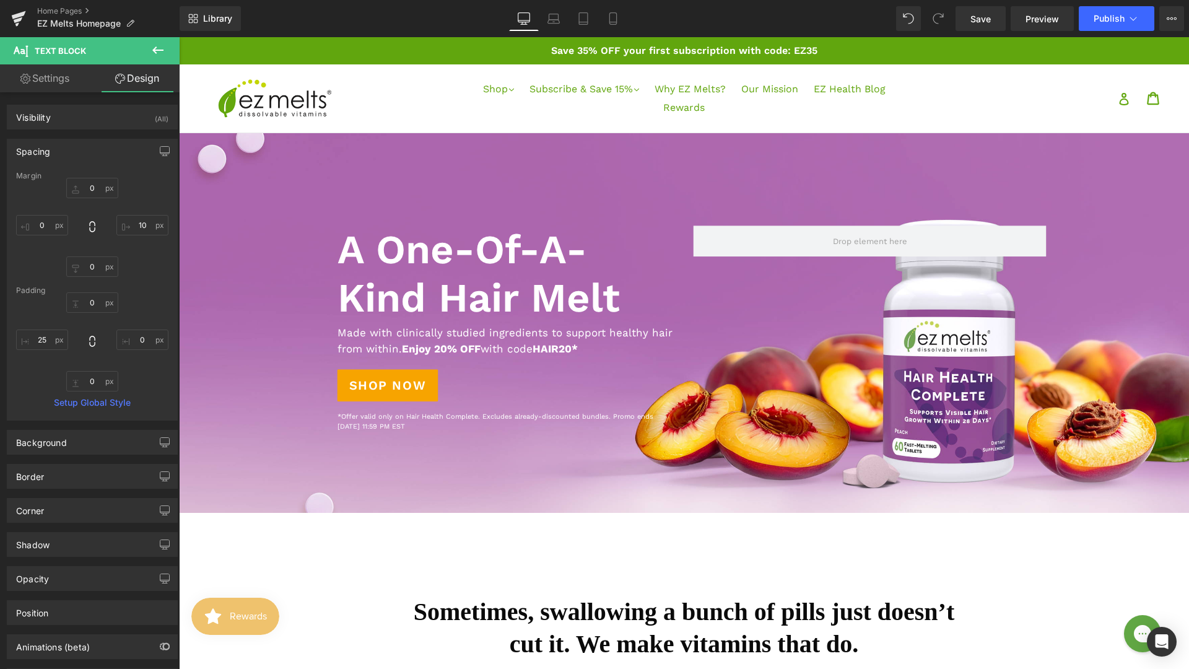
click at [145, 258] on div "10" at bounding box center [92, 227] width 152 height 99
click at [139, 230] on input "10" at bounding box center [142, 225] width 52 height 20
click at [141, 224] on input "10" at bounding box center [142, 225] width 52 height 20
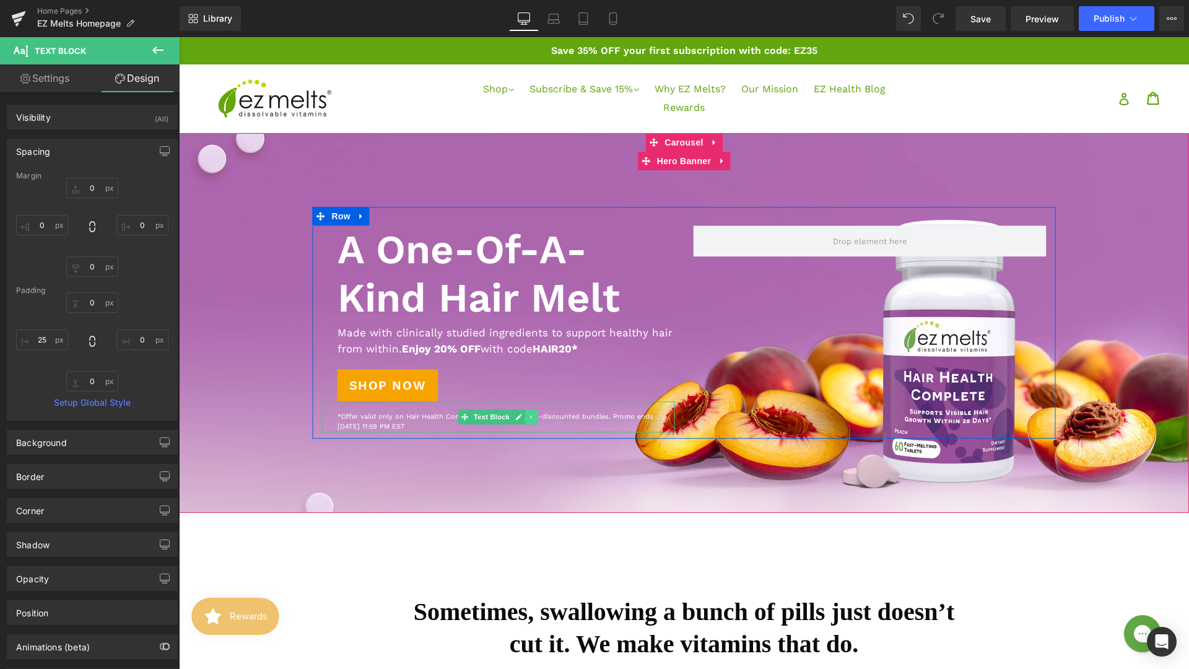
click at [532, 421] on link at bounding box center [531, 416] width 13 height 15
click at [573, 413] on p "*Offer valid only on Hair Health Complete. Excludes already-discounted bundles.…" at bounding box center [505, 422] width 337 height 20
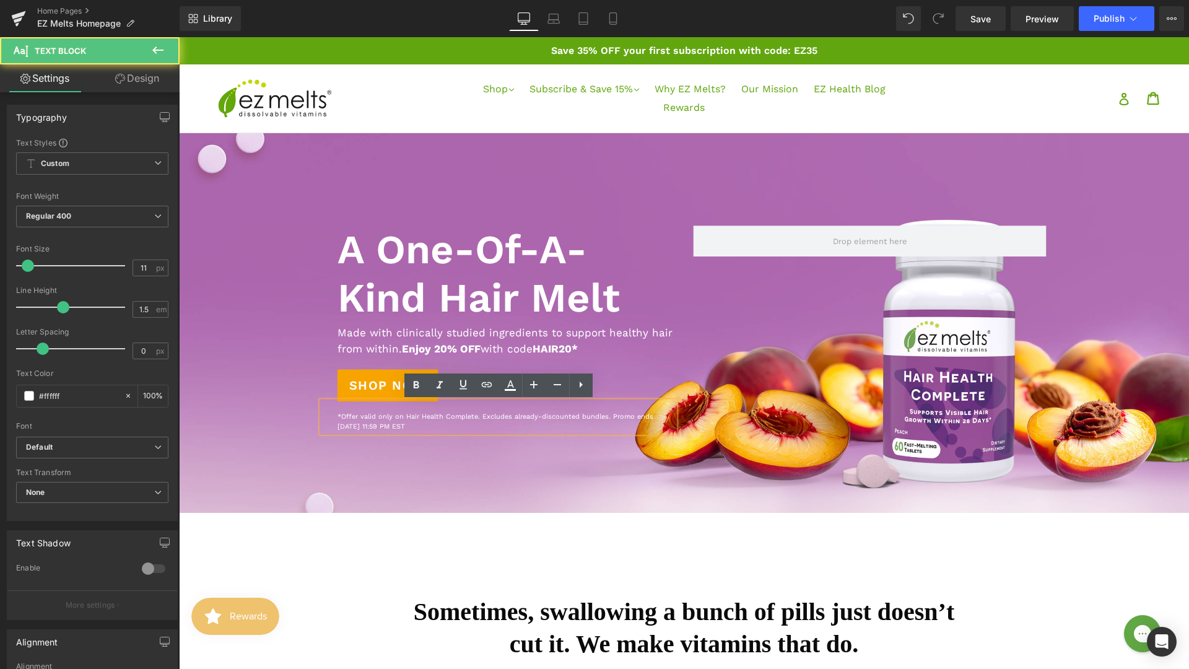
click at [573, 419] on p "*Offer valid only on Hair Health Complete. Excludes already-discounted bundles.…" at bounding box center [505, 422] width 337 height 20
click at [610, 419] on p "*Offer valid only on Hair Health Complete. Excludes already-discounted bundles.…" at bounding box center [505, 422] width 337 height 20
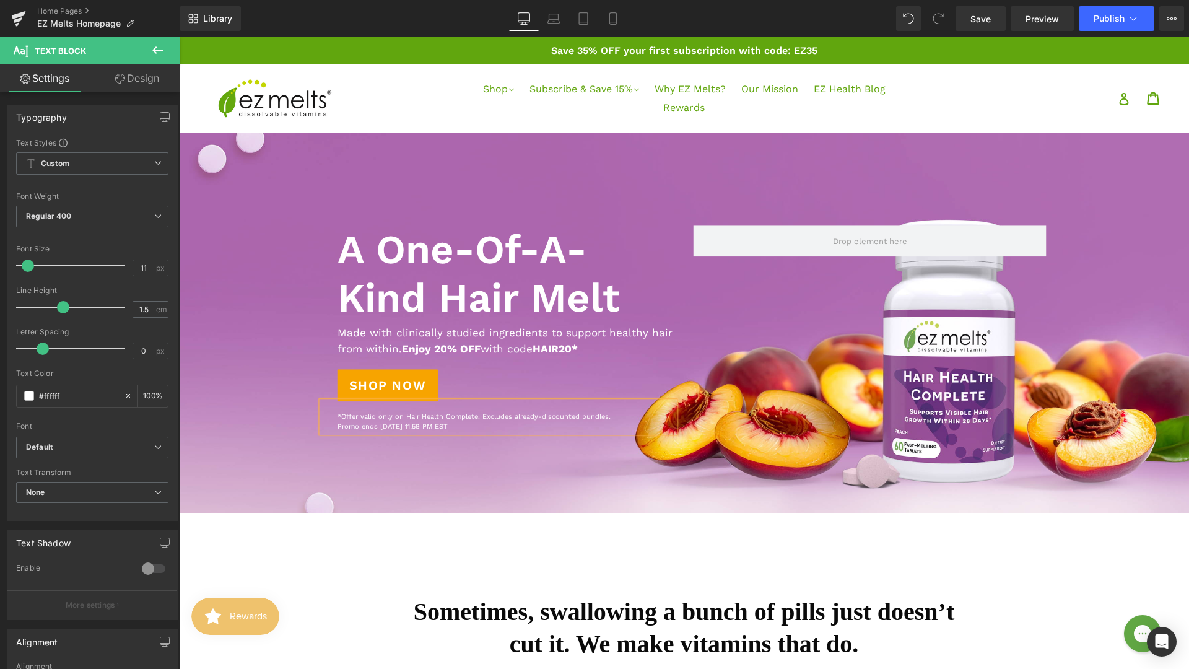
click at [546, 474] on div at bounding box center [684, 323] width 1010 height 380
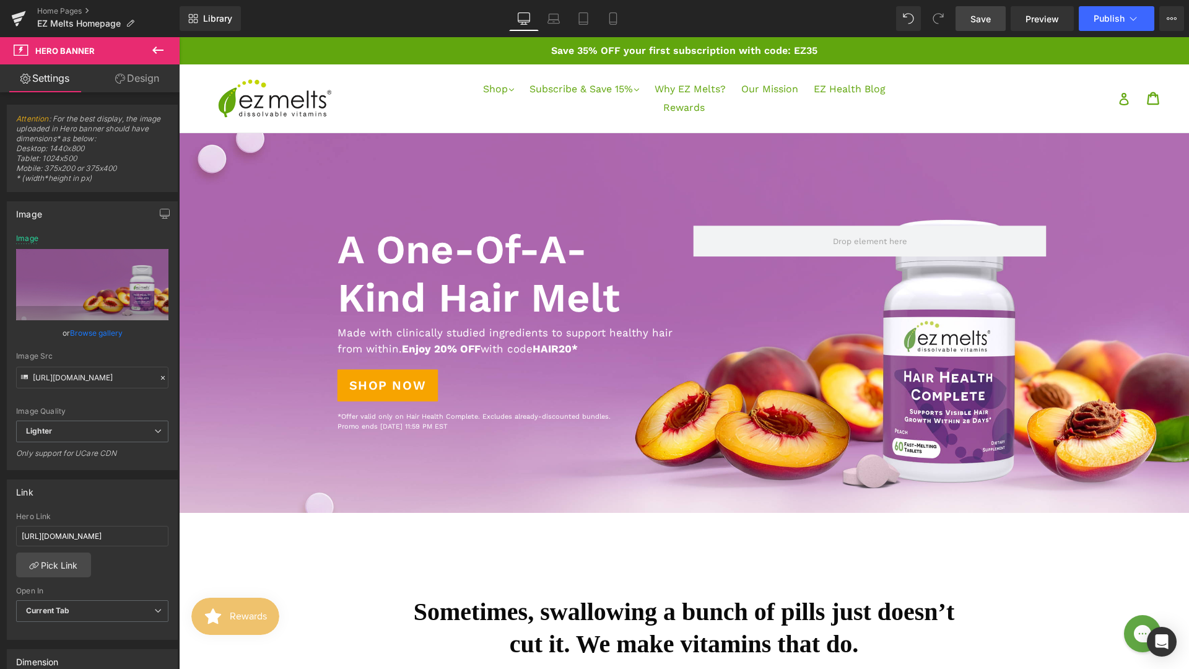
click at [970, 21] on link "Save" at bounding box center [980, 18] width 50 height 25
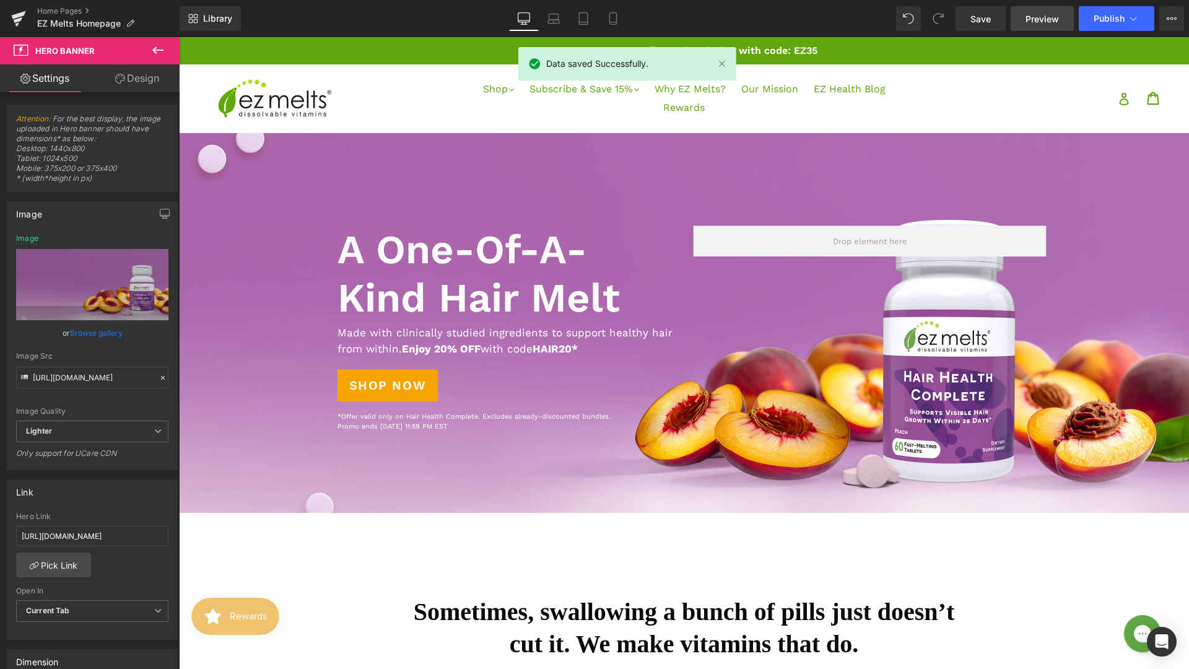
click at [1028, 20] on span "Preview" at bounding box center [1041, 18] width 33 height 13
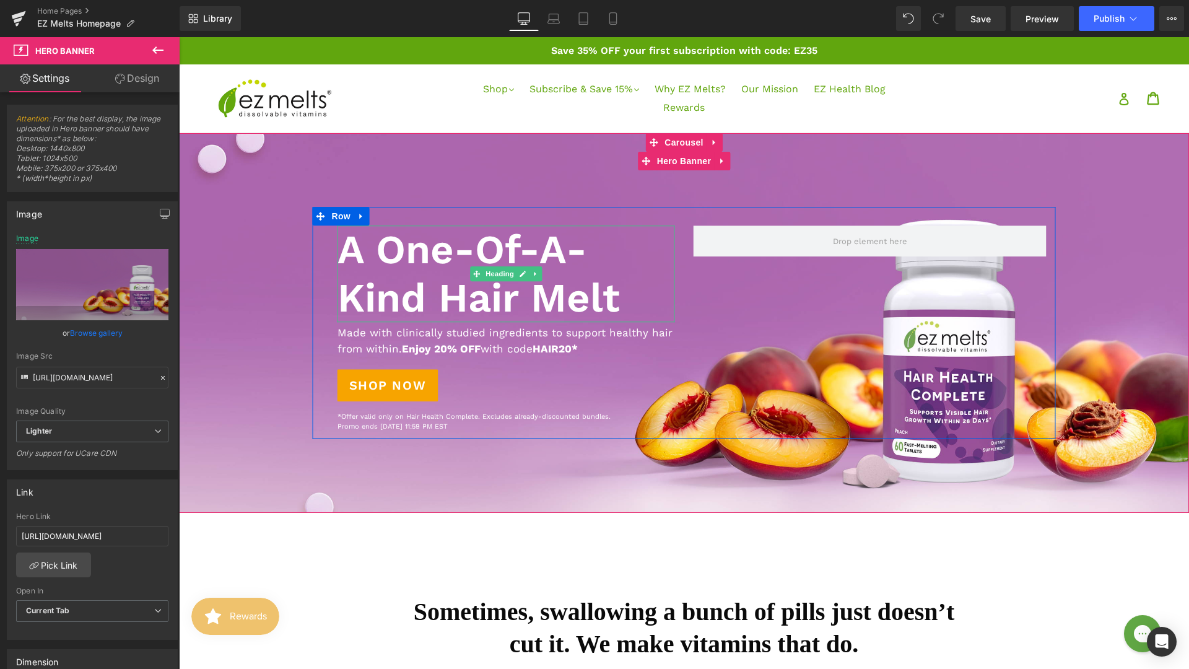
click at [408, 295] on h1 "A One-Of-A-Kind Hair Melt" at bounding box center [505, 274] width 337 height 97
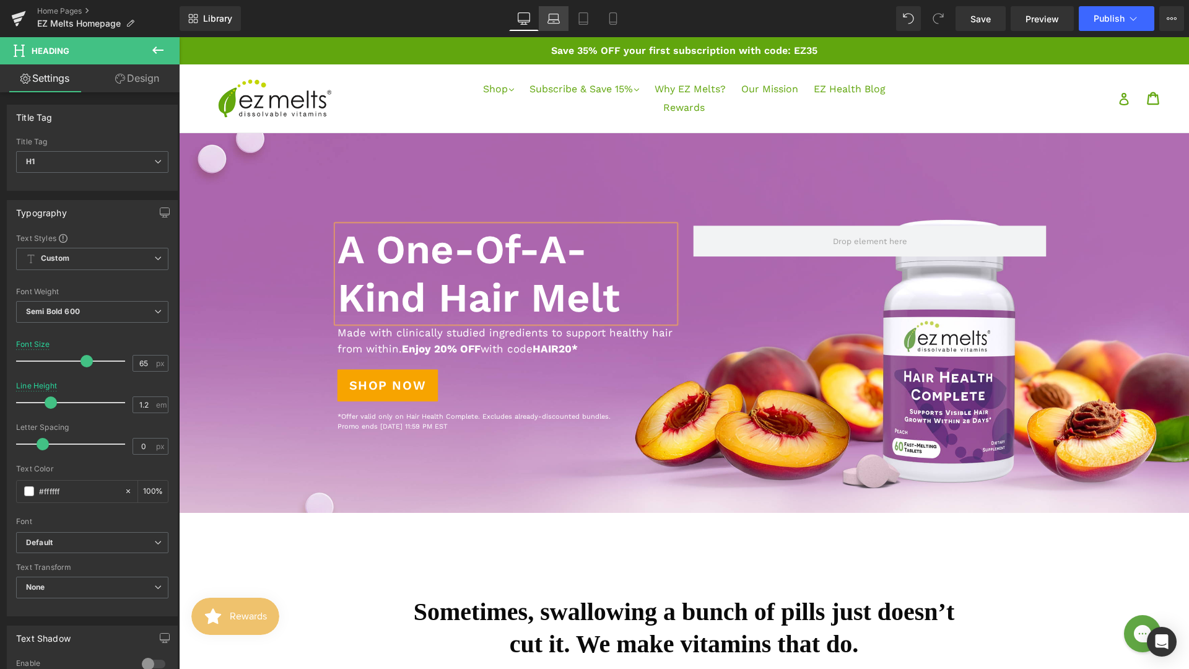
click at [551, 20] on icon at bounding box center [554, 22] width 12 height 4
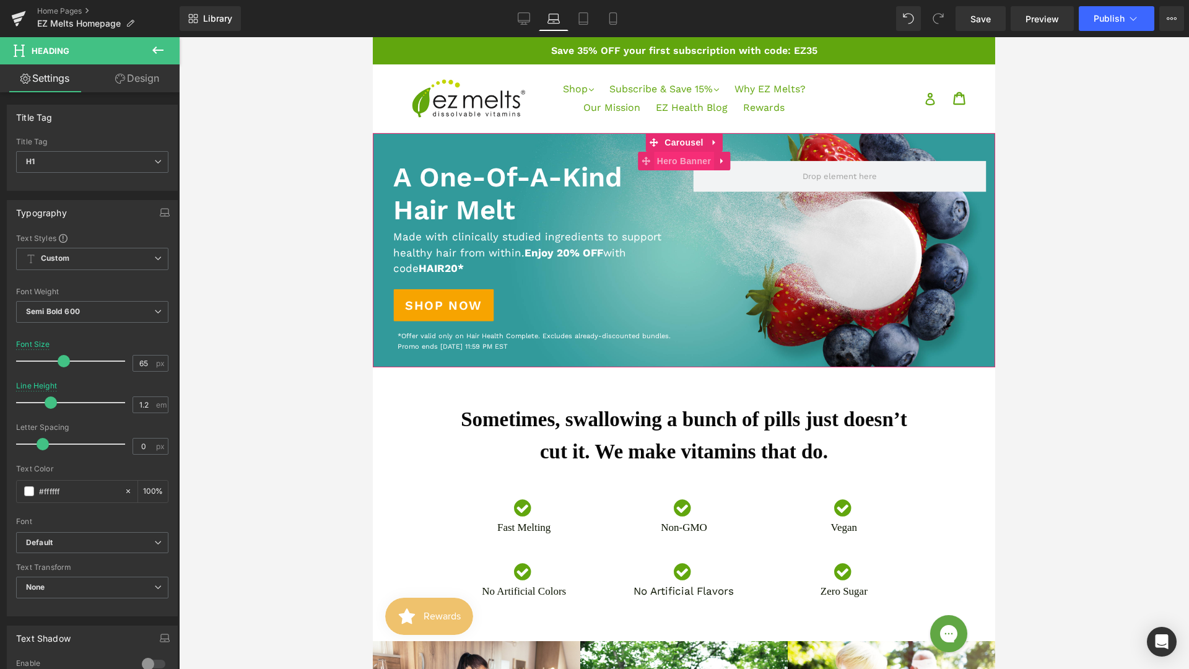
click at [677, 163] on span "Hero Banner" at bounding box center [684, 161] width 60 height 19
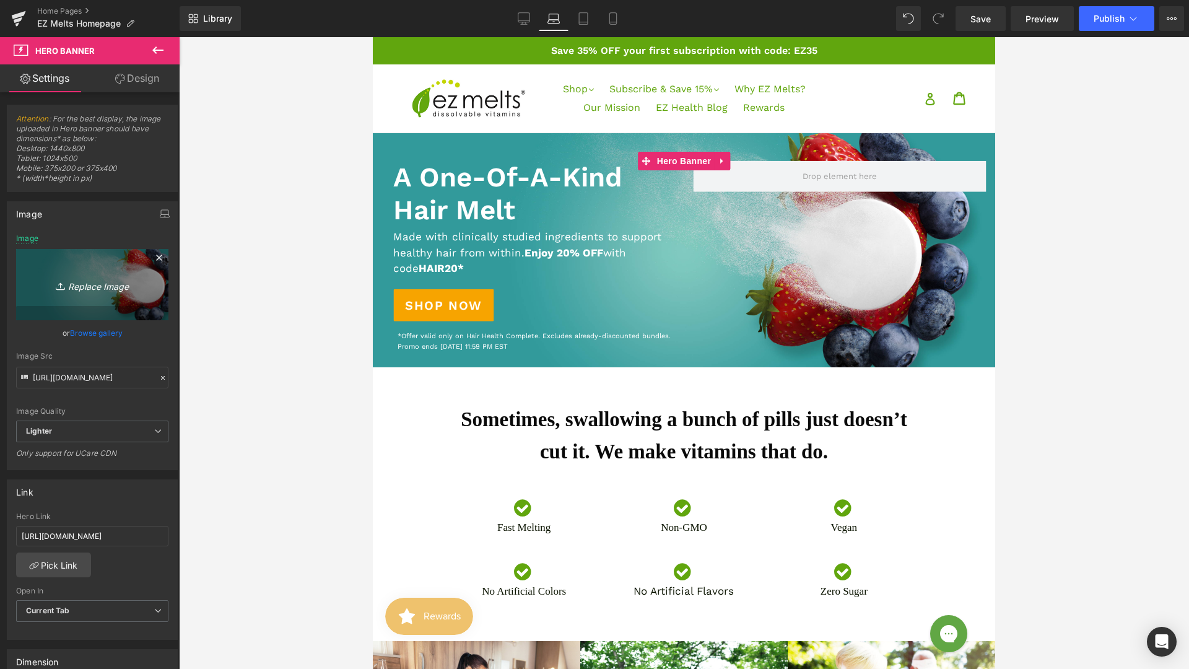
click at [88, 289] on icon "Replace Image" at bounding box center [92, 284] width 99 height 15
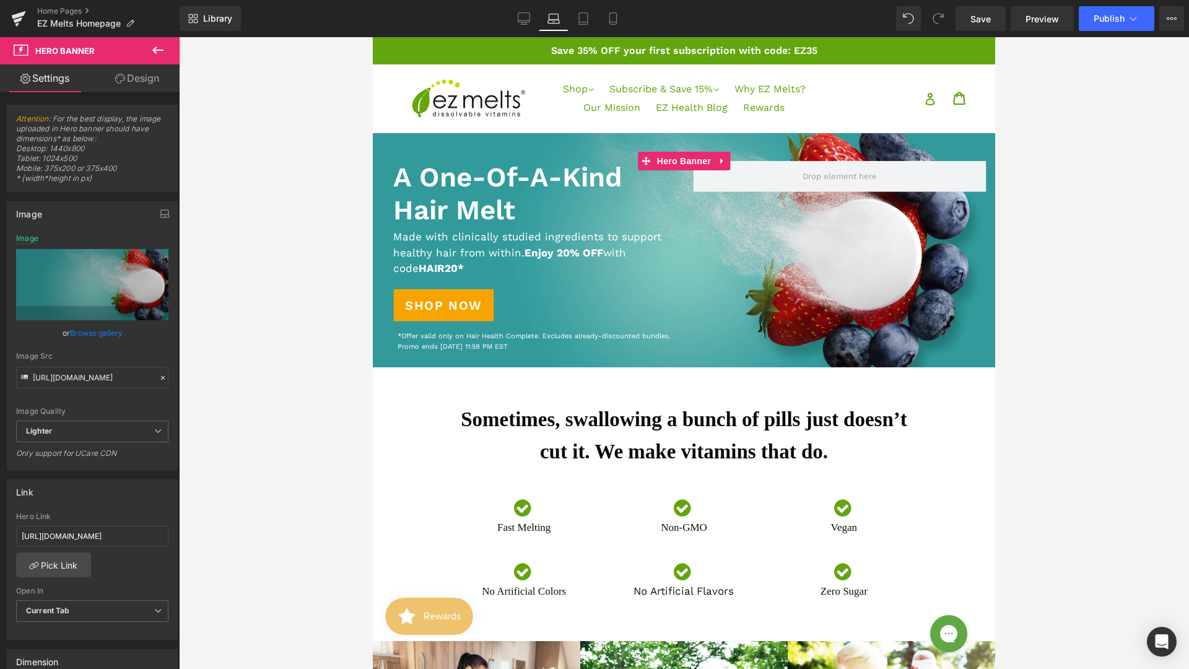
click at [102, 336] on link "Browse gallery" at bounding box center [96, 333] width 53 height 22
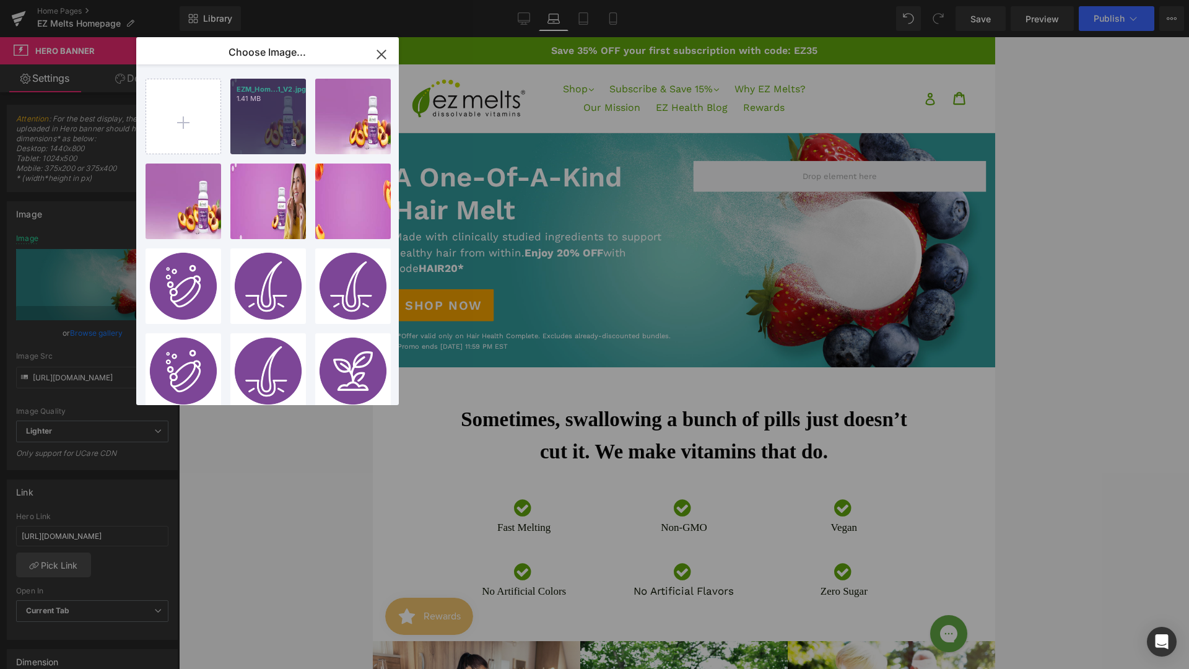
click at [259, 129] on div "EZM_Hom...1_V2.jpg 1.41 MB" at bounding box center [268, 117] width 76 height 76
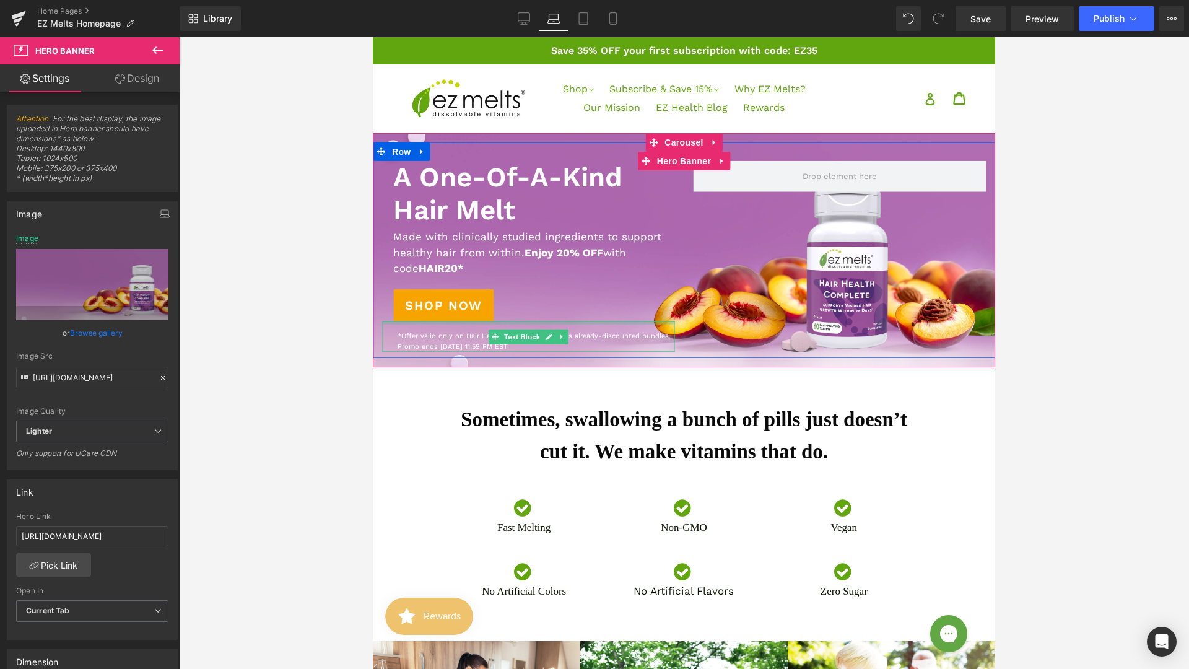
click at [613, 324] on p at bounding box center [536, 326] width 277 height 11
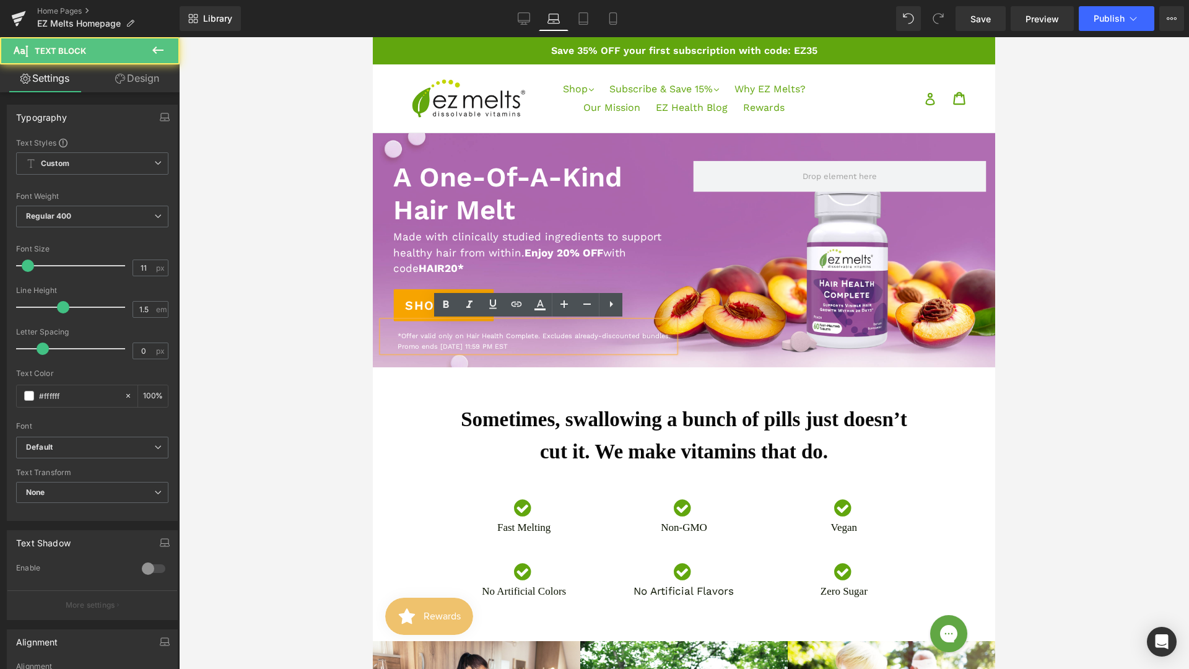
click at [612, 337] on p "*Offer valid only on Hair Health Complete. Excludes already-discounted bundles.…" at bounding box center [536, 341] width 277 height 20
click at [542, 334] on p "*Offer valid only on Hair Health Complete. Excludes already-discounted bundles.…" at bounding box center [536, 341] width 277 height 20
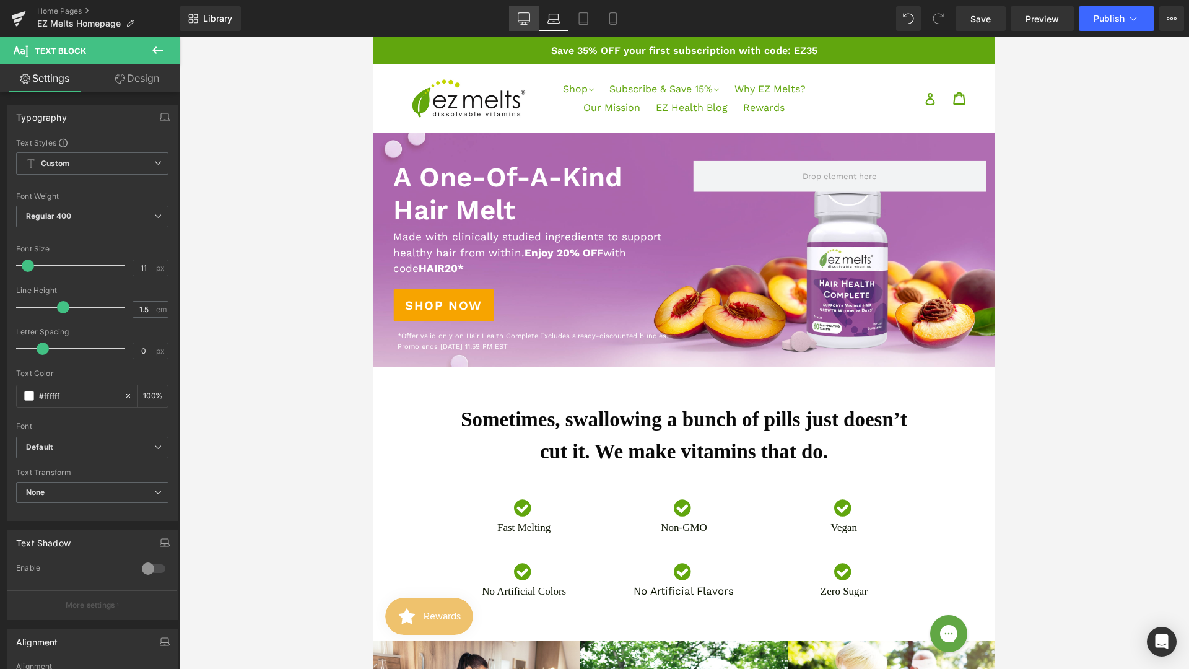
click at [519, 22] on icon at bounding box center [524, 18] width 12 height 12
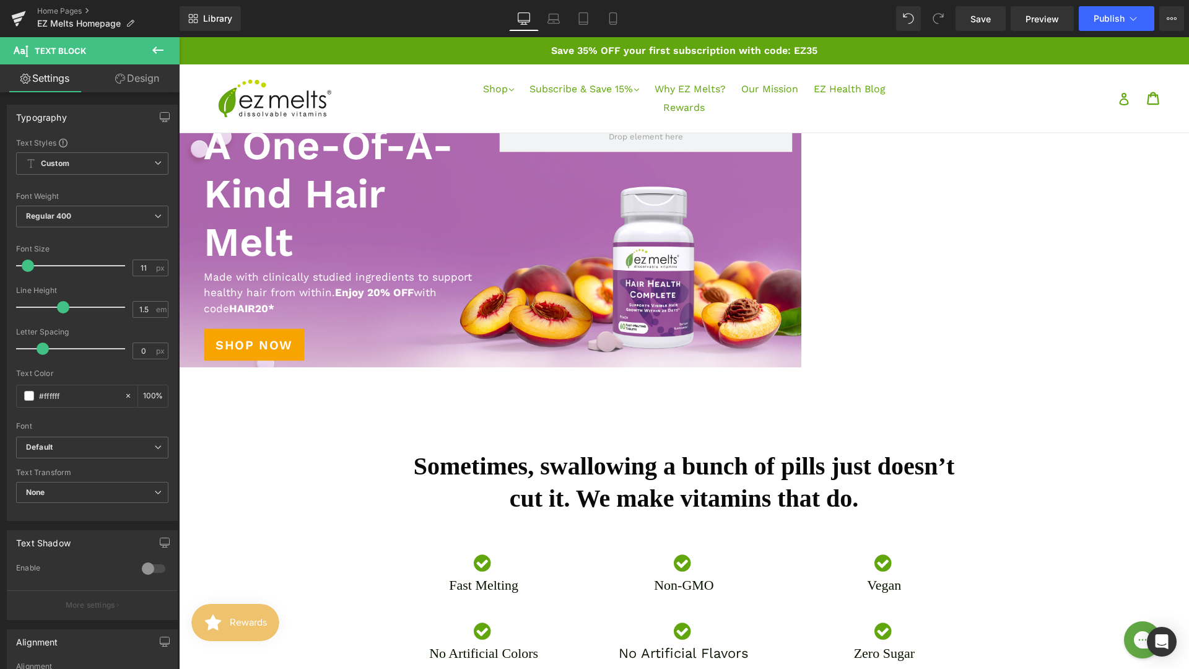
scroll to position [40, 0]
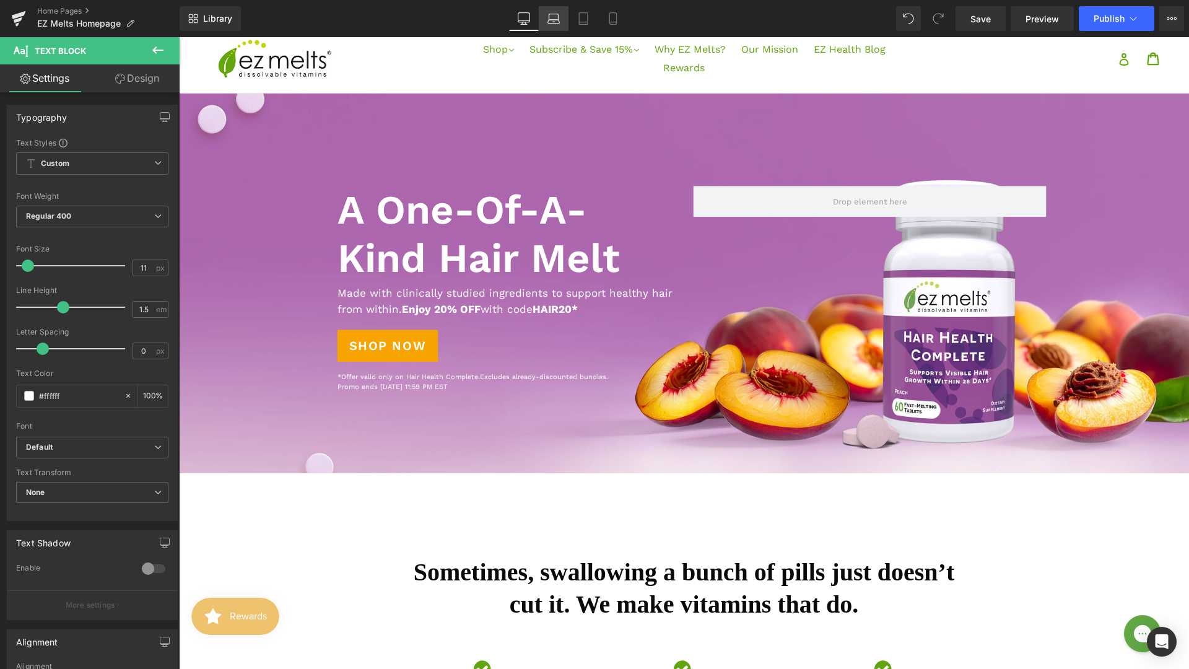
click at [554, 22] on icon at bounding box center [553, 18] width 12 height 12
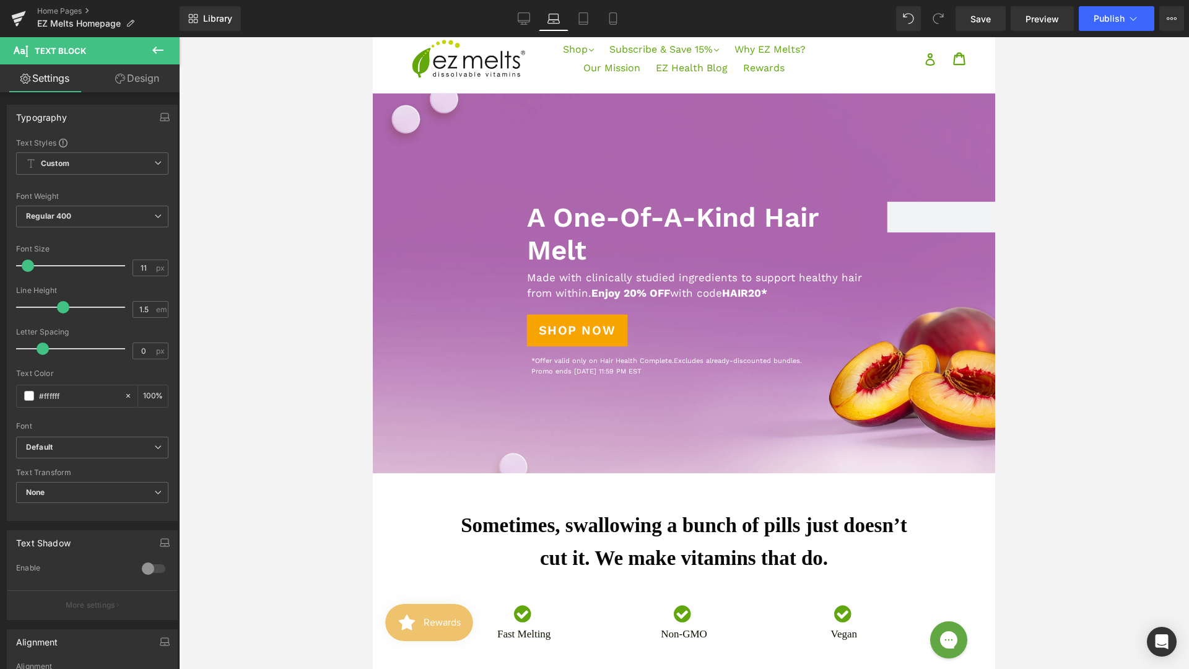
scroll to position [24, 0]
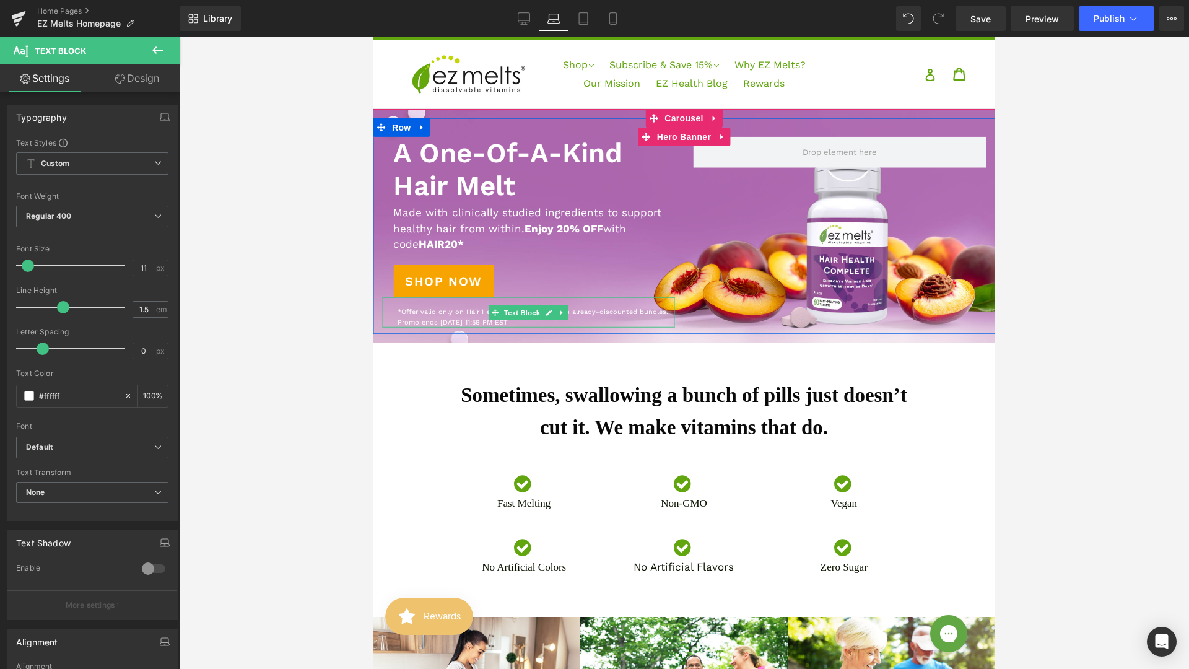
click at [606, 315] on p "*Offer valid only on Hair Health Complete. Excludes already-discounted bundles.…" at bounding box center [536, 317] width 277 height 20
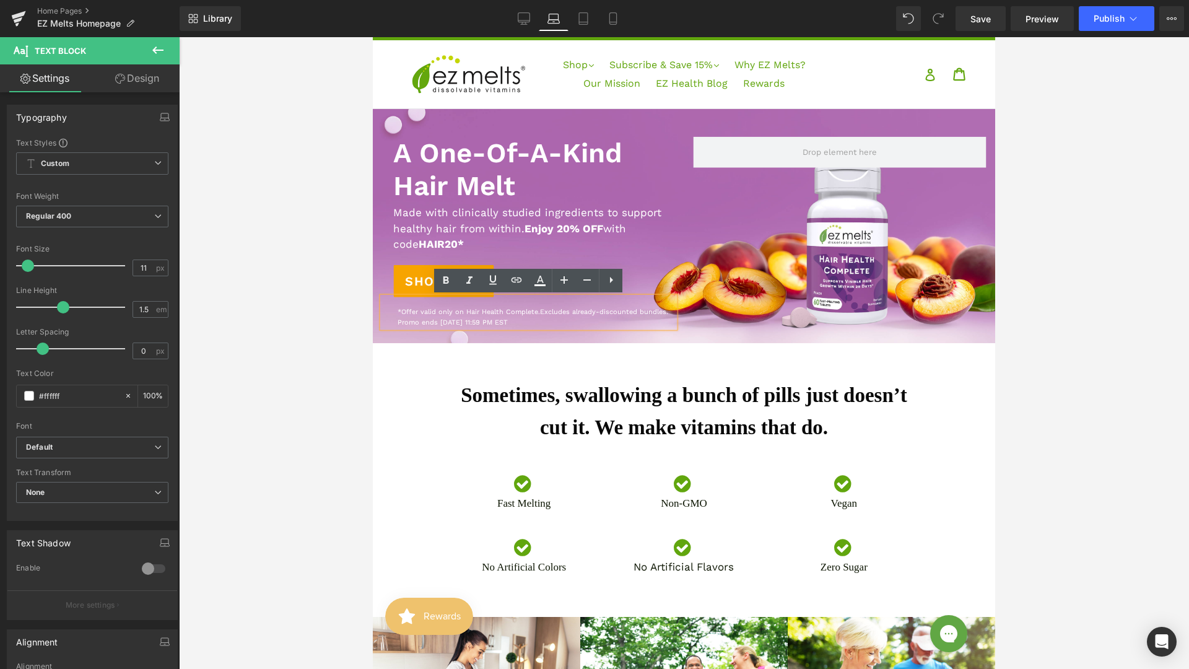
click at [541, 315] on p "*Offer valid only on Hair Health Complete. Excludes already-discounted bundles.…" at bounding box center [536, 317] width 277 height 20
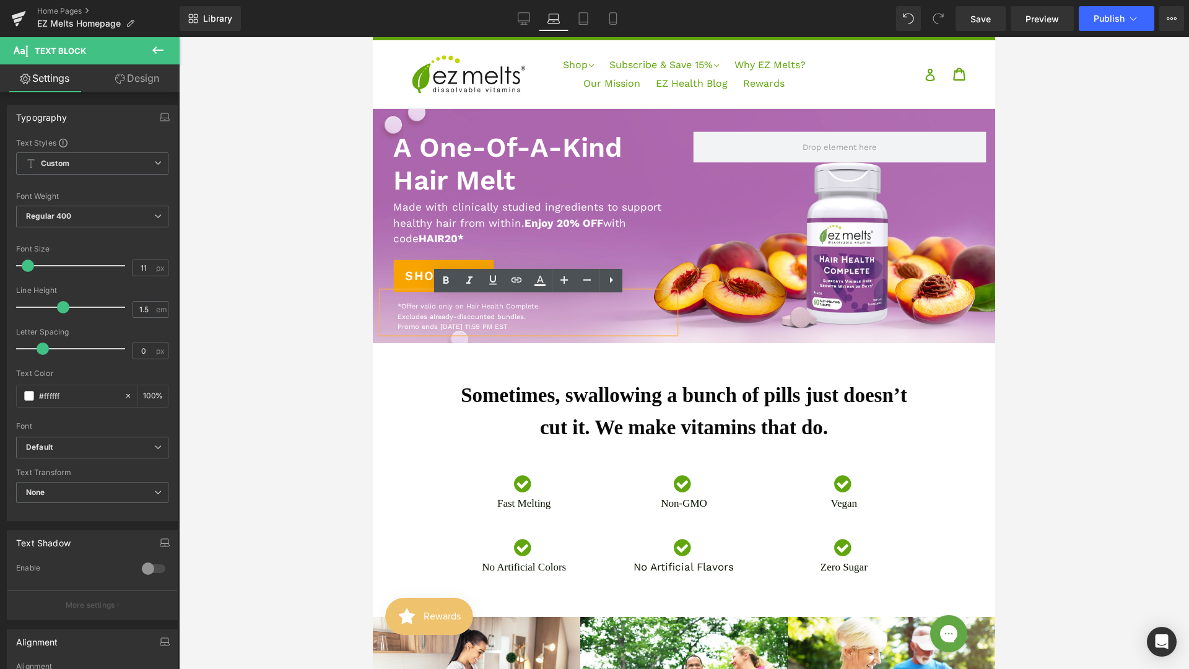
scroll to position [19, 0]
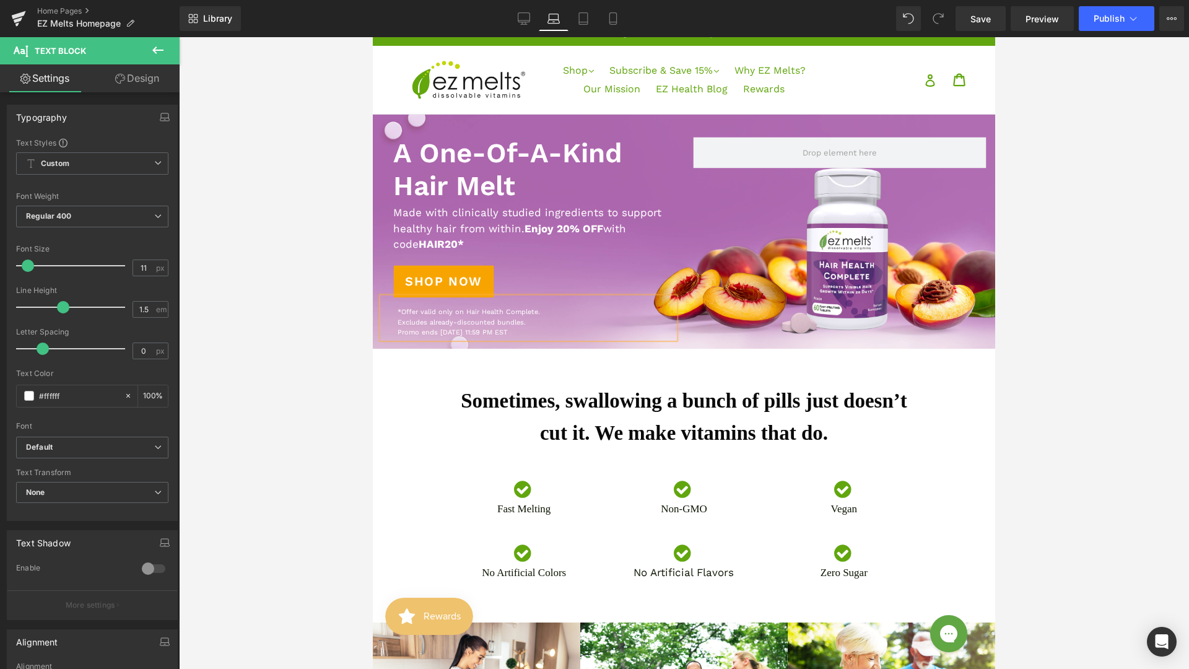
click at [398, 333] on p "*Offer valid only on Hair Health Complete. Excludes already-discounted bundles.…" at bounding box center [536, 323] width 277 height 31
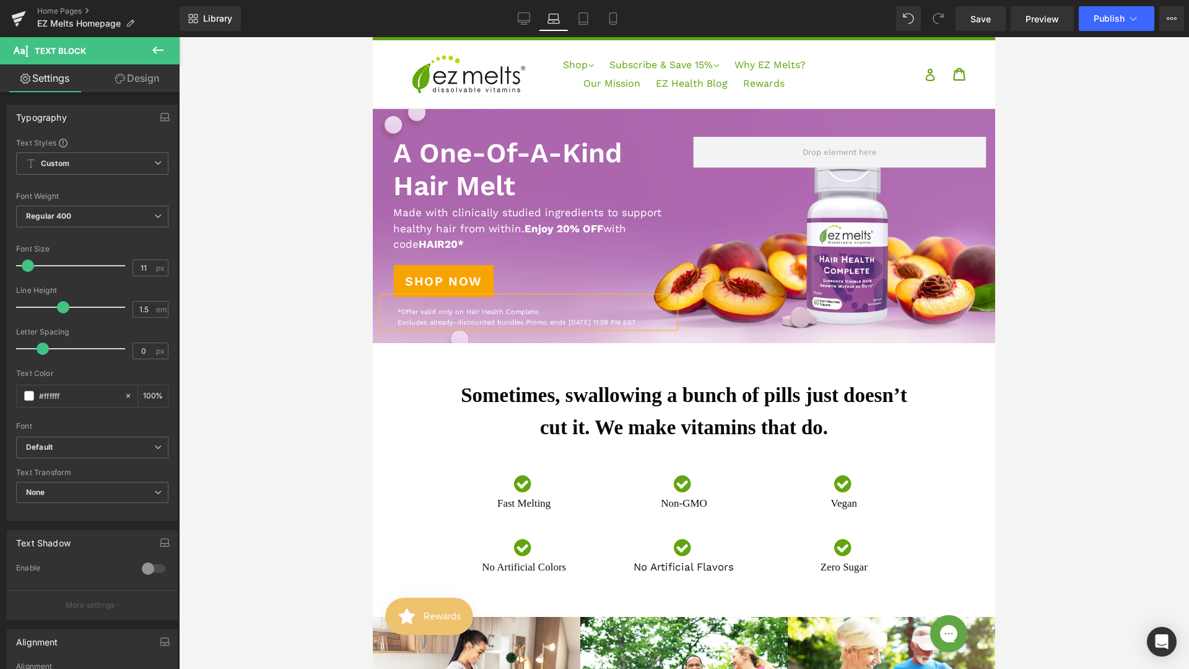
scroll to position [0, 0]
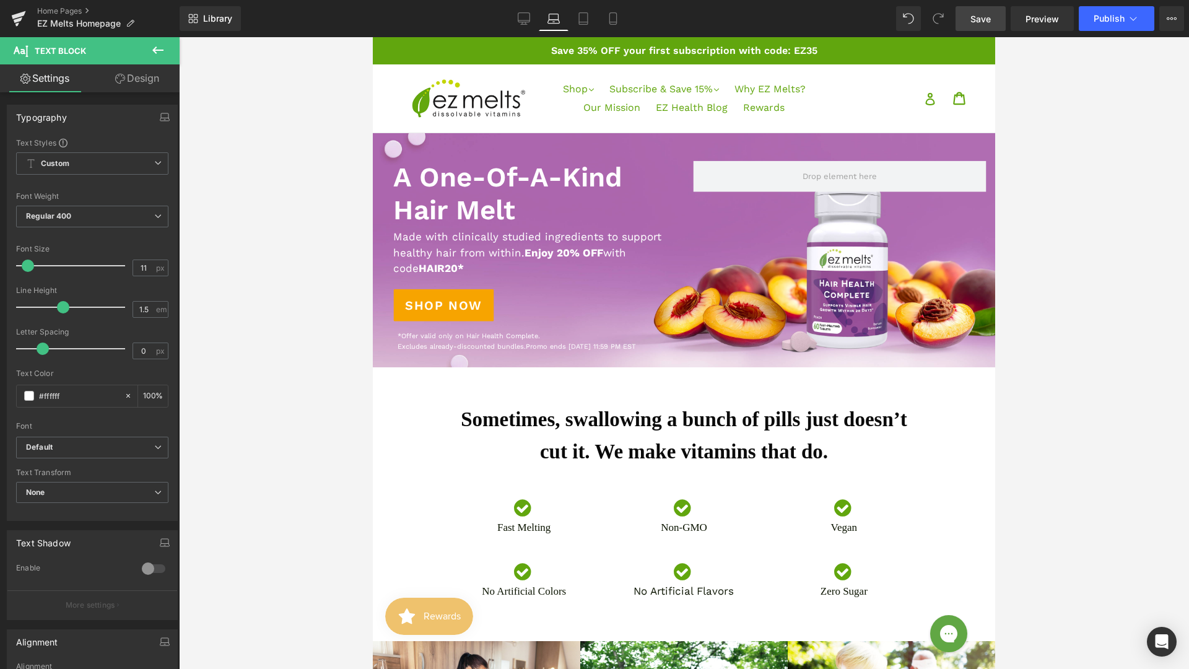
click at [985, 9] on link "Save" at bounding box center [980, 18] width 50 height 25
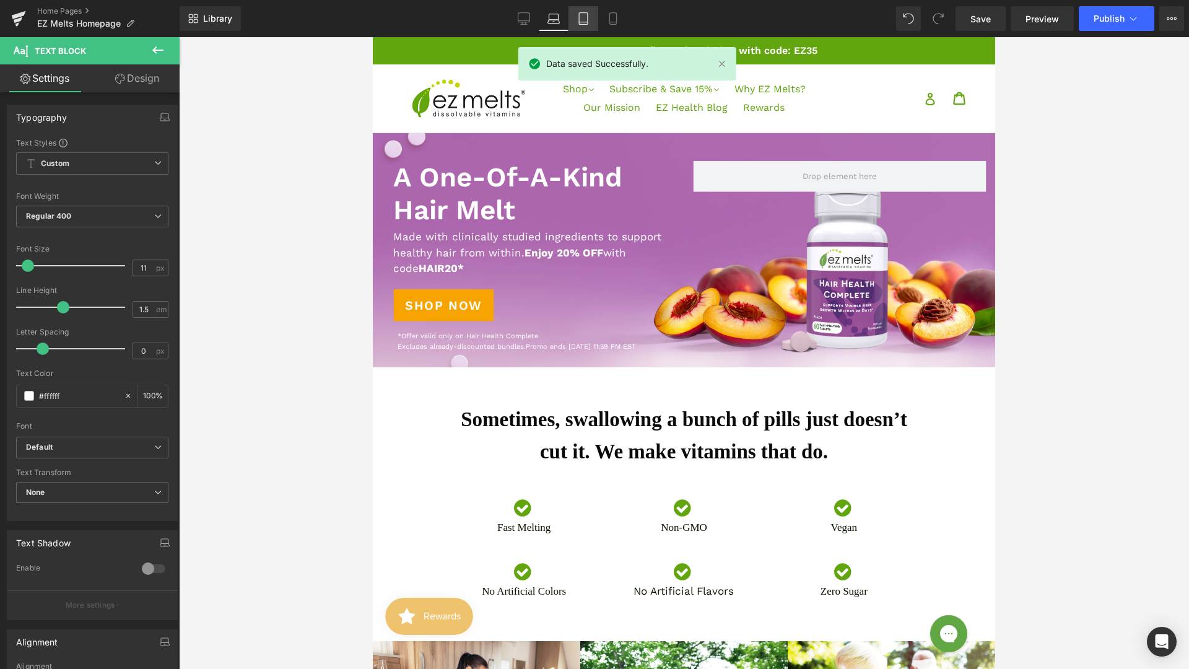
click at [589, 23] on icon at bounding box center [583, 18] width 12 height 12
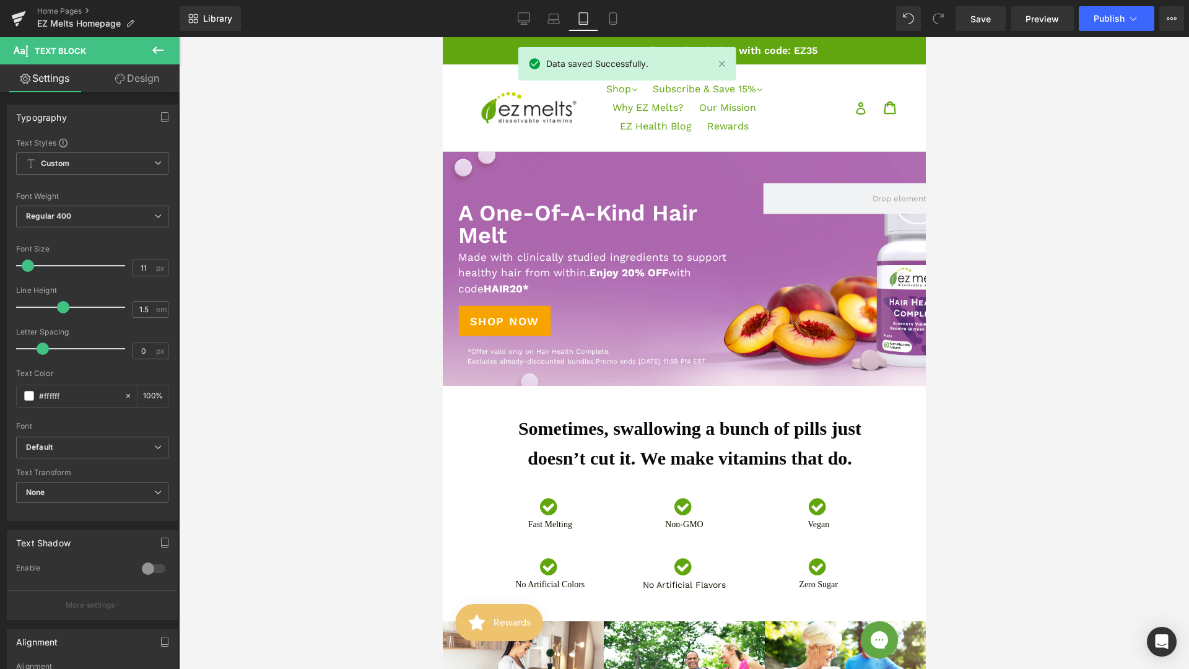
scroll to position [15, 0]
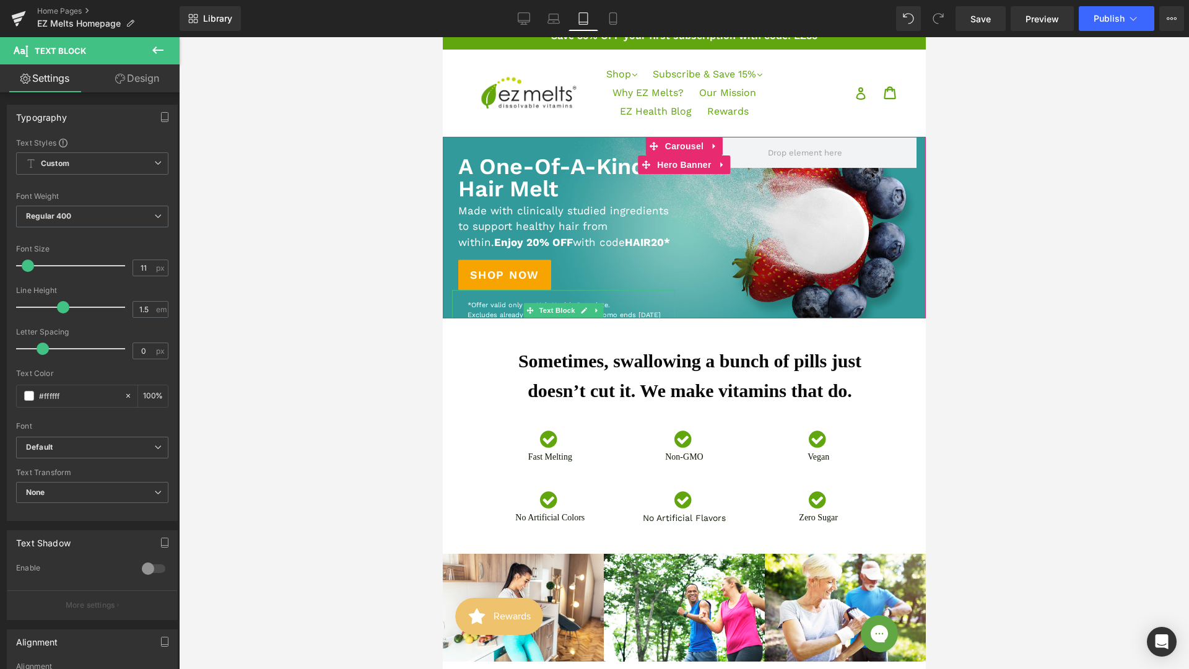
click at [645, 311] on p "*Offer valid only on Hair Health Complete. Excludes already-discounted bundles.…" at bounding box center [570, 315] width 207 height 31
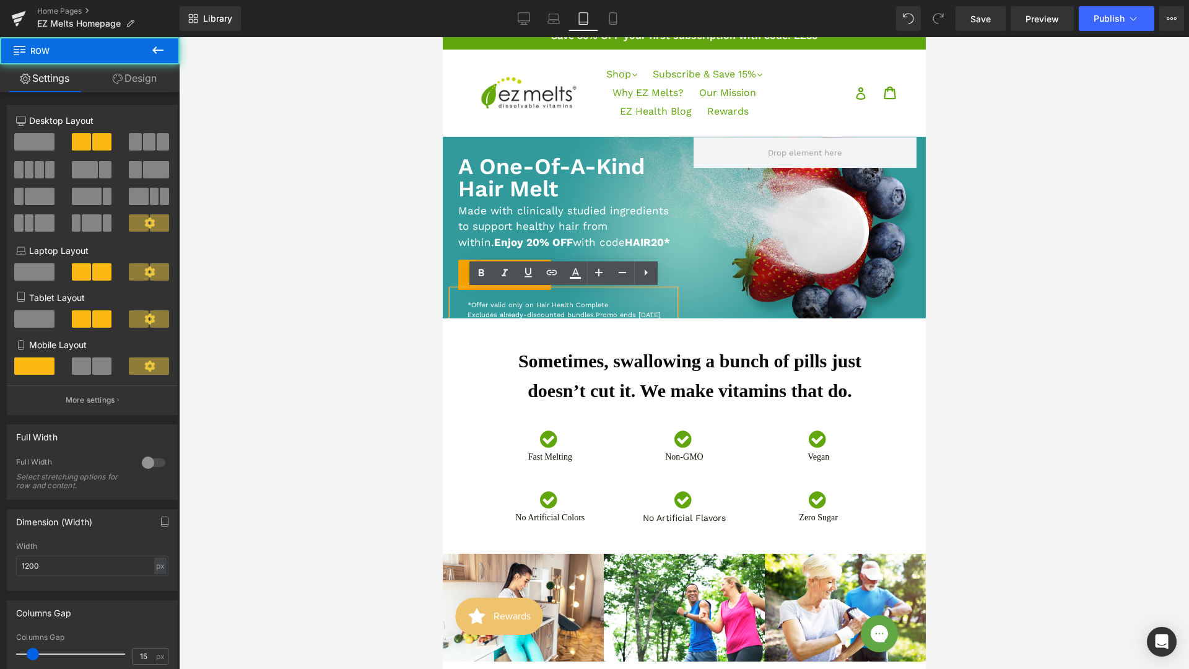
click at [733, 212] on div "A One-Of-A-Kind Hair Melt Heading Text Block Made with clinically studied ingre…" at bounding box center [683, 227] width 483 height 219
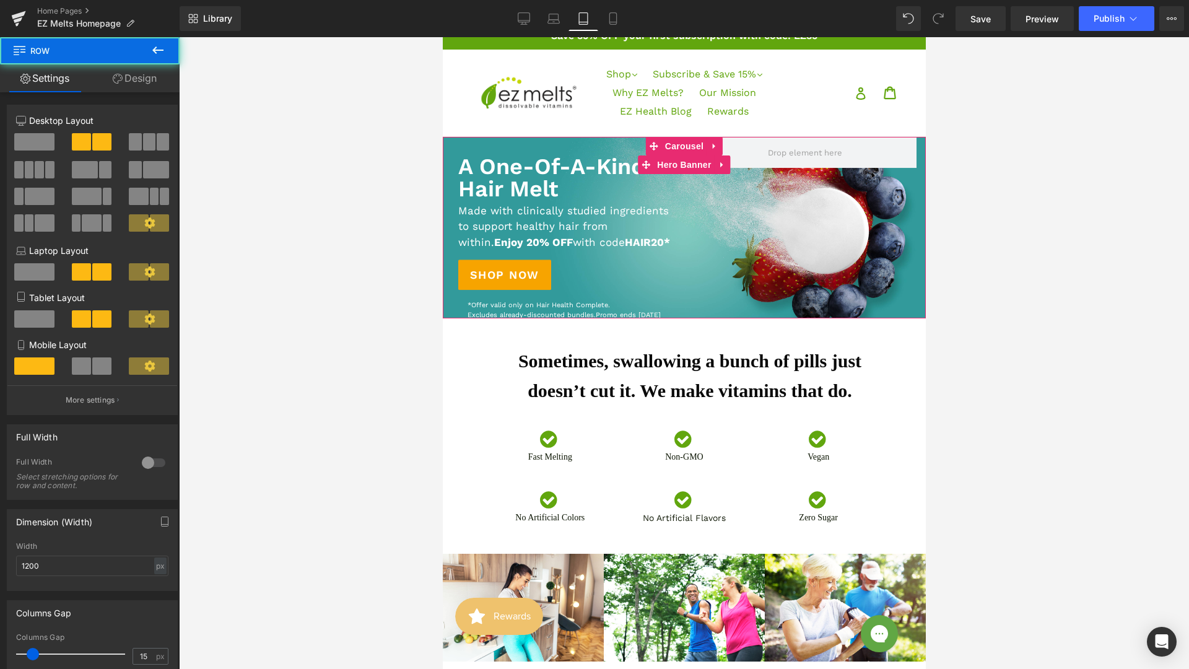
click at [683, 202] on div "A One-Of-A-Kind Hair Melt Heading Text Block Made with clinically studied ingre…" at bounding box center [562, 234] width 241 height 194
click at [668, 163] on span "Hero Banner" at bounding box center [683, 164] width 60 height 19
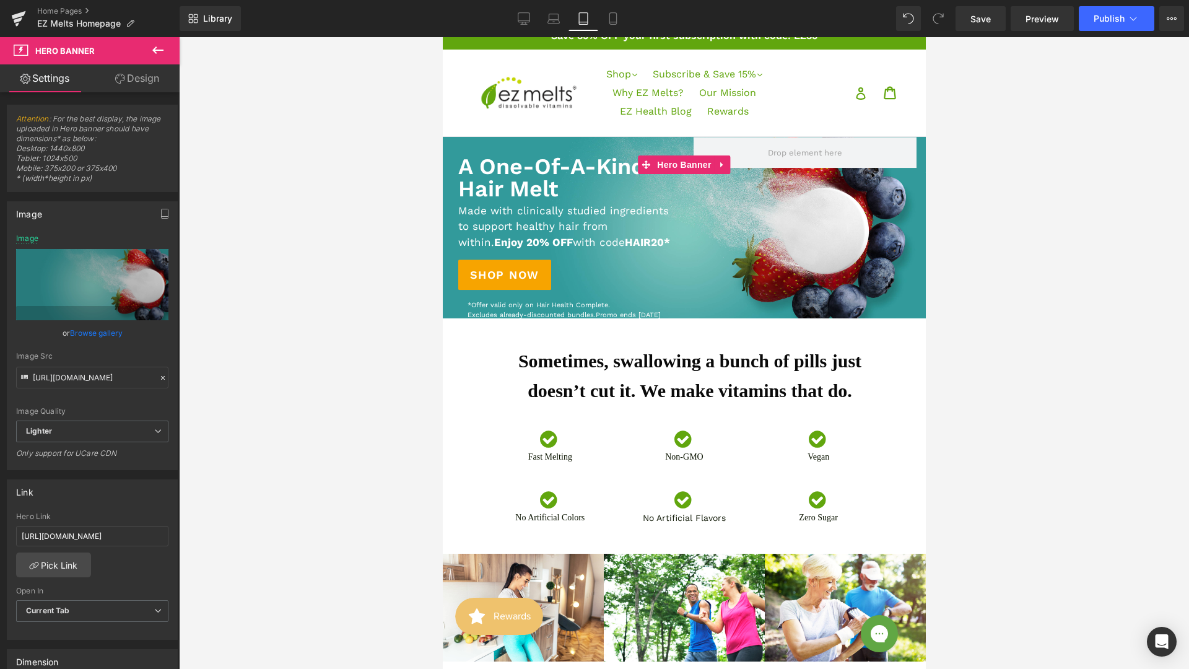
click at [102, 333] on link "Browse gallery" at bounding box center [96, 333] width 53 height 22
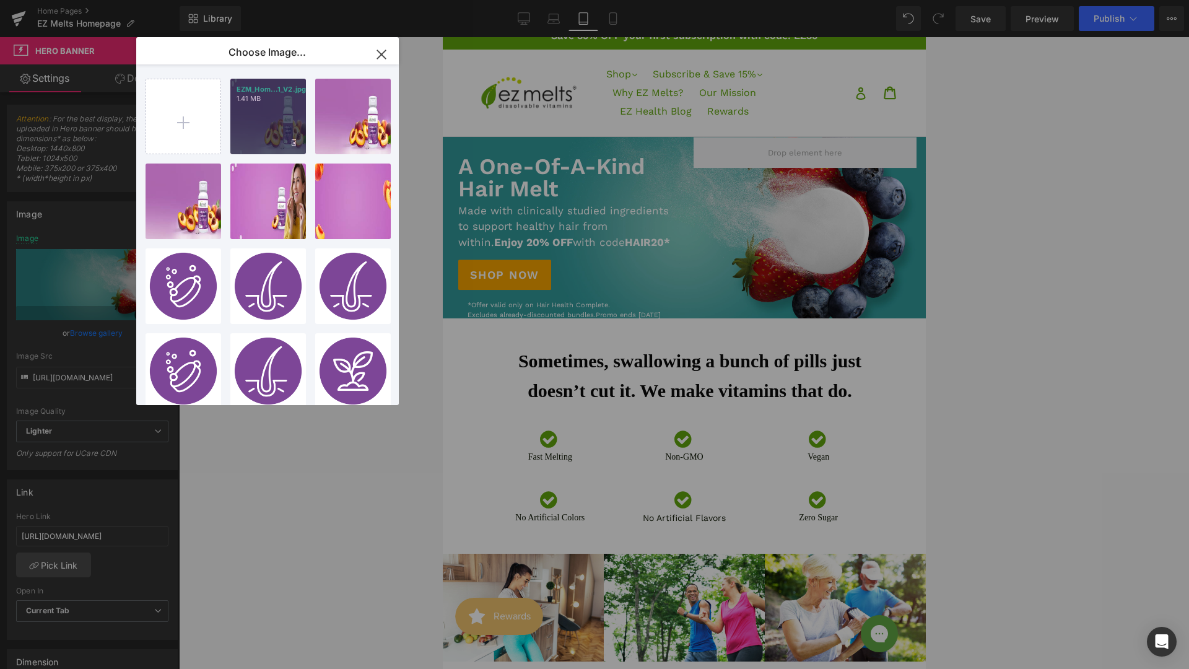
click at [266, 114] on div "EZM_Hom...1_V2.jpg 1.41 MB" at bounding box center [268, 117] width 76 height 76
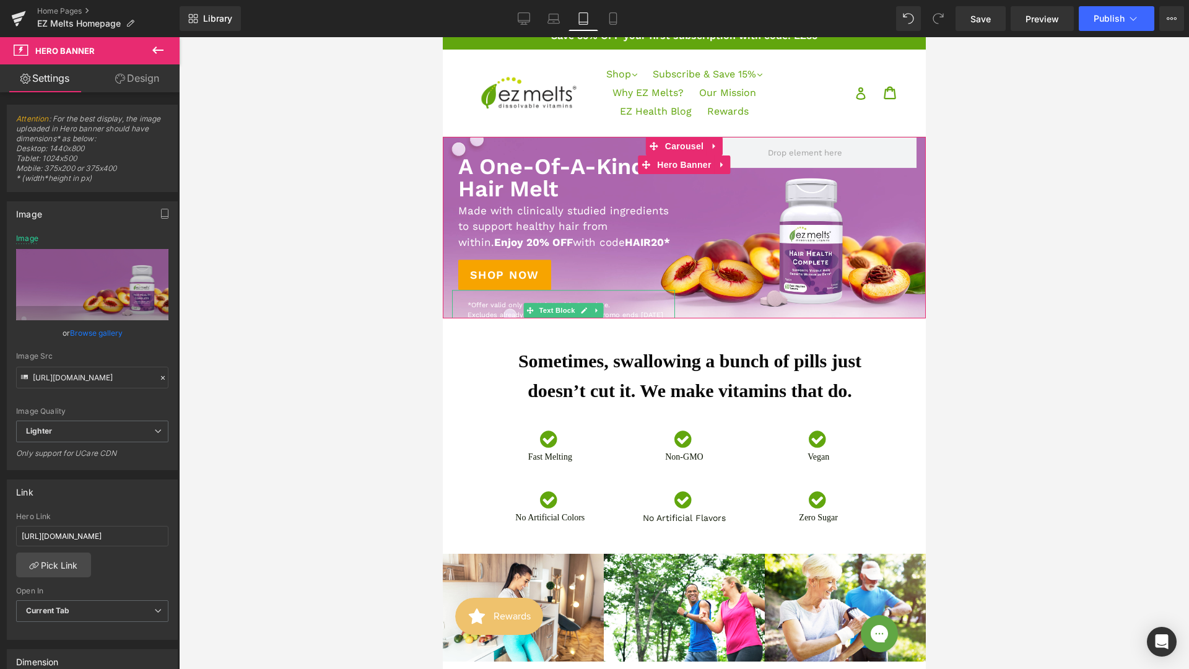
click at [632, 310] on p "*Offer valid only on Hair Health Complete. Excludes already-discounted bundles.…" at bounding box center [570, 315] width 207 height 31
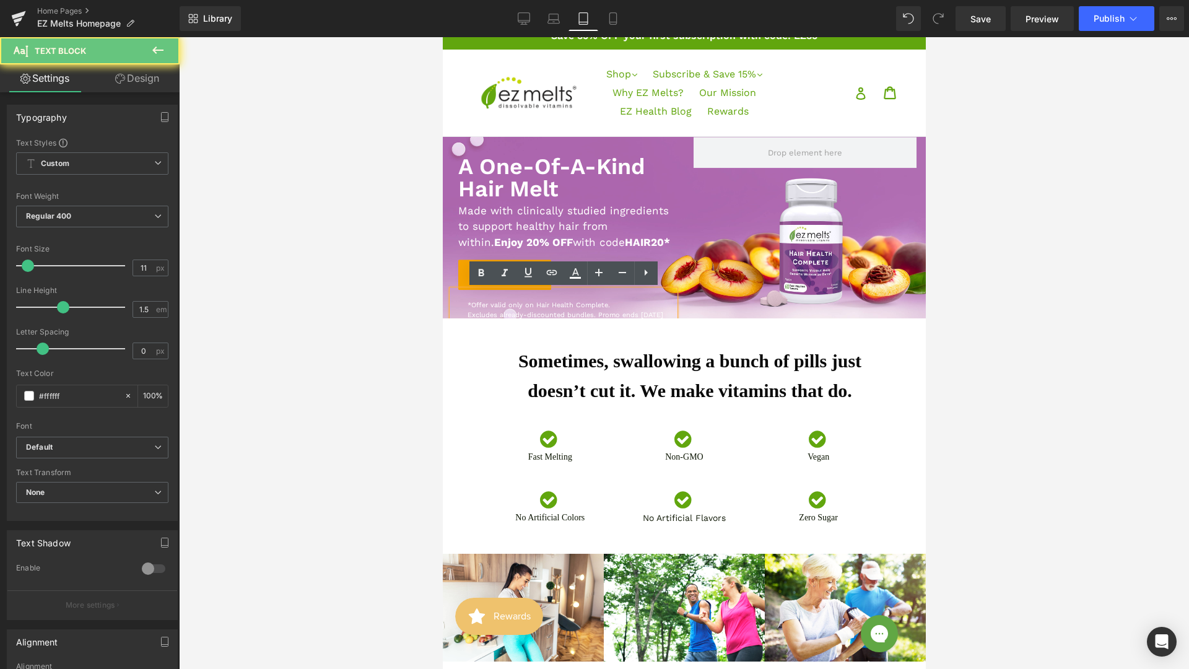
click at [640, 311] on p "*Offer valid only on Hair Health Complete. Excludes already-discounted bundles.…" at bounding box center [570, 315] width 207 height 31
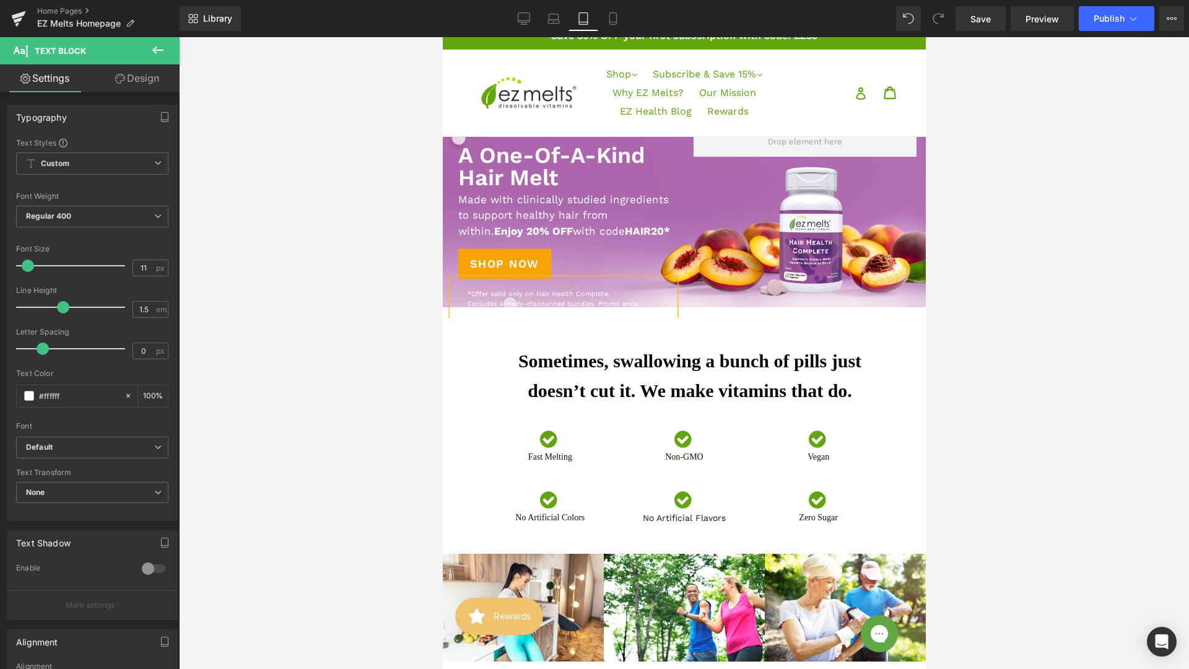
scroll to position [12, 0]
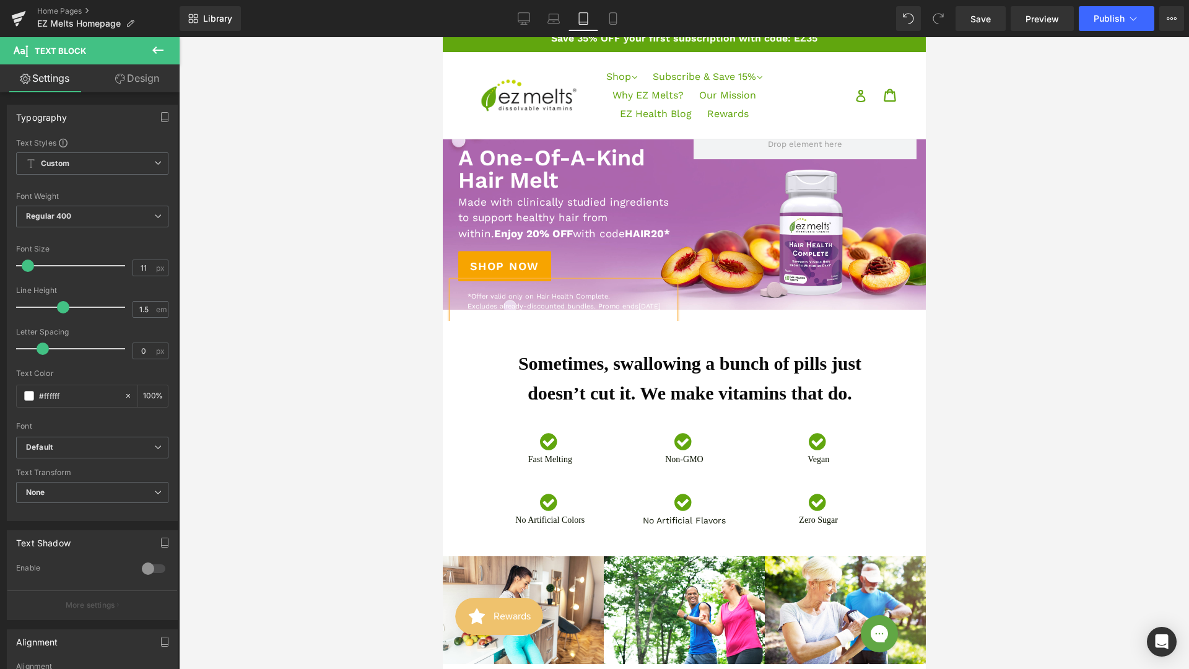
click at [619, 310] on p "*Offer valid only on Hair Health Complete. Excludes already-discounted bundles.…" at bounding box center [570, 307] width 207 height 31
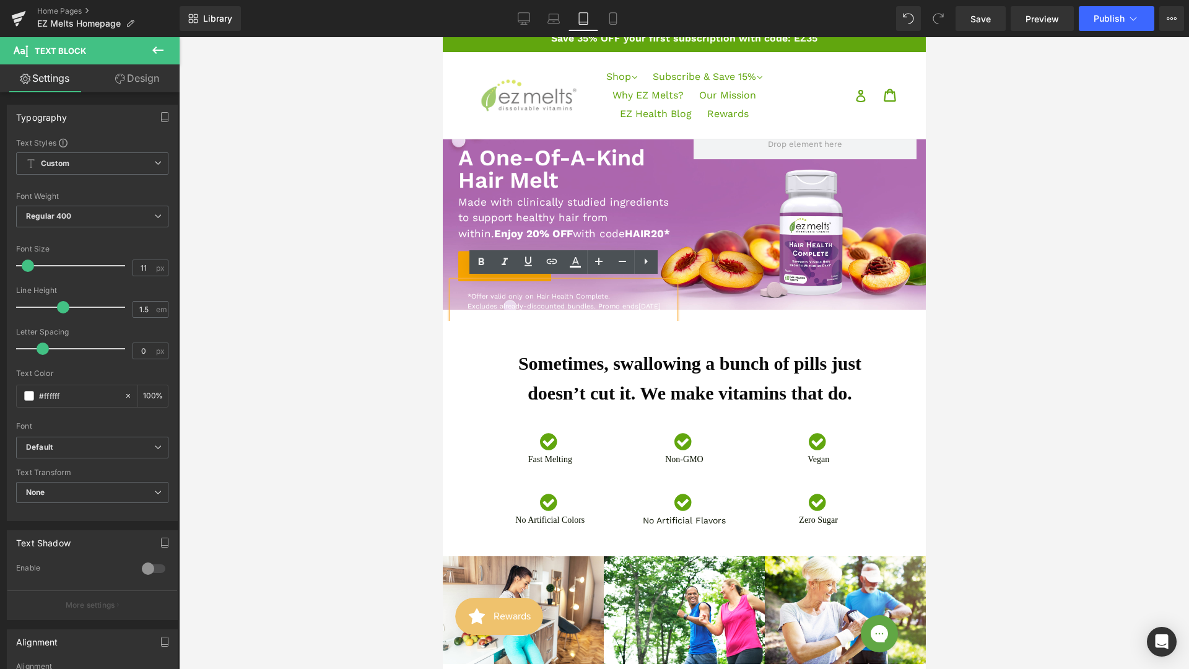
scroll to position [15, 0]
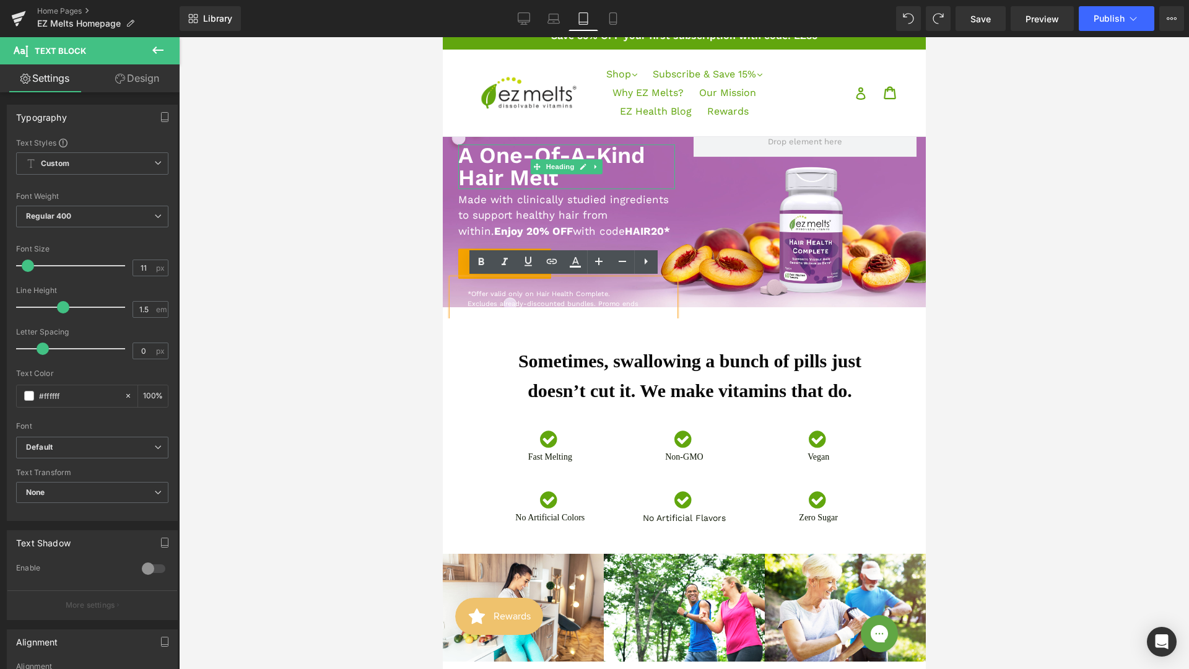
click at [479, 172] on h1 "A One-Of-A-Kind Hair Melt" at bounding box center [566, 166] width 217 height 45
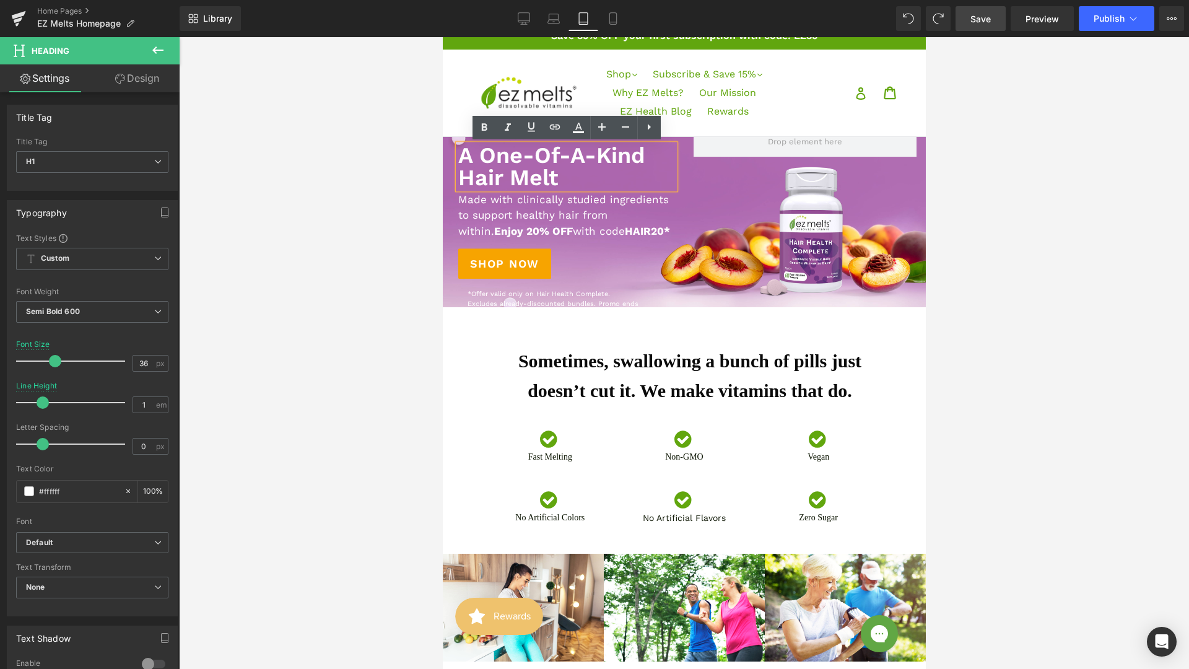
click at [978, 24] on span "Save" at bounding box center [980, 18] width 20 height 13
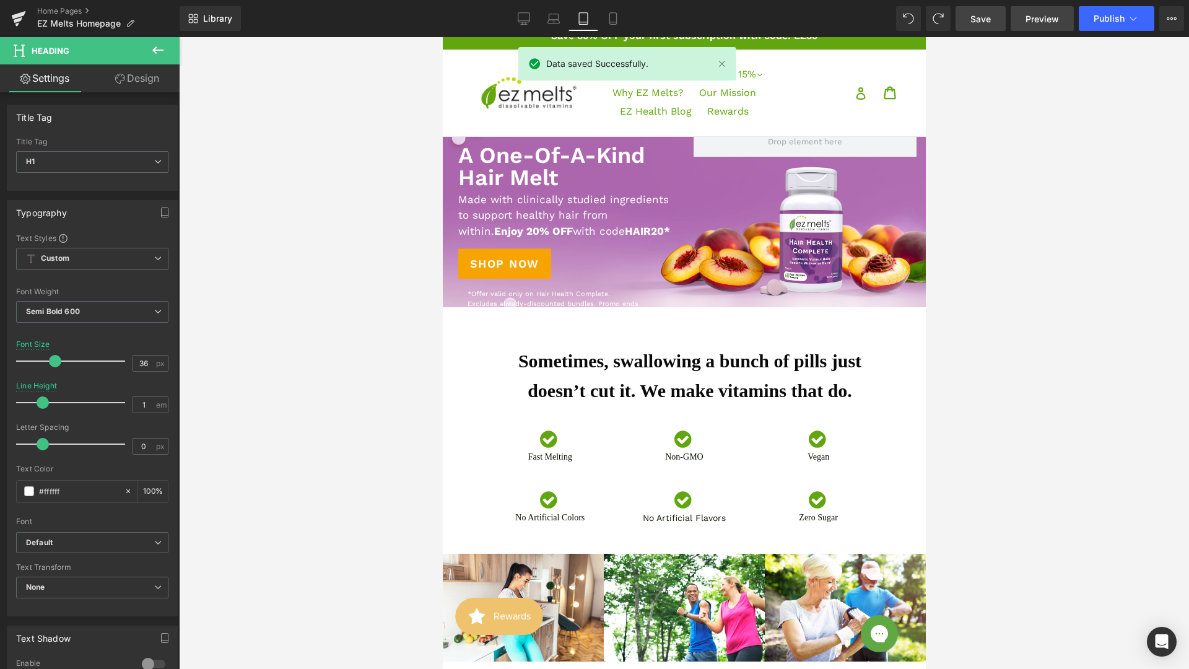
click at [1022, 12] on link "Preview" at bounding box center [1042, 18] width 63 height 25
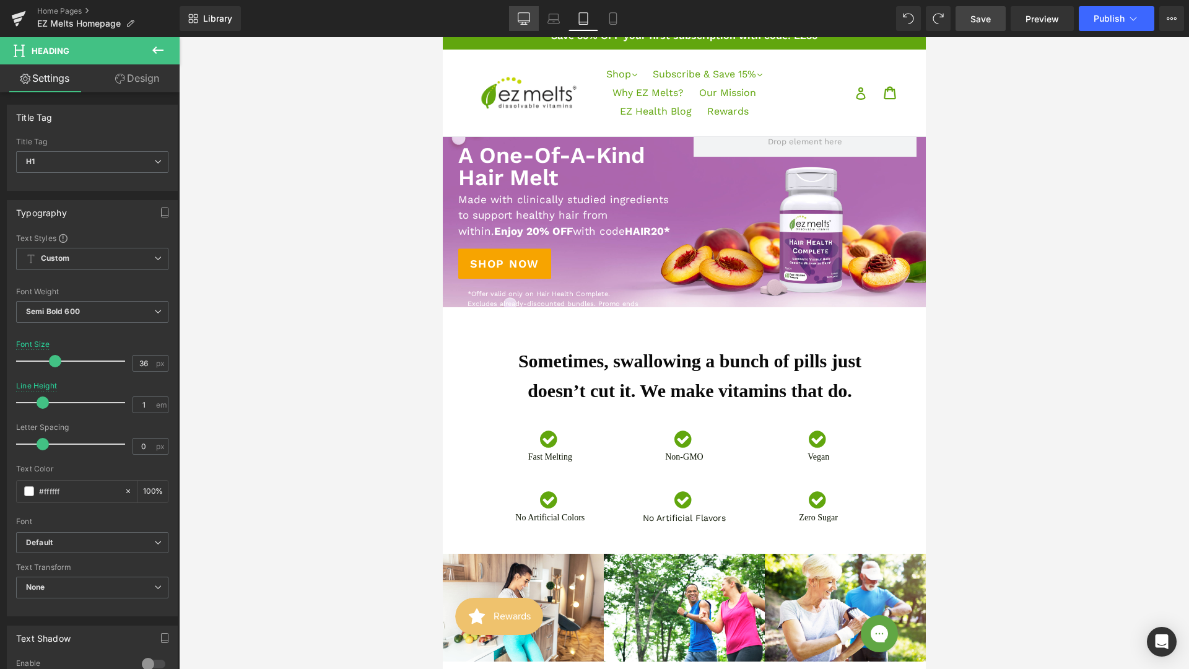
click at [515, 24] on link "Desktop" at bounding box center [524, 18] width 30 height 25
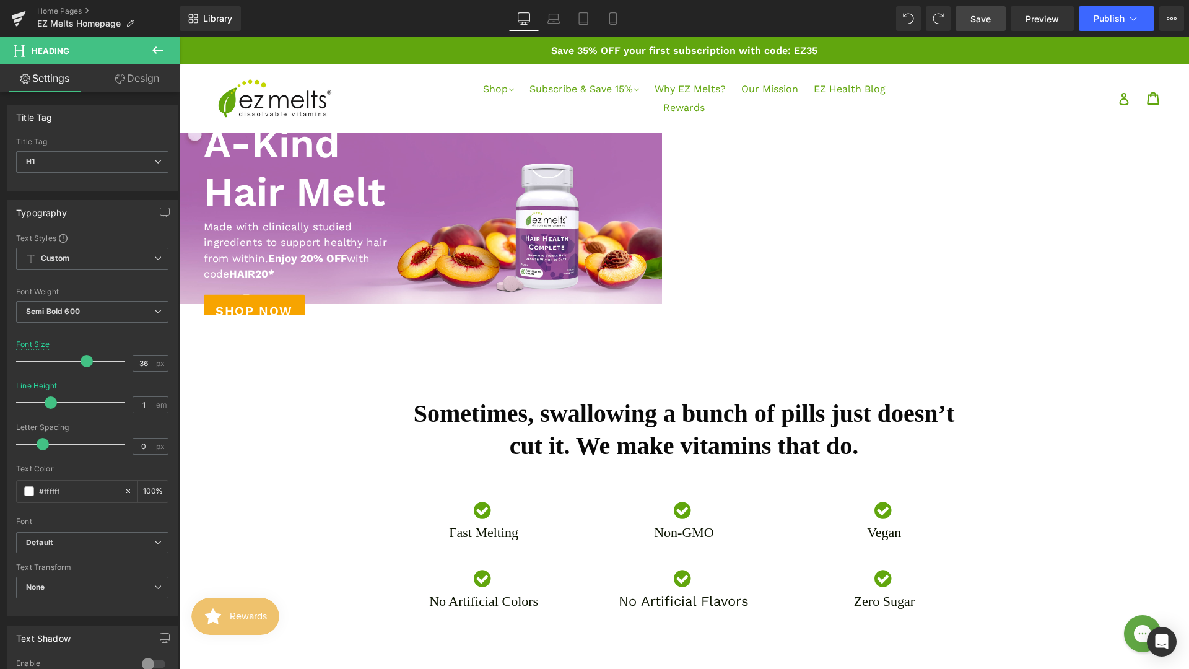
scroll to position [6, 0]
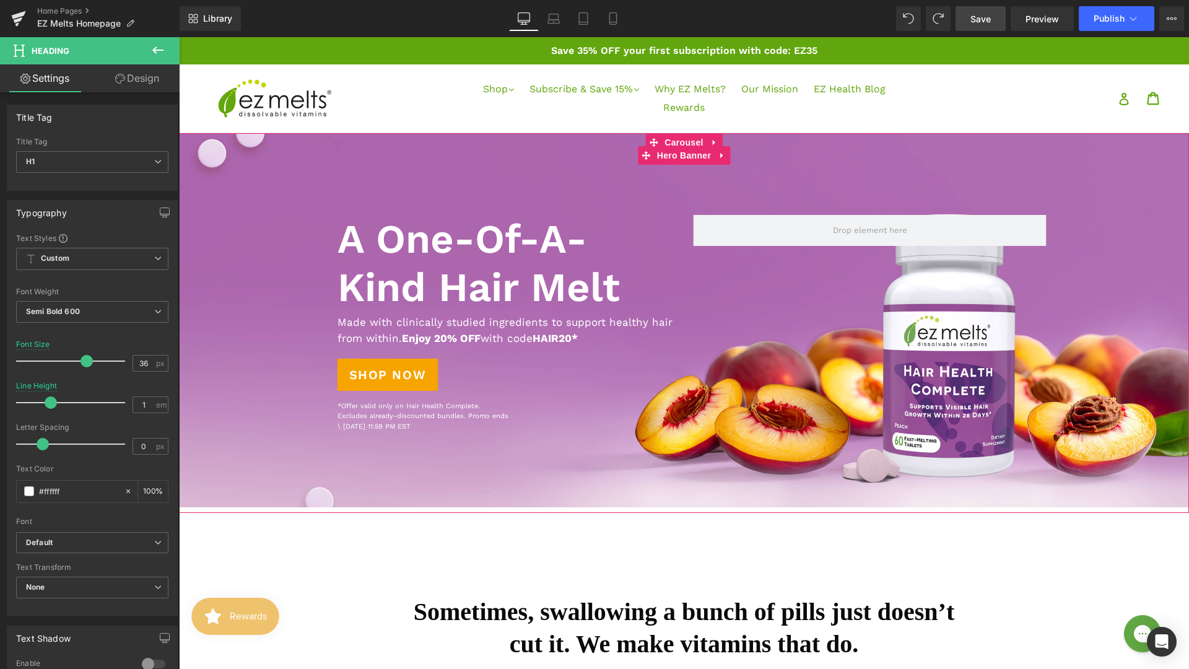
click at [359, 417] on p "*Offer valid only on Hair Health Complete. Excludes already-discounted bundles.…" at bounding box center [505, 411] width 337 height 20
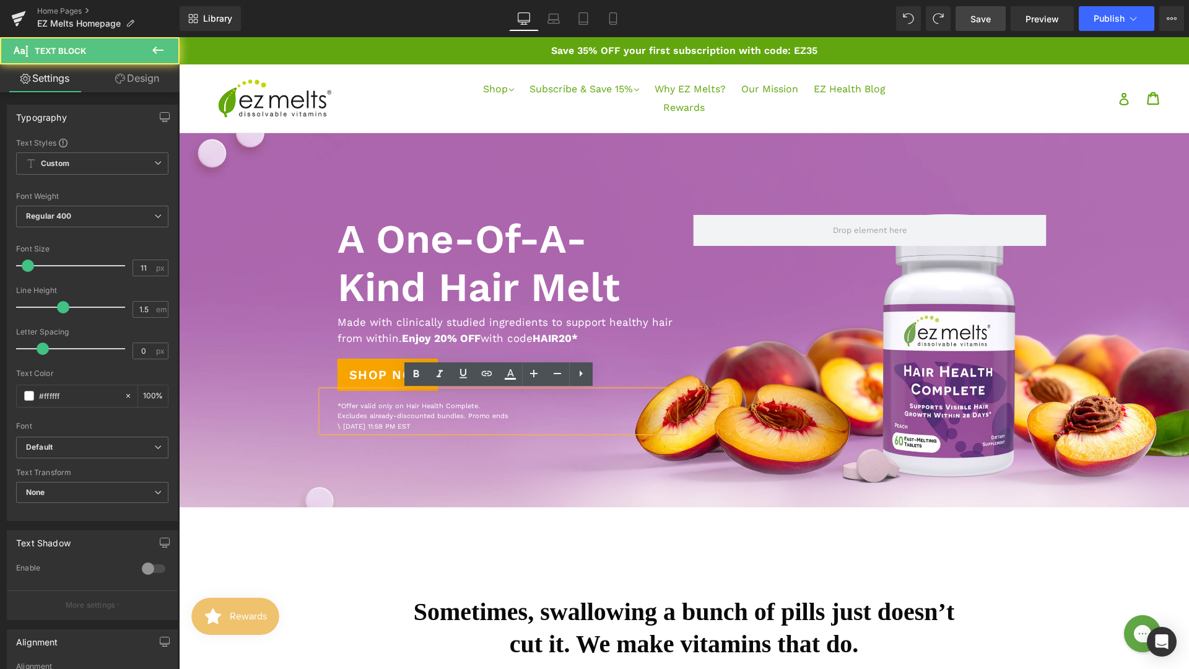
click at [344, 427] on p "\ September 3 at 11:59 PM EST" at bounding box center [505, 427] width 337 height 11
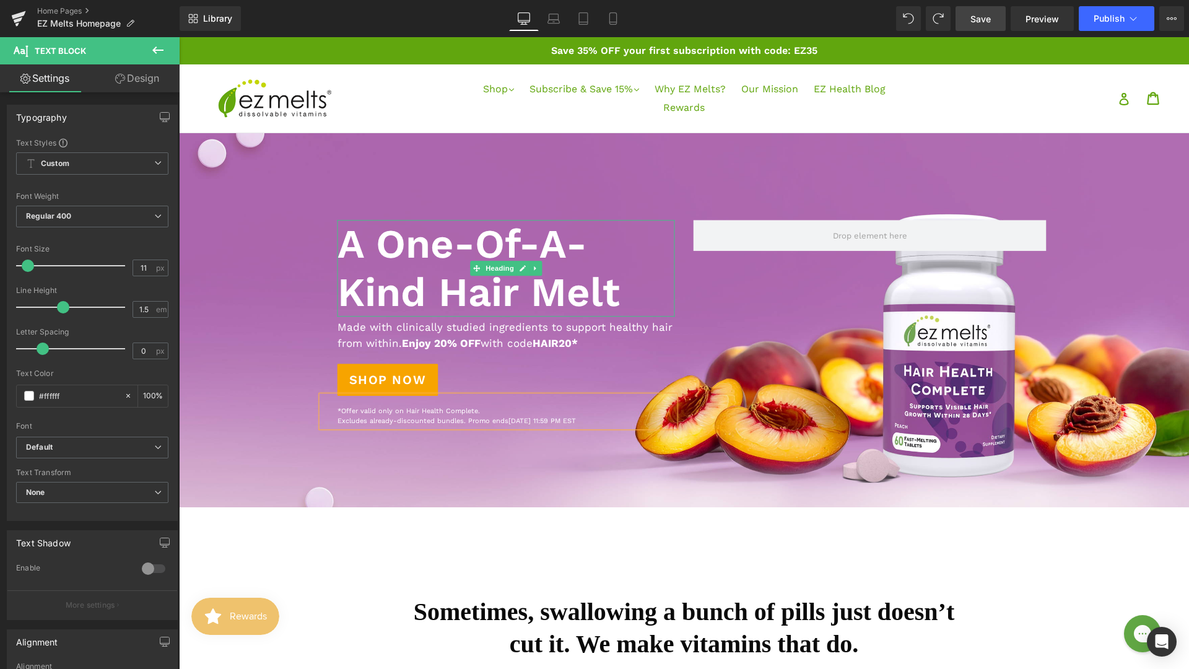
click at [444, 285] on h1 "A One-Of-A-Kind Hair Melt" at bounding box center [505, 268] width 337 height 97
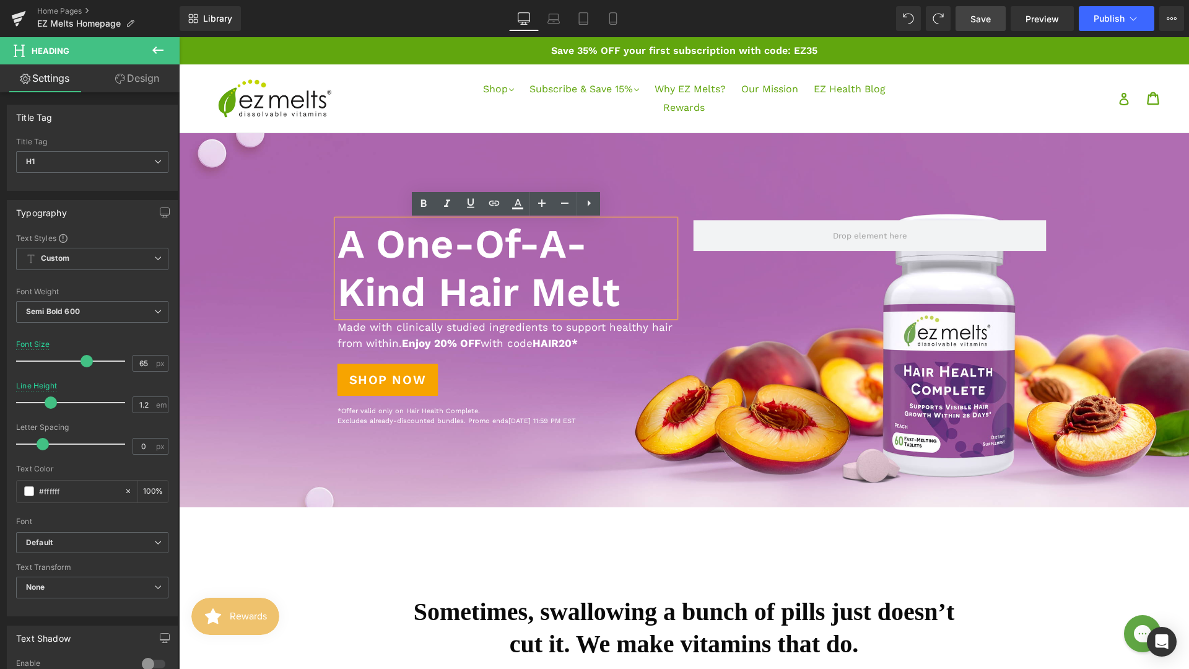
click at [445, 285] on h1 "A One-Of-A-Kind Hair Melt" at bounding box center [505, 268] width 337 height 97
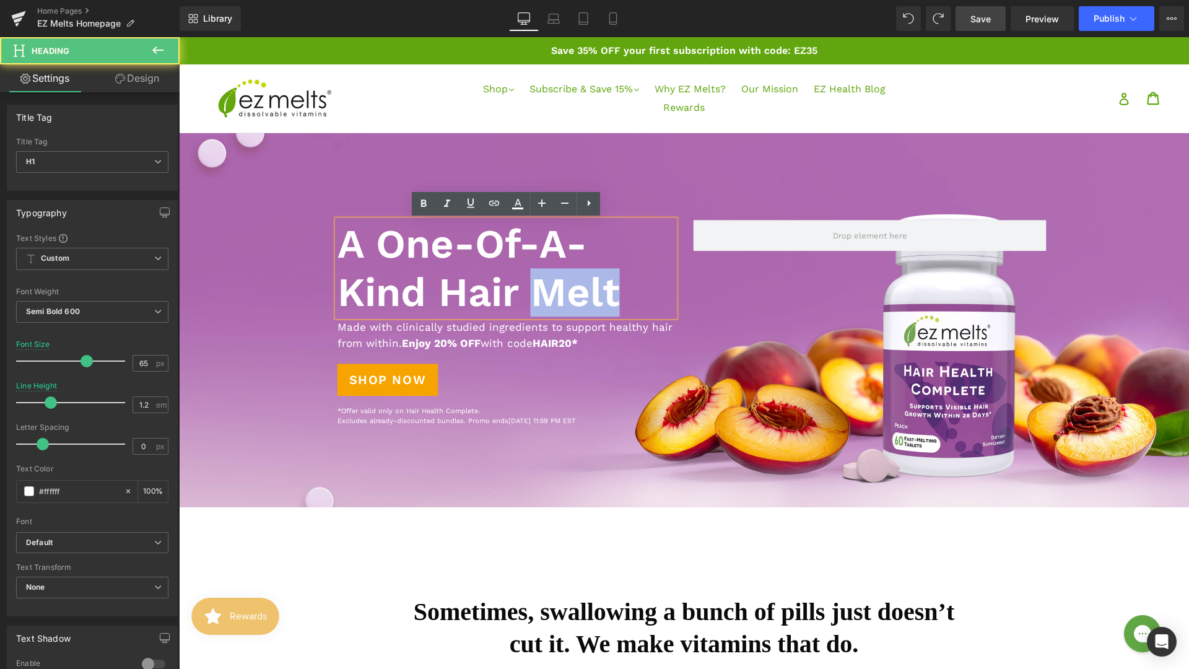
click at [445, 285] on h1 "A One-Of-A-Kind Hair Melt" at bounding box center [505, 268] width 337 height 97
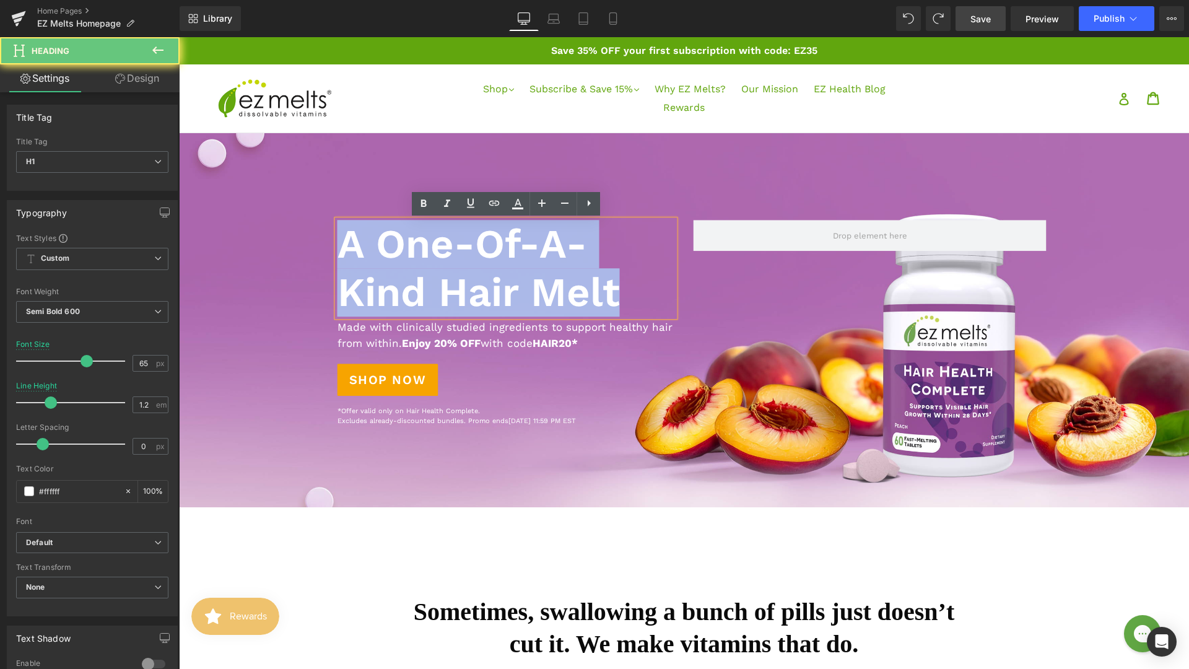
click at [445, 285] on h1 "A One-Of-A-Kind Hair Melt" at bounding box center [505, 268] width 337 height 97
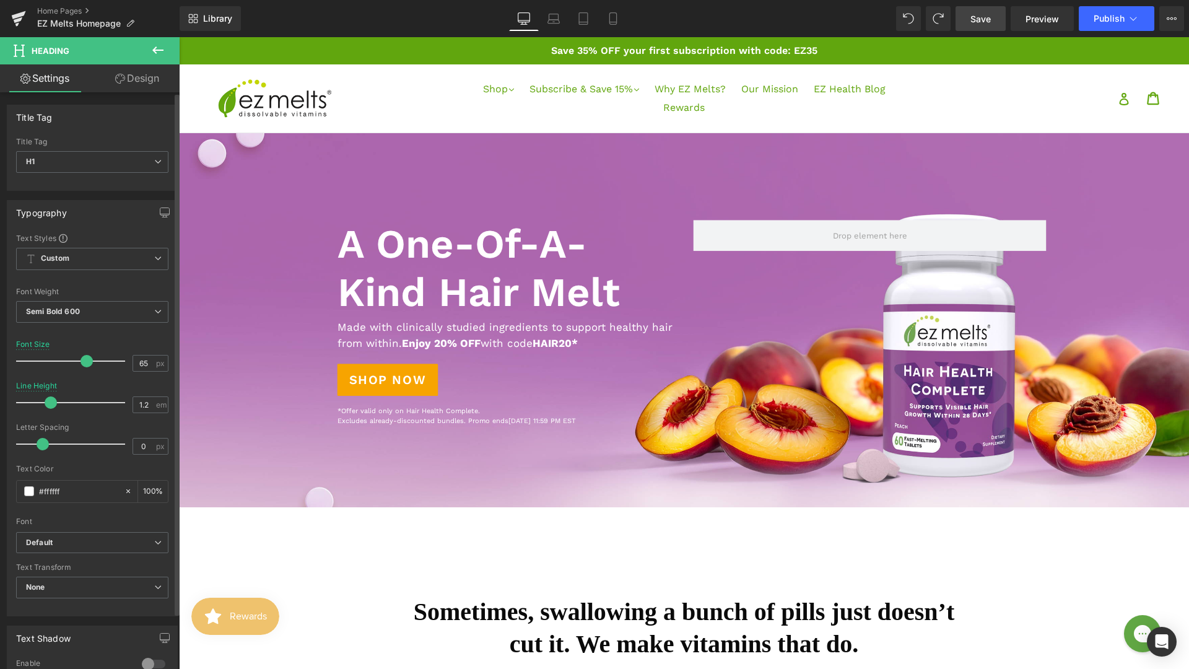
click at [84, 367] on div at bounding box center [73, 361] width 103 height 25
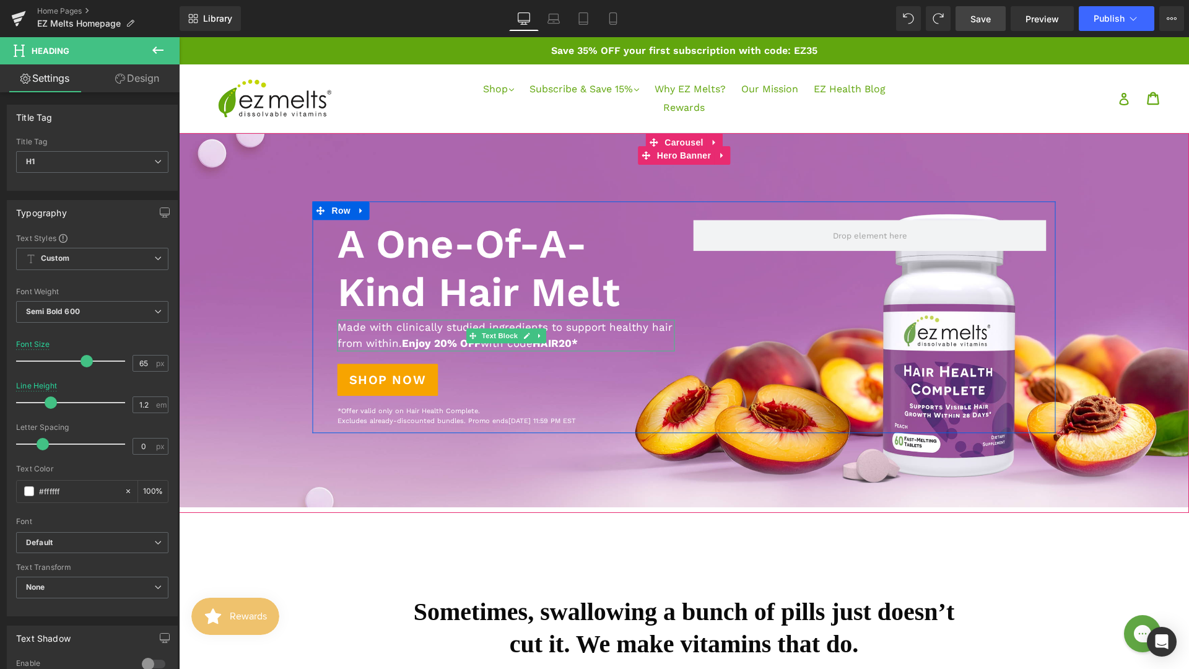
click at [399, 334] on p "Made with clinically studied ingredients to support healthy hair from within. E…" at bounding box center [505, 336] width 337 height 32
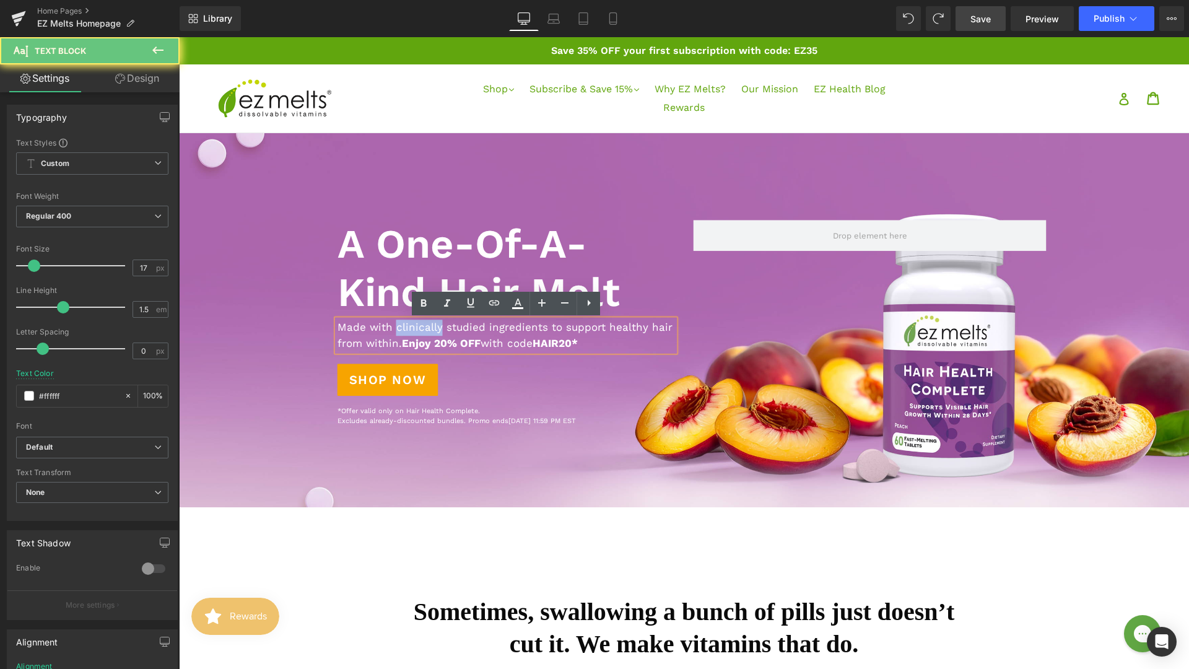
click at [399, 334] on p "Made with clinically studied ingredients to support healthy hair from within. E…" at bounding box center [505, 336] width 337 height 32
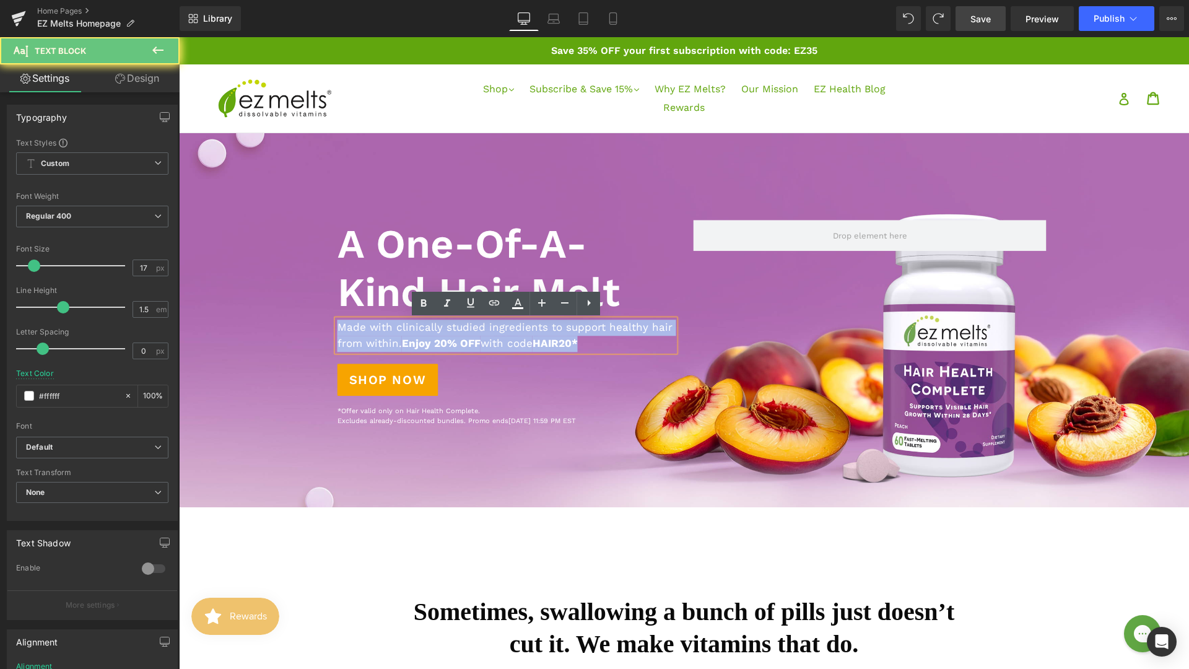
click at [399, 334] on p "Made with clinically studied ingredients to support healthy hair from within. E…" at bounding box center [505, 336] width 337 height 32
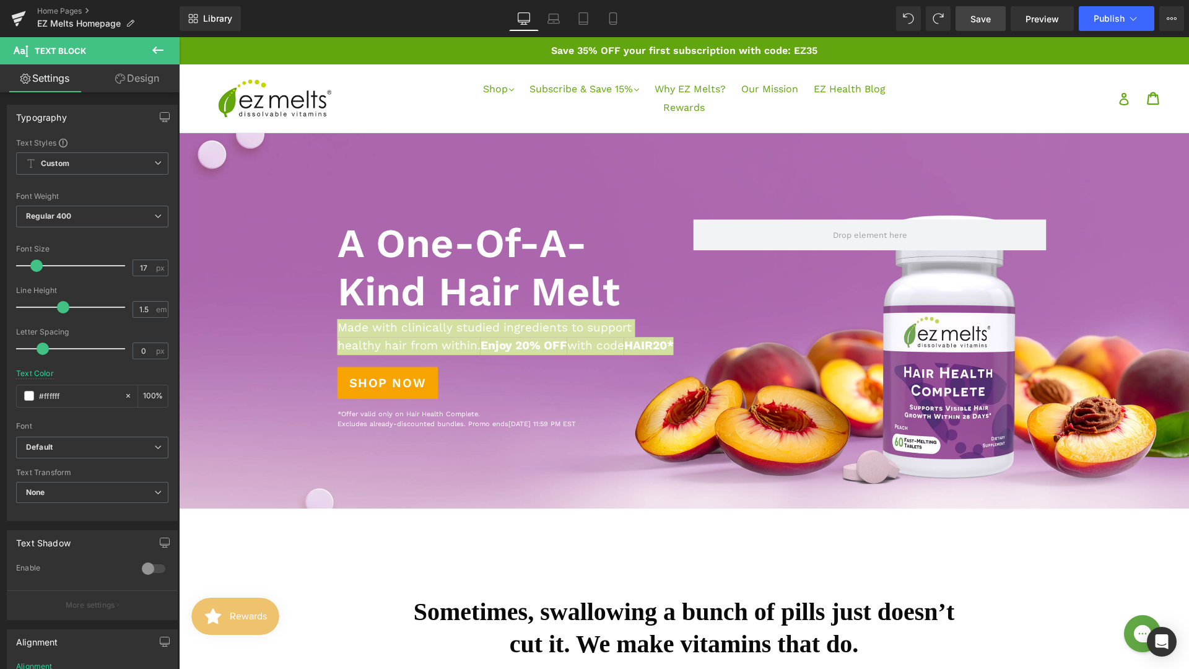
scroll to position [0, 0]
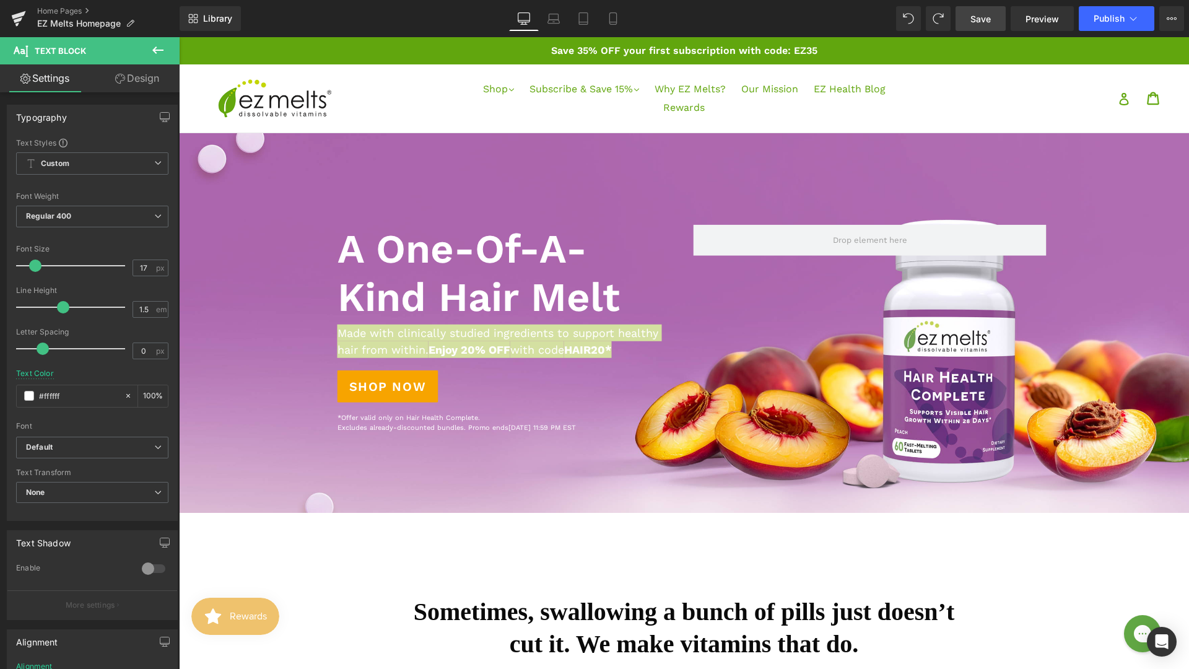
click at [33, 266] on span at bounding box center [35, 265] width 12 height 12
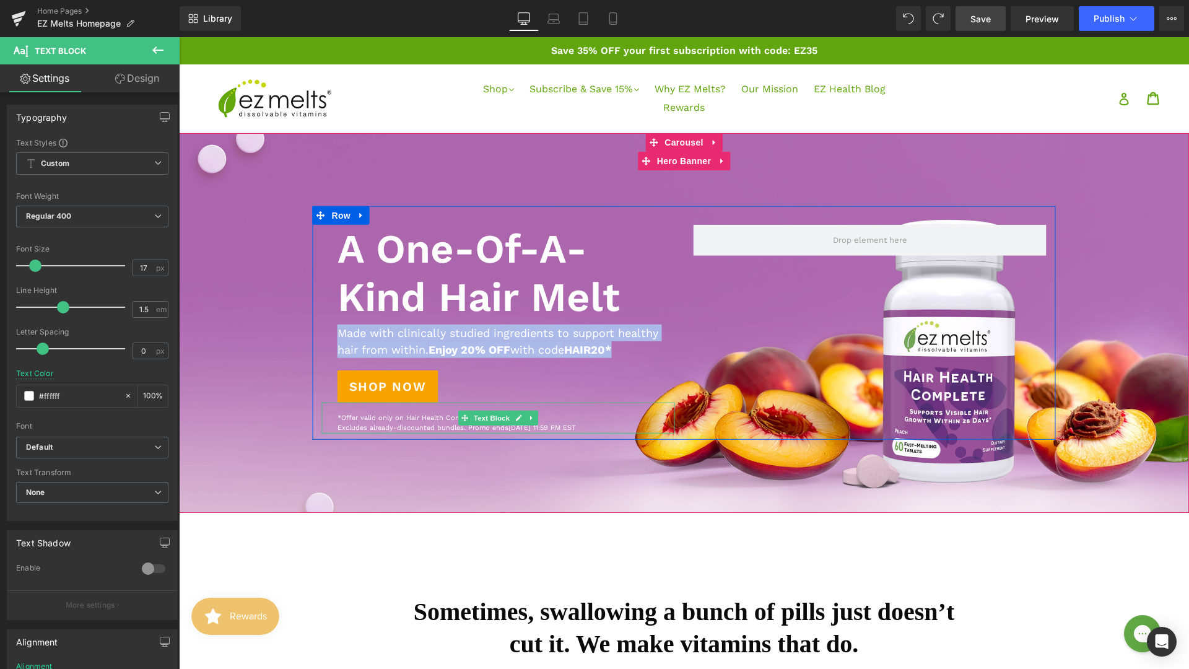
click at [388, 425] on p "*Offer valid only on Hair Health Complete. Excludes already-discounted bundles.…" at bounding box center [505, 423] width 337 height 20
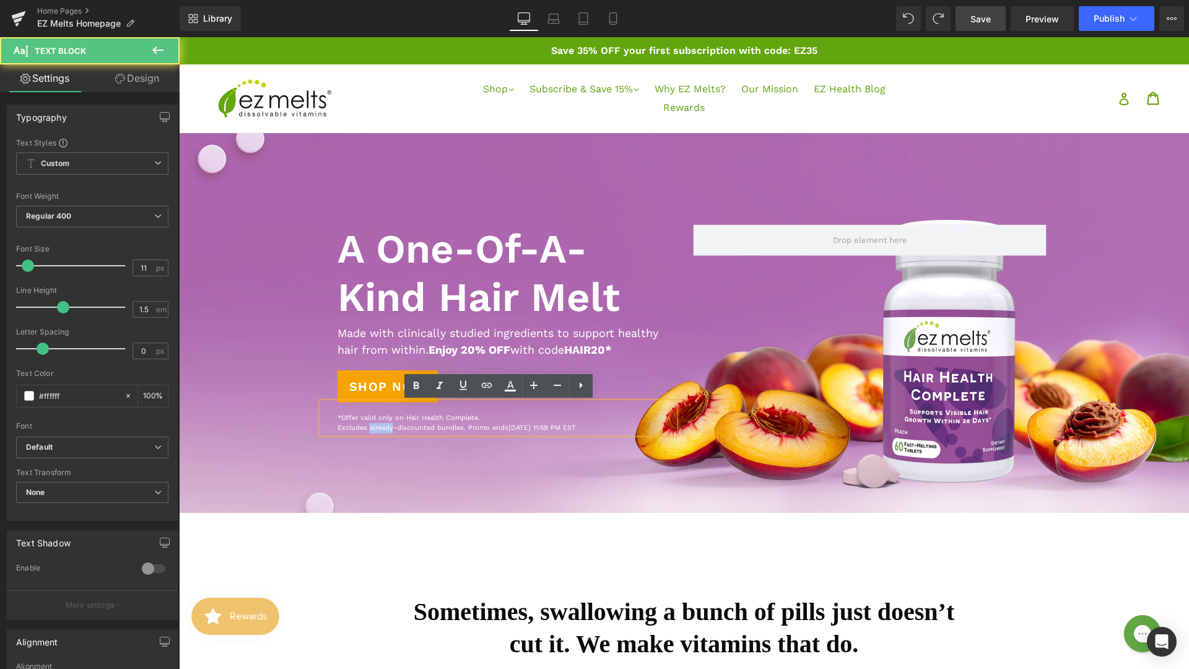
click at [388, 425] on p "*Offer valid only on Hair Health Complete. Excludes already-discounted bundles.…" at bounding box center [505, 423] width 337 height 20
click at [336, 419] on div "*Offer valid only on Hair Health Complete. Excludes already-discounted bundles.…" at bounding box center [498, 417] width 353 height 31
drag, startPoint x: 336, startPoint y: 419, endPoint x: 614, endPoint y: 428, distance: 278.2
click at [614, 428] on div "*Offer valid only on Hair Health Complete. Excludes already-discounted bundles.…" at bounding box center [498, 417] width 353 height 31
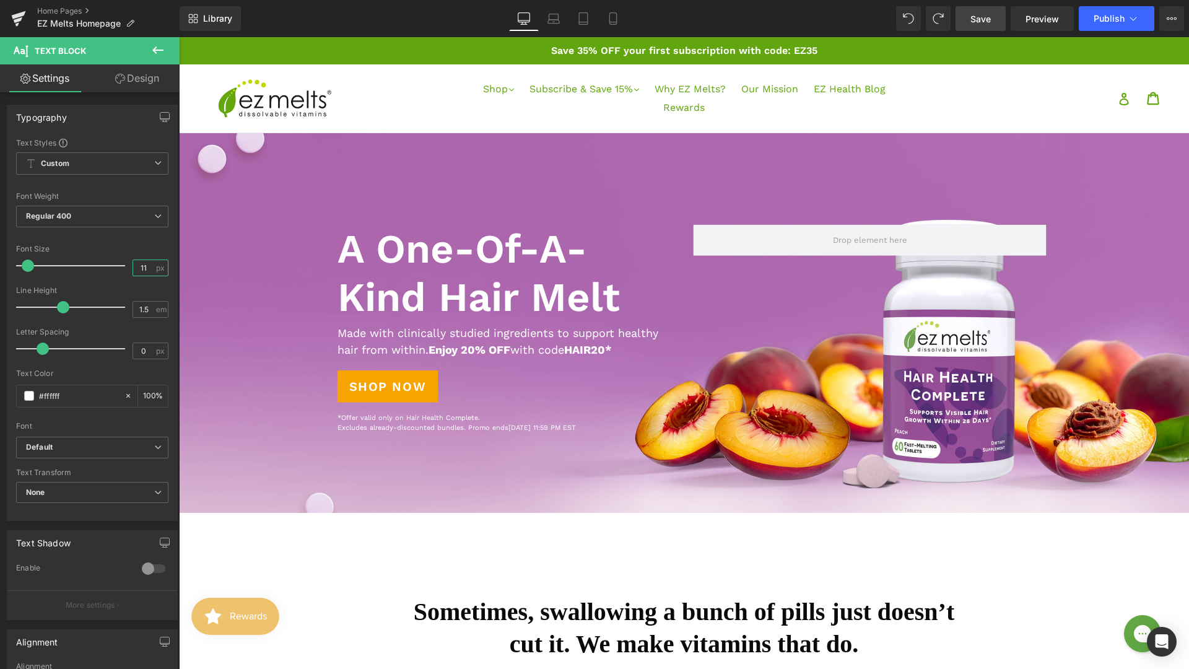
click at [141, 270] on input "11" at bounding box center [144, 267] width 22 height 15
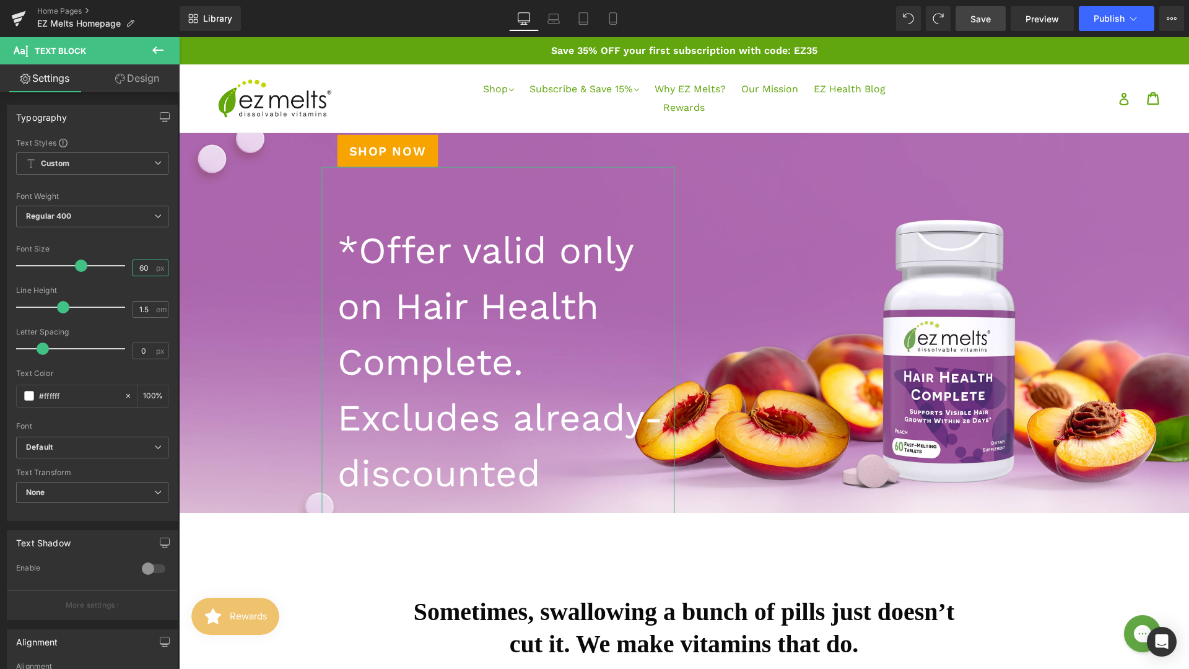
click at [139, 269] on input "60" at bounding box center [144, 267] width 22 height 15
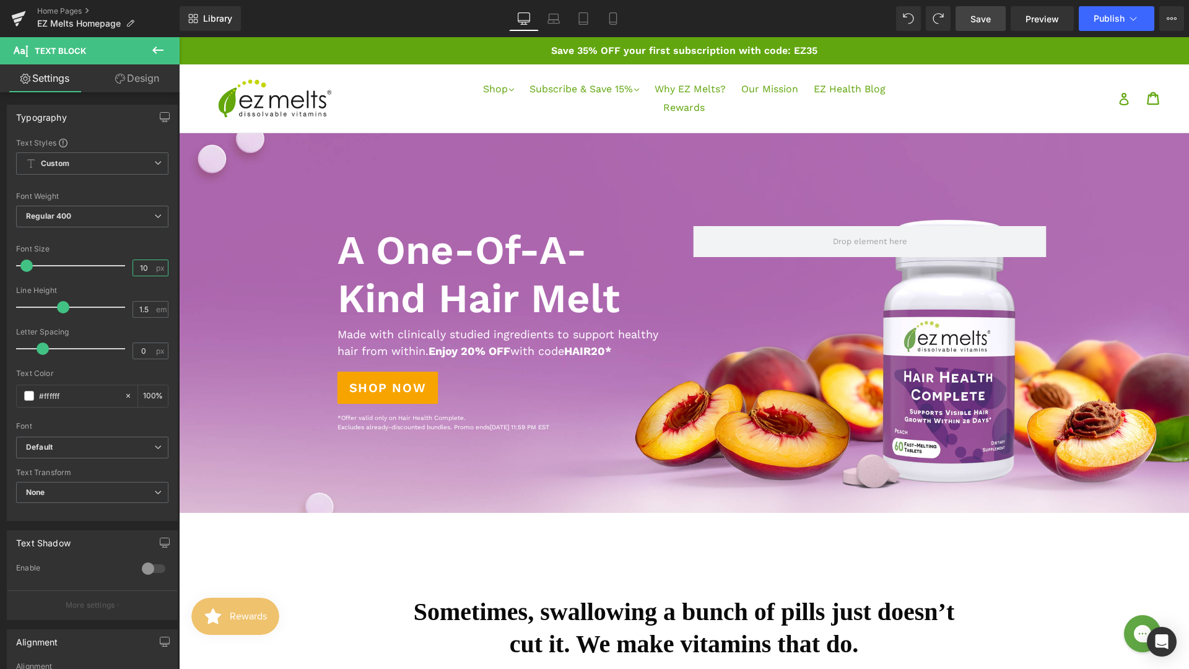
type input "10"
click at [976, 14] on span "Save" at bounding box center [980, 18] width 20 height 13
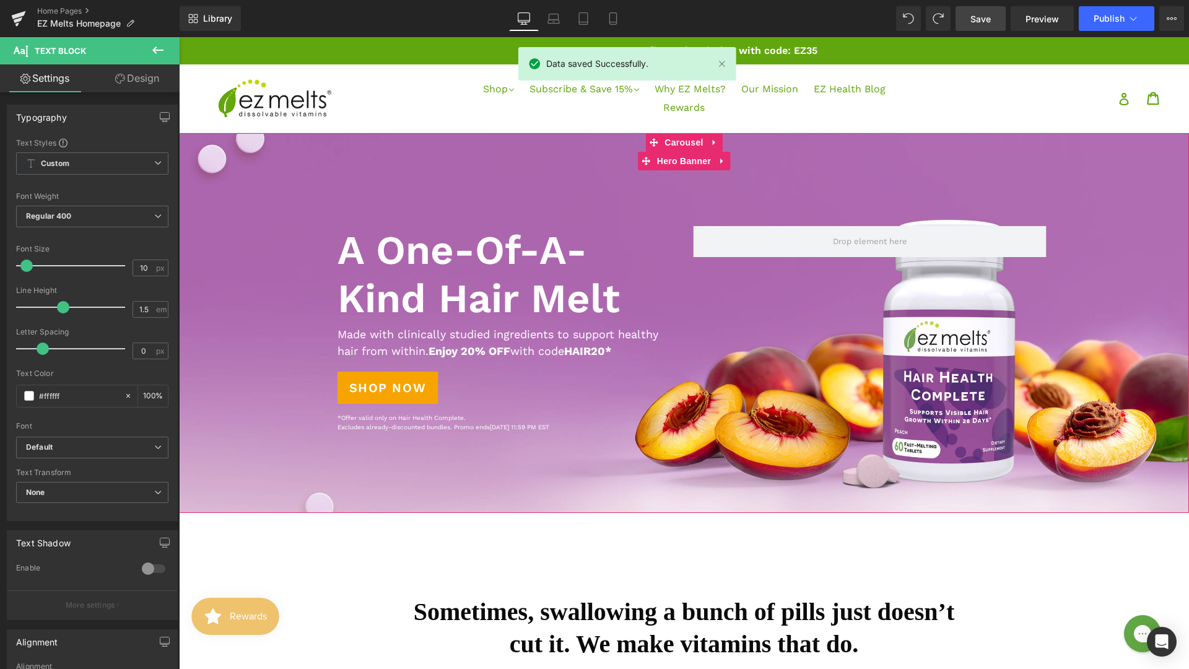
click at [485, 441] on div at bounding box center [684, 323] width 1010 height 380
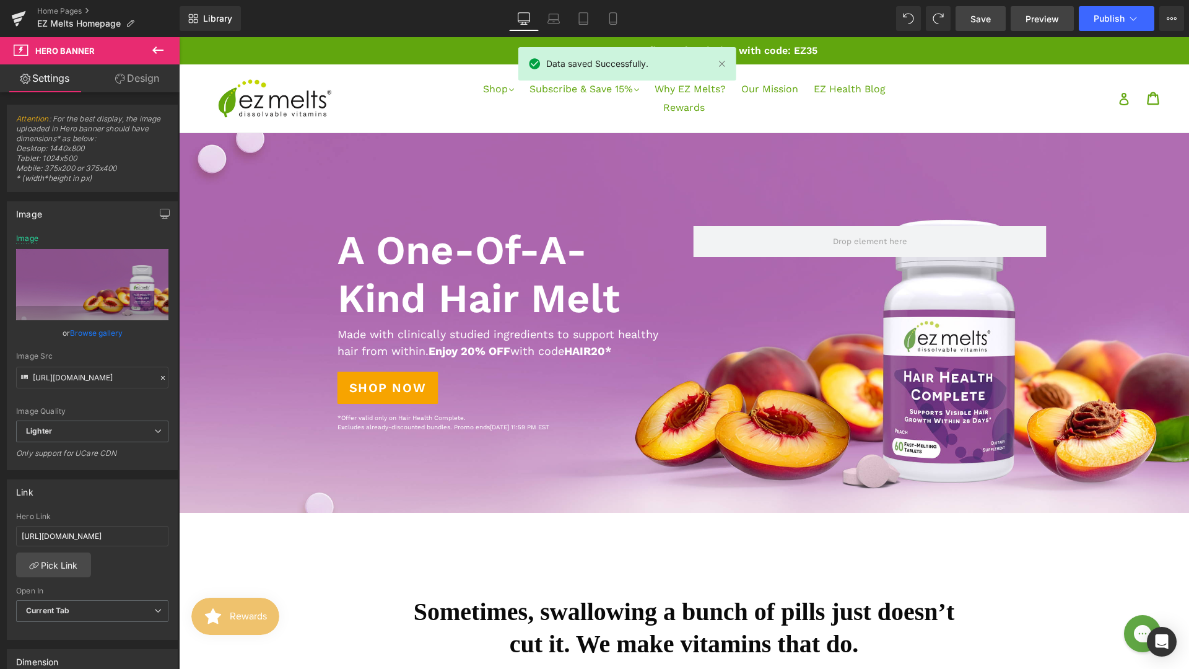
click at [1025, 9] on link "Preview" at bounding box center [1042, 18] width 63 height 25
click at [1031, 21] on span "Preview" at bounding box center [1041, 18] width 33 height 13
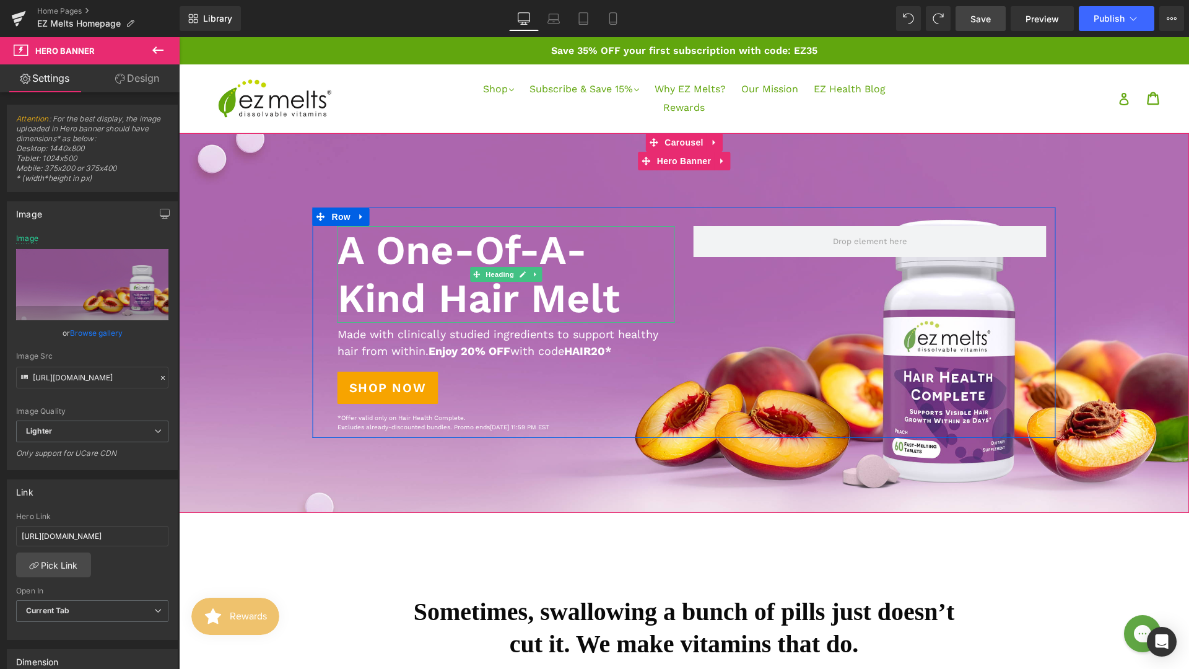
click at [379, 247] on h1 "A One-Of-A-Kind Hair Melt" at bounding box center [505, 274] width 337 height 97
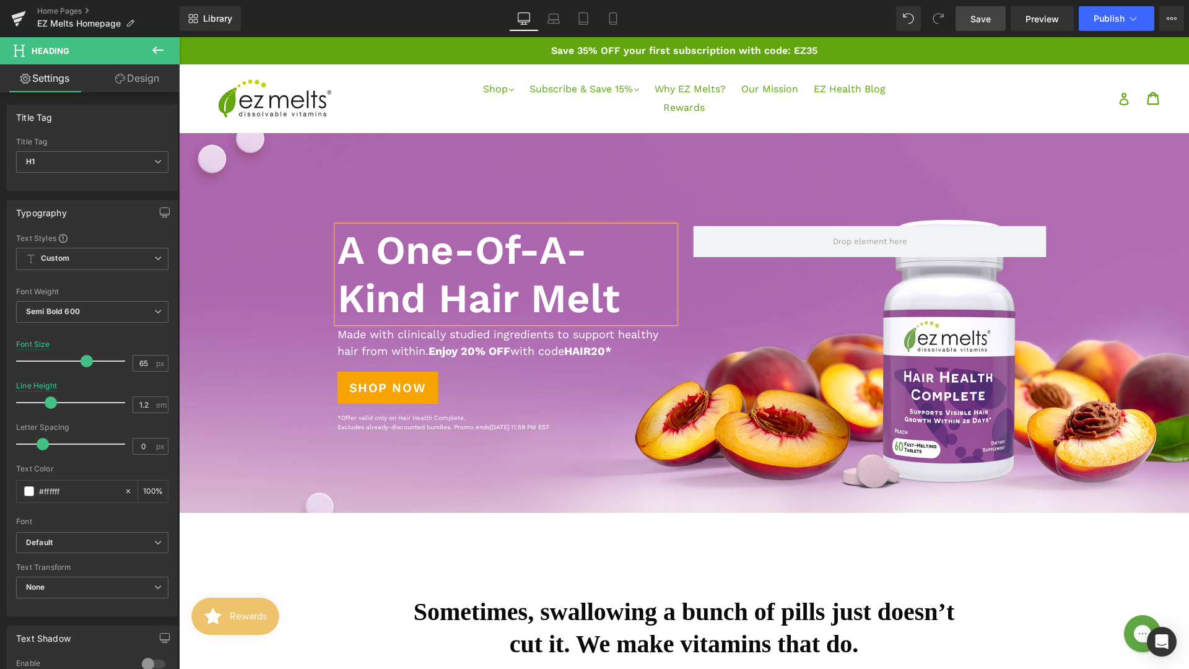
click at [396, 146] on div at bounding box center [684, 323] width 1010 height 380
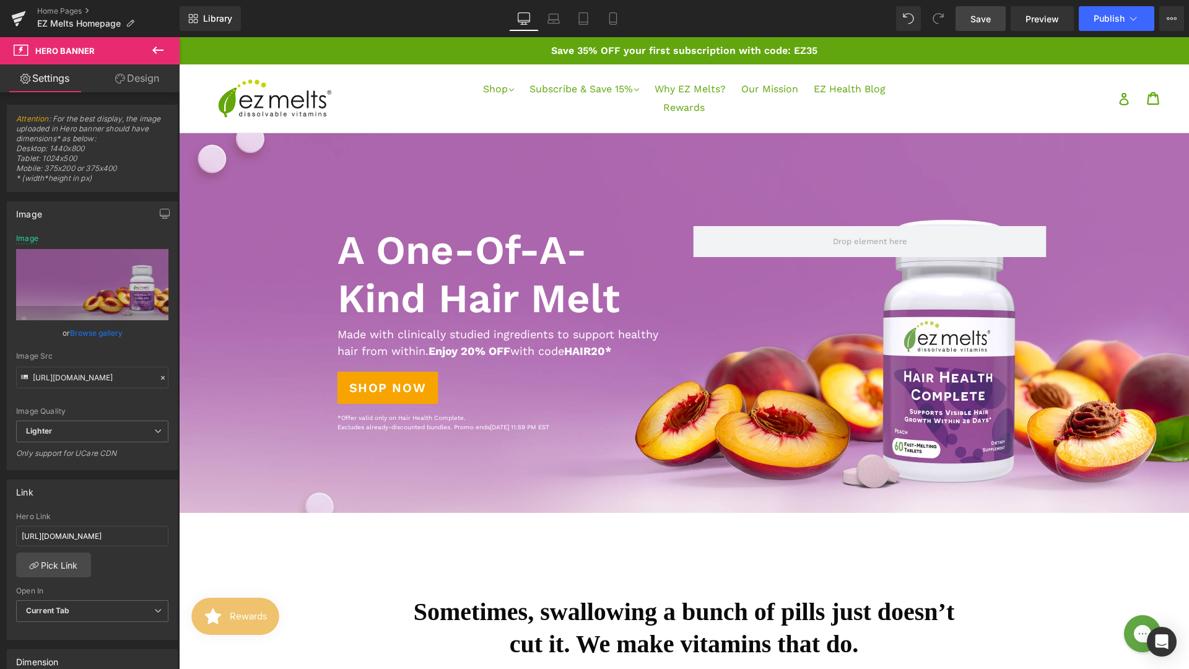
click at [983, 23] on span "Save" at bounding box center [980, 18] width 20 height 13
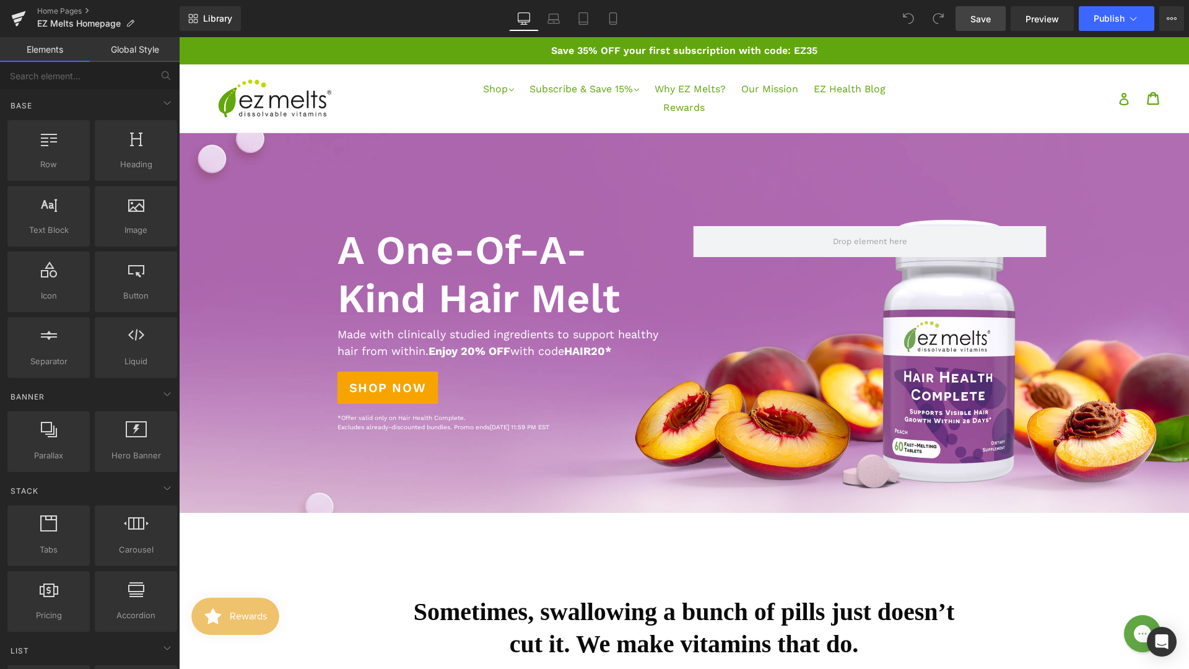
click at [981, 17] on span "Save" at bounding box center [980, 18] width 20 height 13
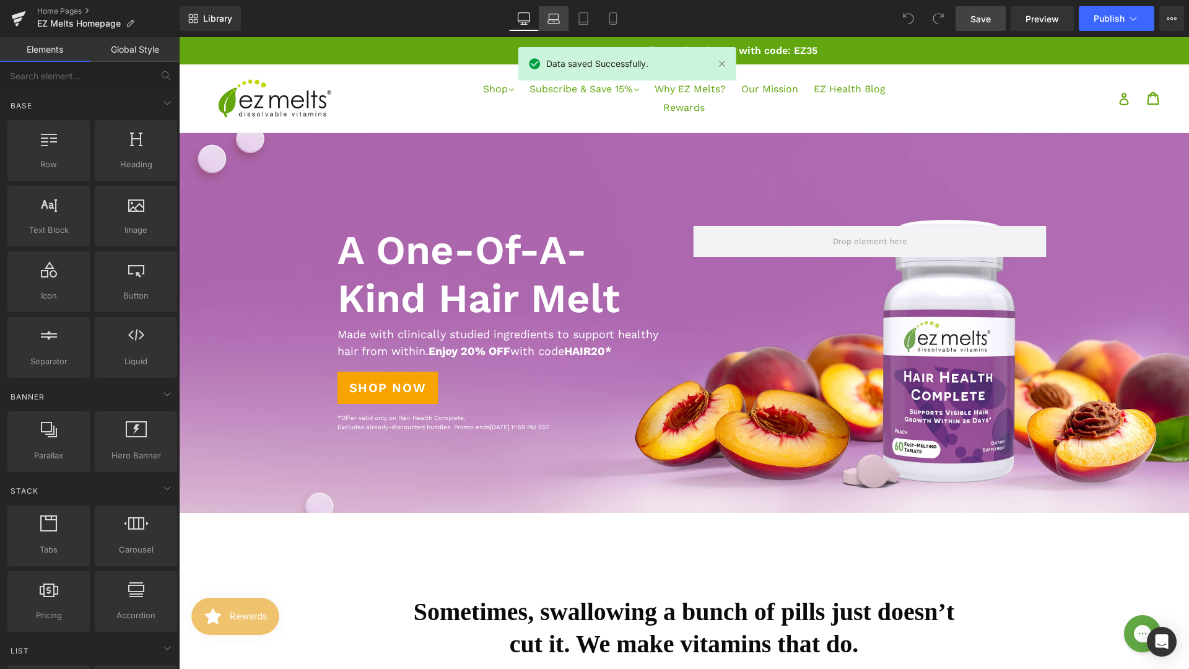
click at [557, 24] on icon at bounding box center [553, 18] width 12 height 12
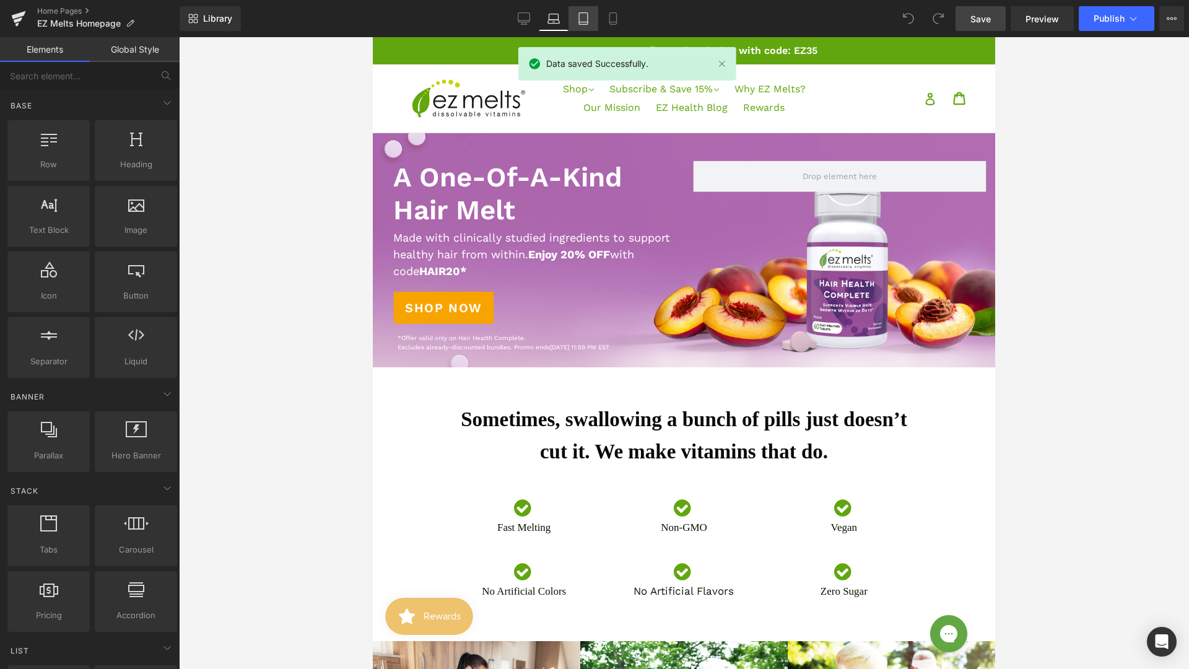
click at [591, 22] on link "Tablet" at bounding box center [583, 18] width 30 height 25
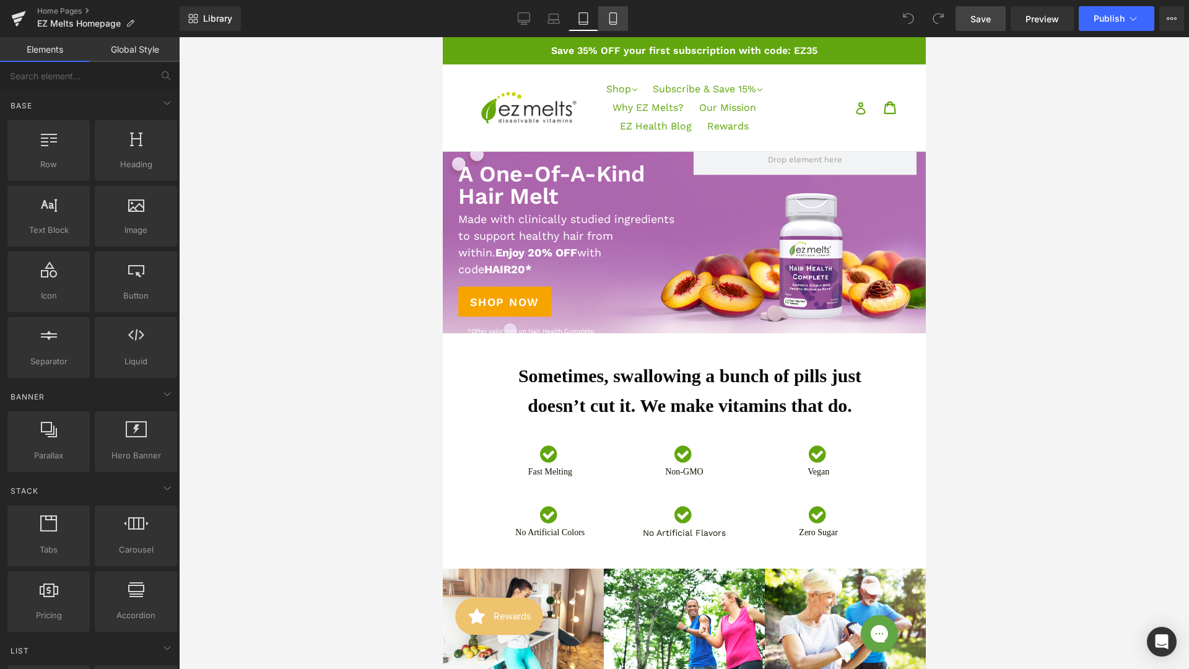
click at [612, 27] on link "Mobile" at bounding box center [613, 18] width 30 height 25
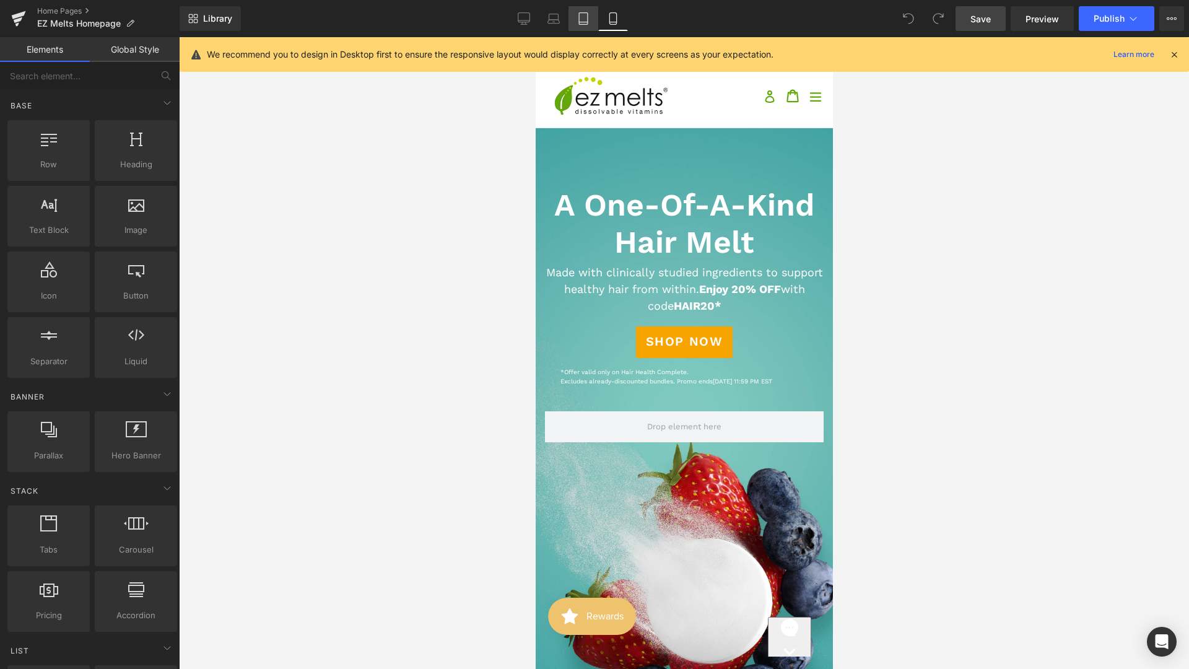
click at [580, 17] on icon at bounding box center [583, 19] width 9 height 12
